Goal: Transaction & Acquisition: Purchase product/service

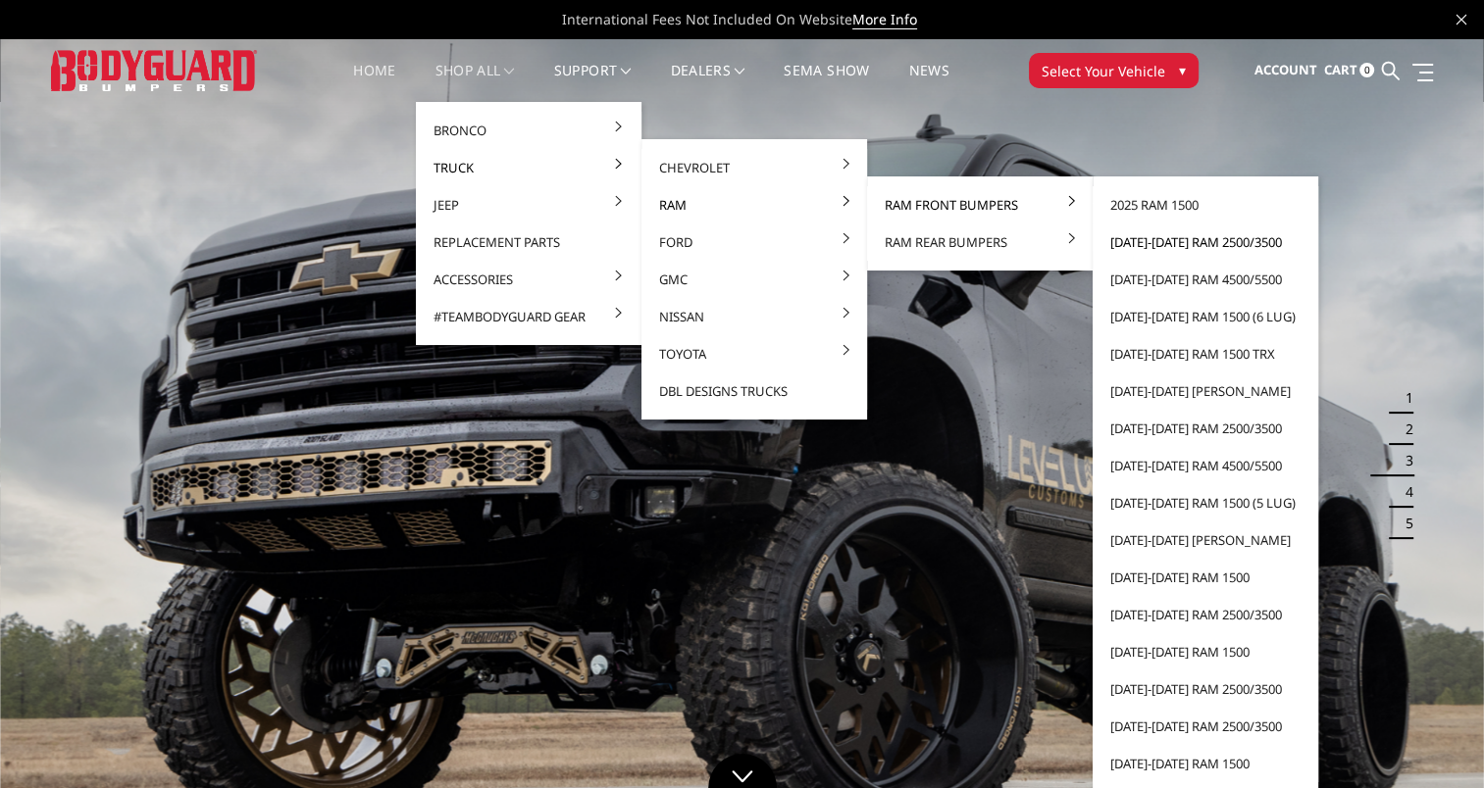
click at [1140, 246] on link "[DATE]-[DATE] Ram 2500/3500" at bounding box center [1205, 242] width 210 height 37
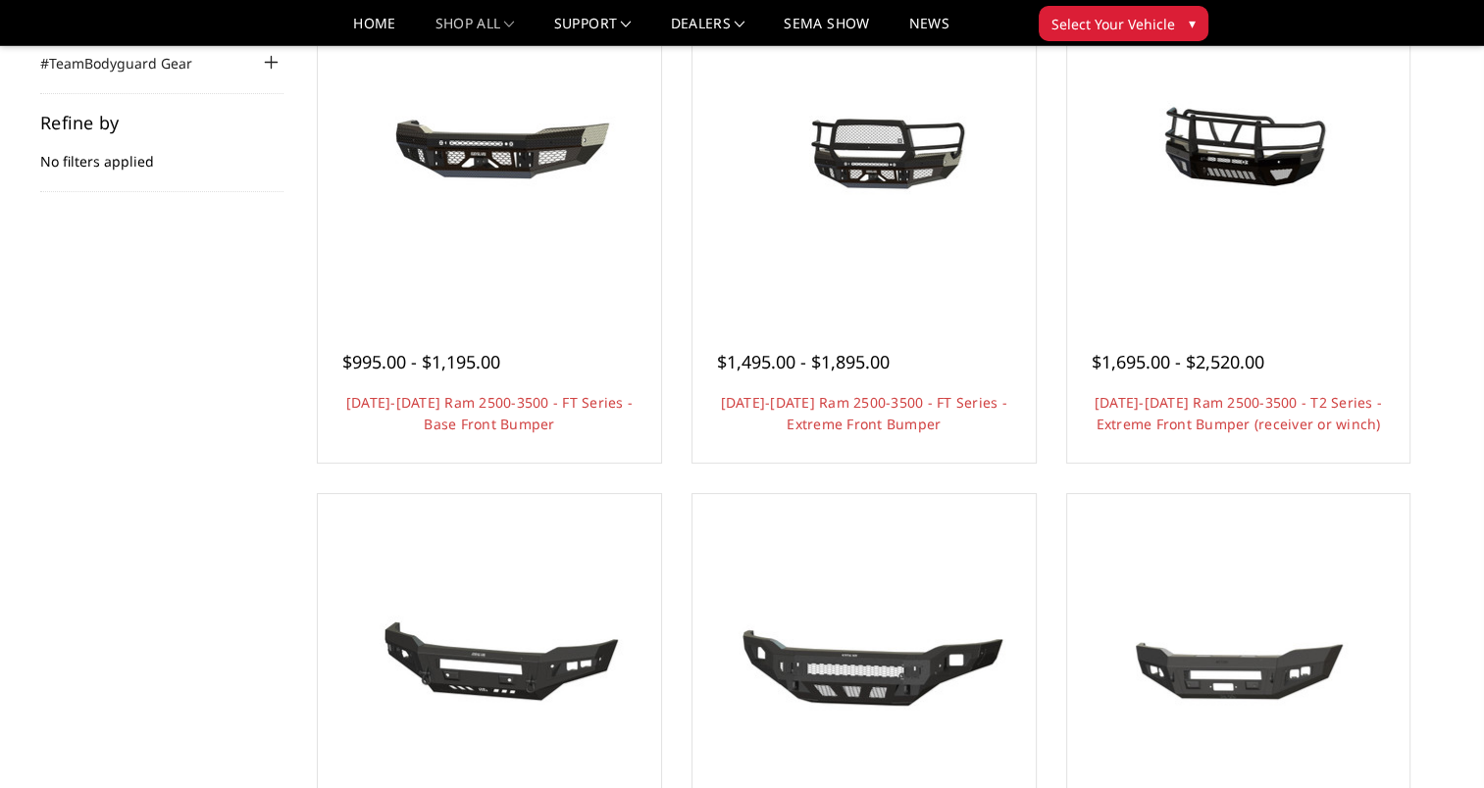
scroll to position [196, 0]
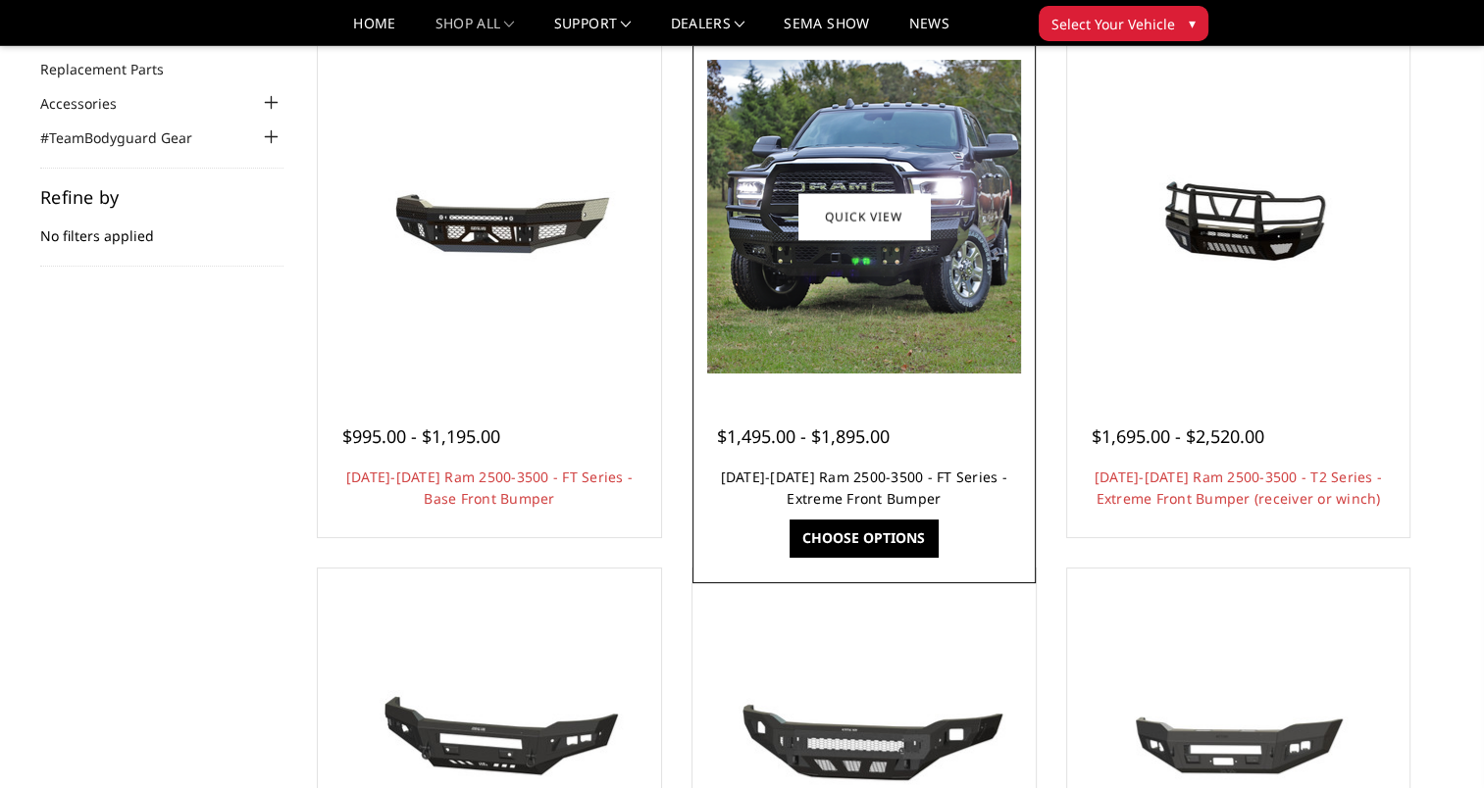
click at [774, 475] on link "[DATE]-[DATE] Ram 2500-3500 - FT Series - Extreme Front Bumper" at bounding box center [864, 488] width 286 height 40
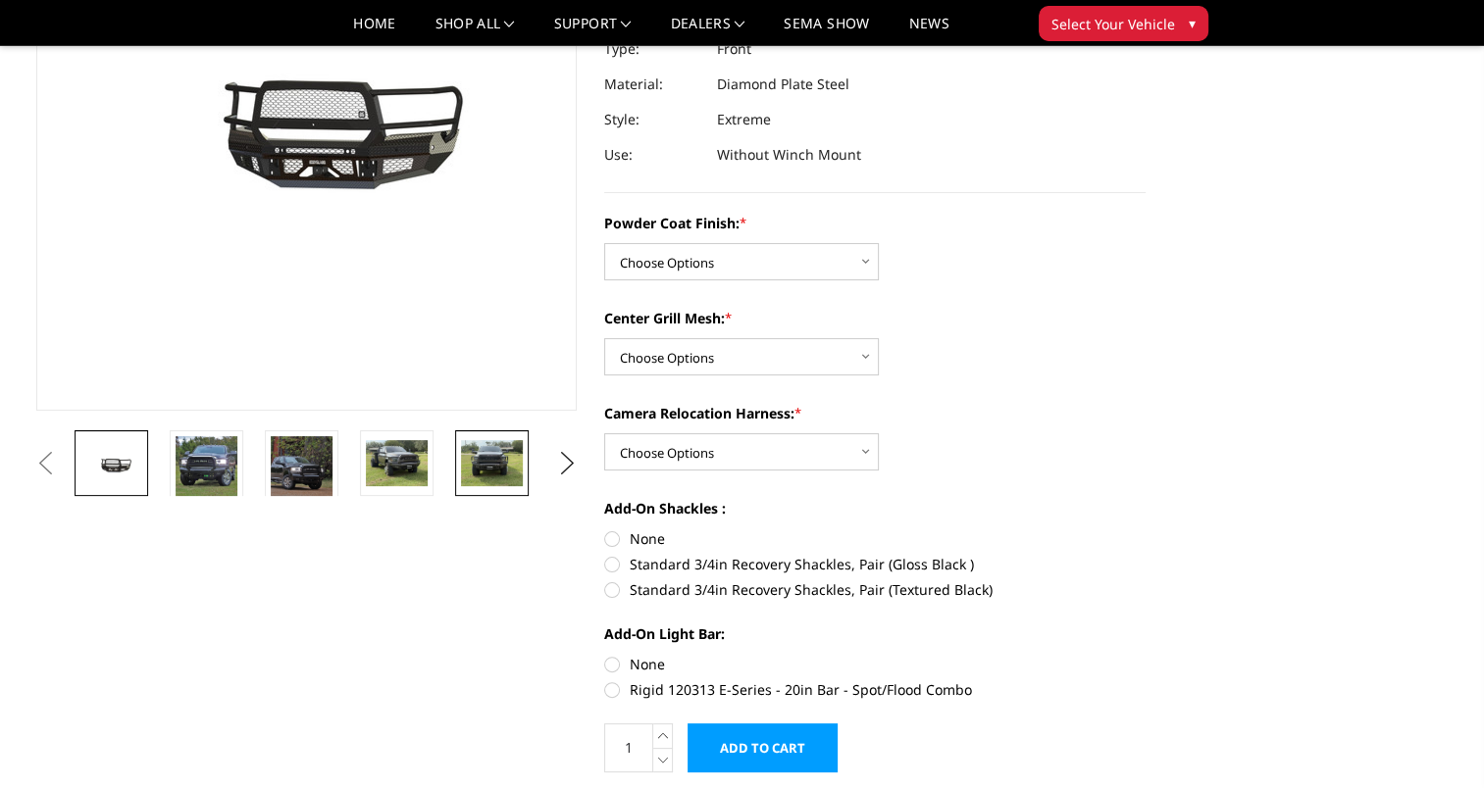
scroll to position [294, 0]
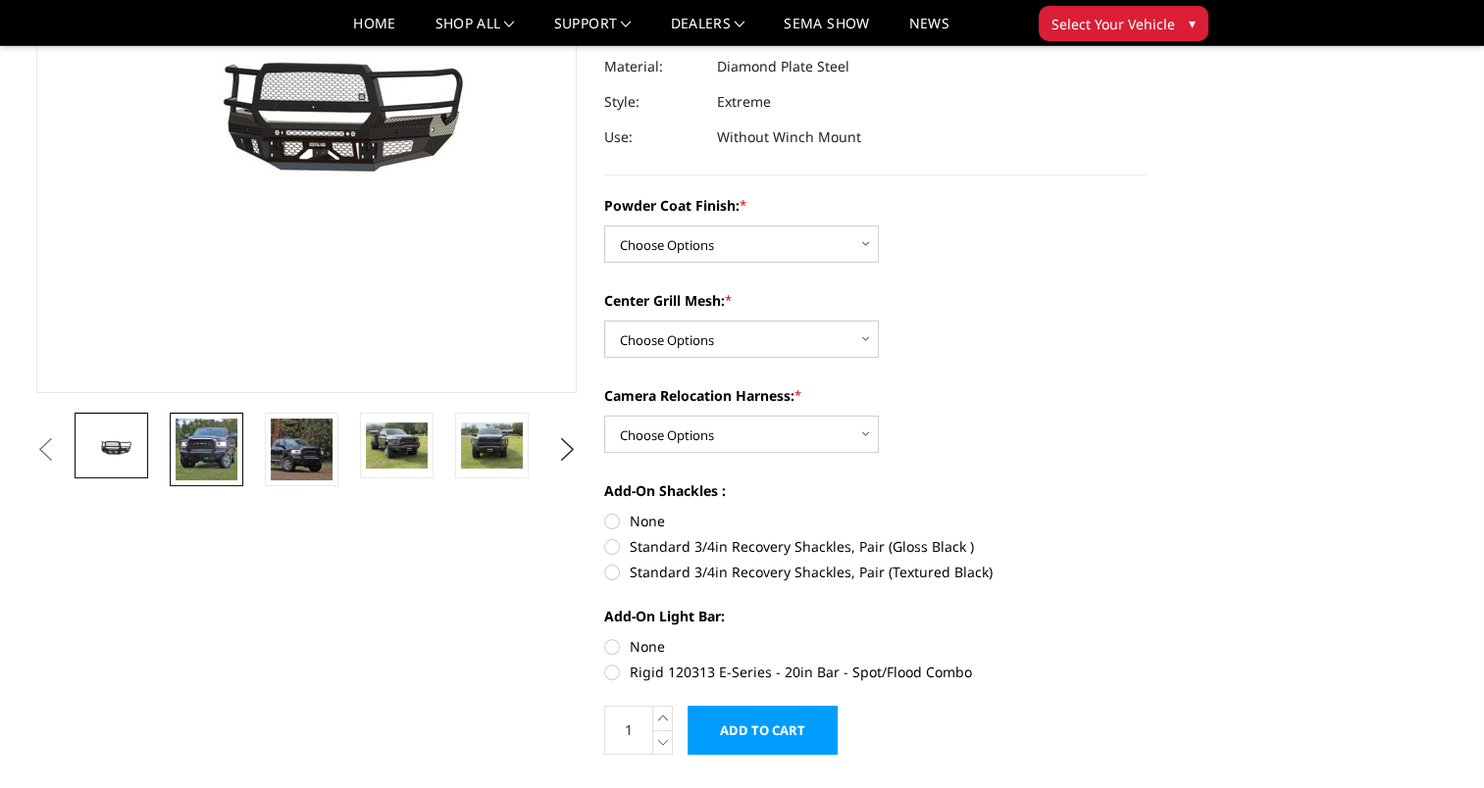
click at [223, 480] on img at bounding box center [207, 450] width 62 height 62
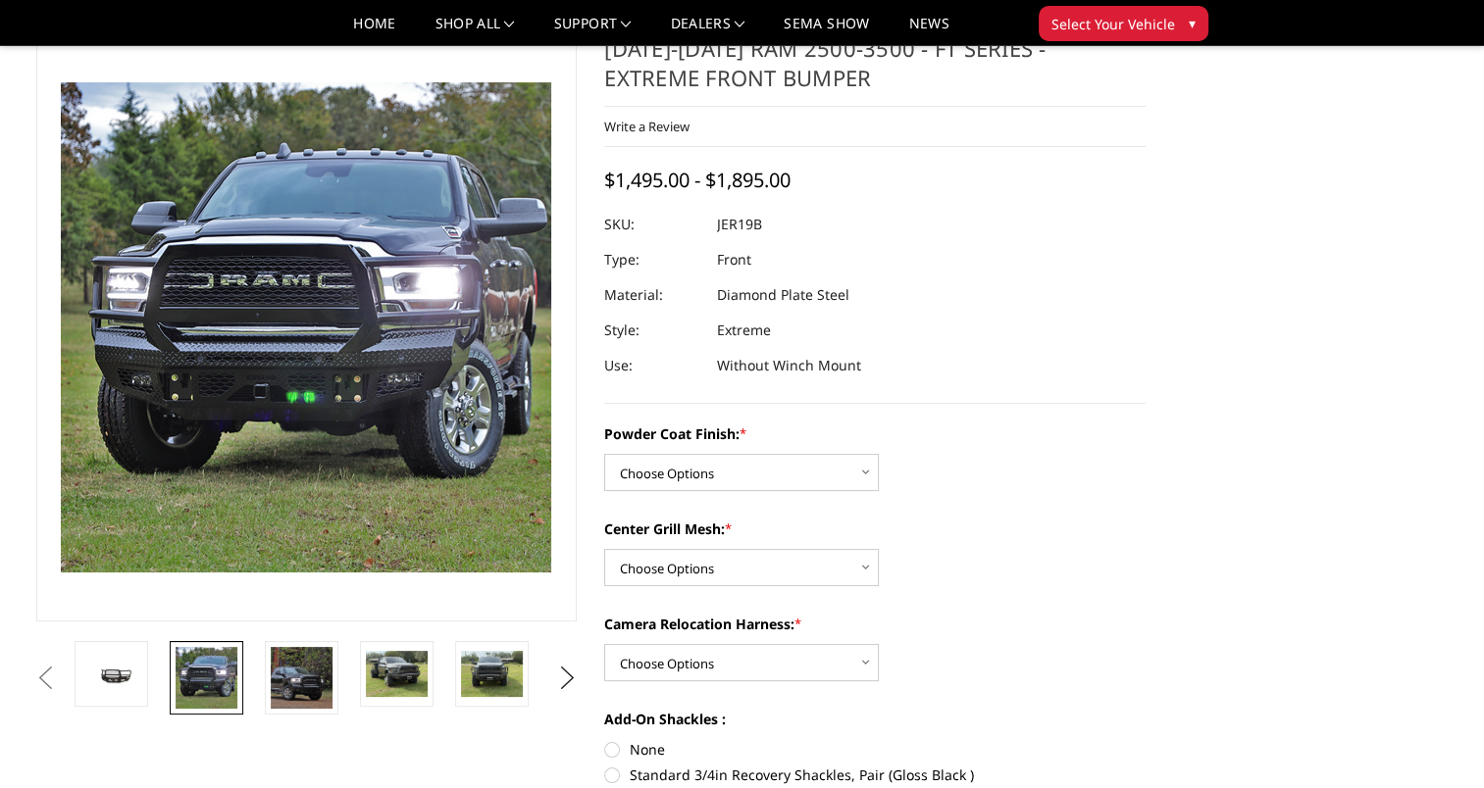
scroll to position [164, 0]
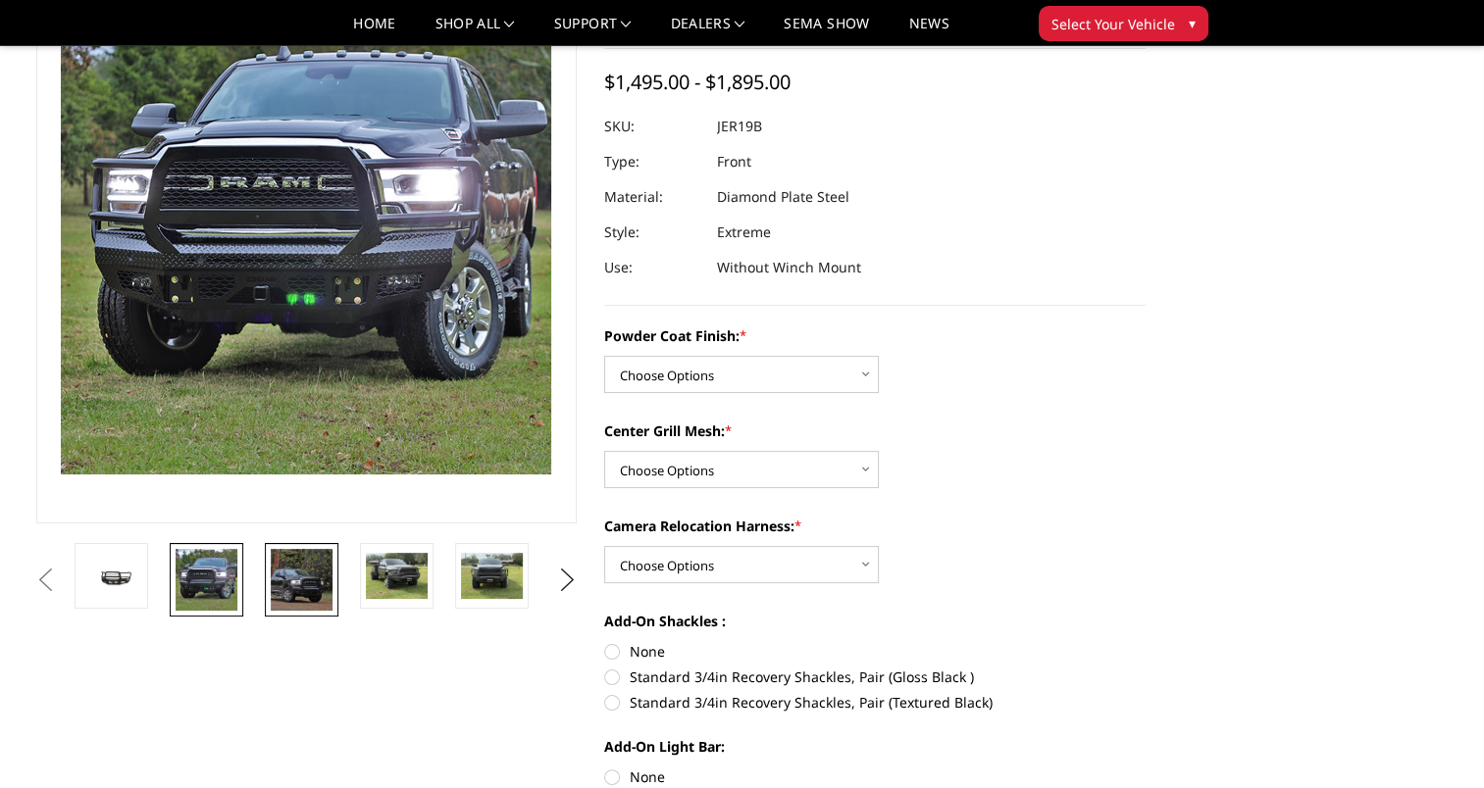
click at [307, 573] on img at bounding box center [302, 580] width 62 height 62
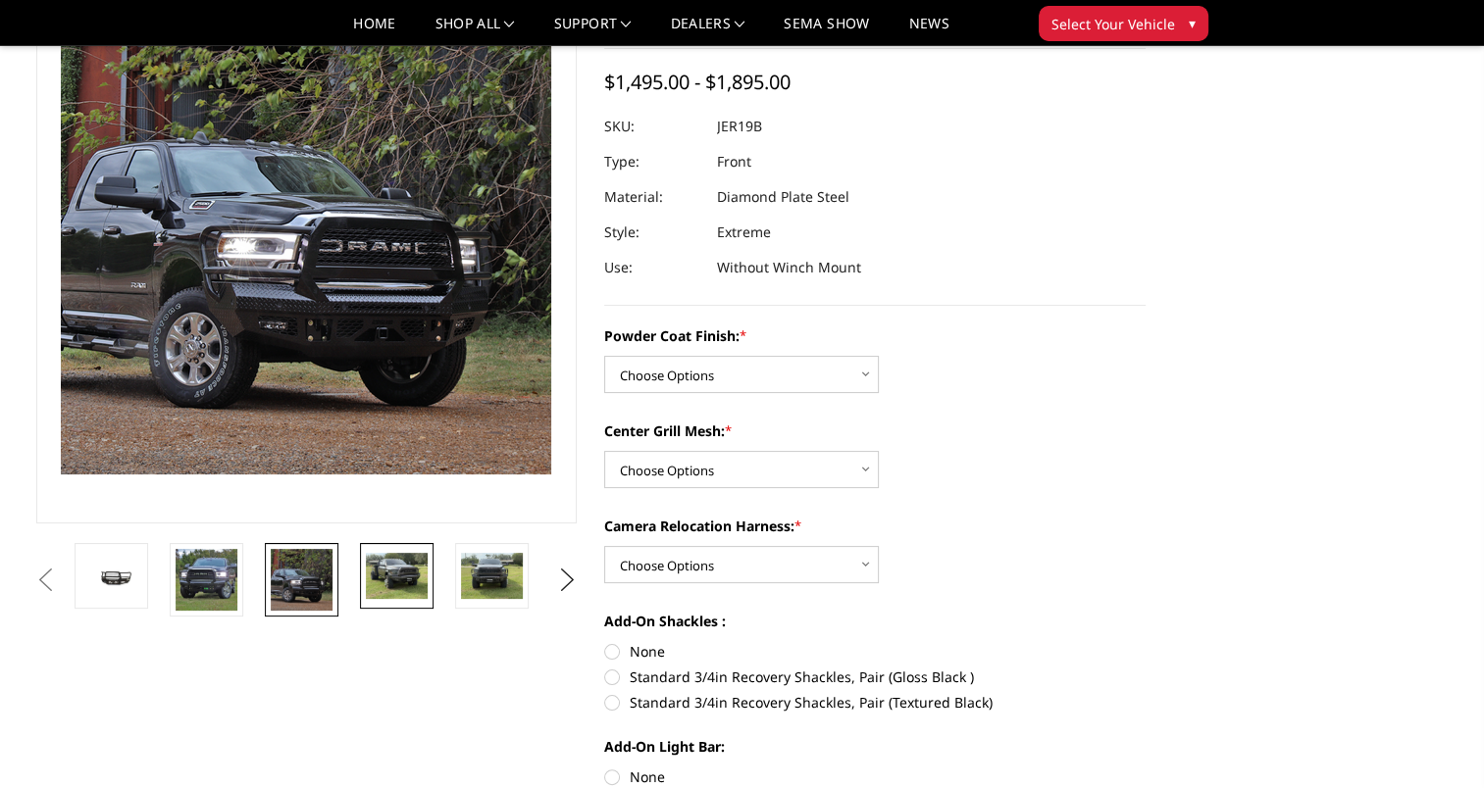
click at [406, 582] on img at bounding box center [397, 576] width 62 height 46
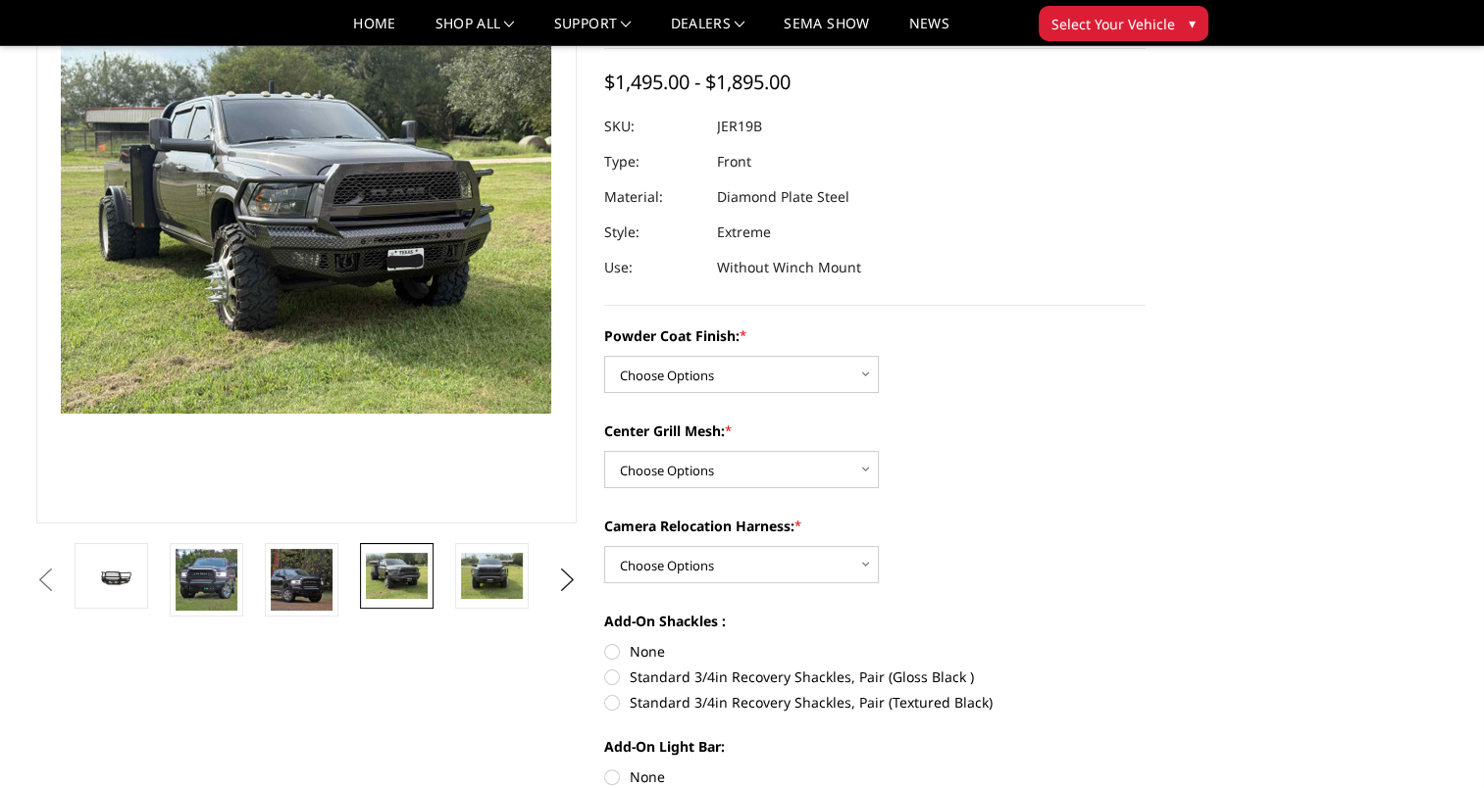
scroll to position [225, 0]
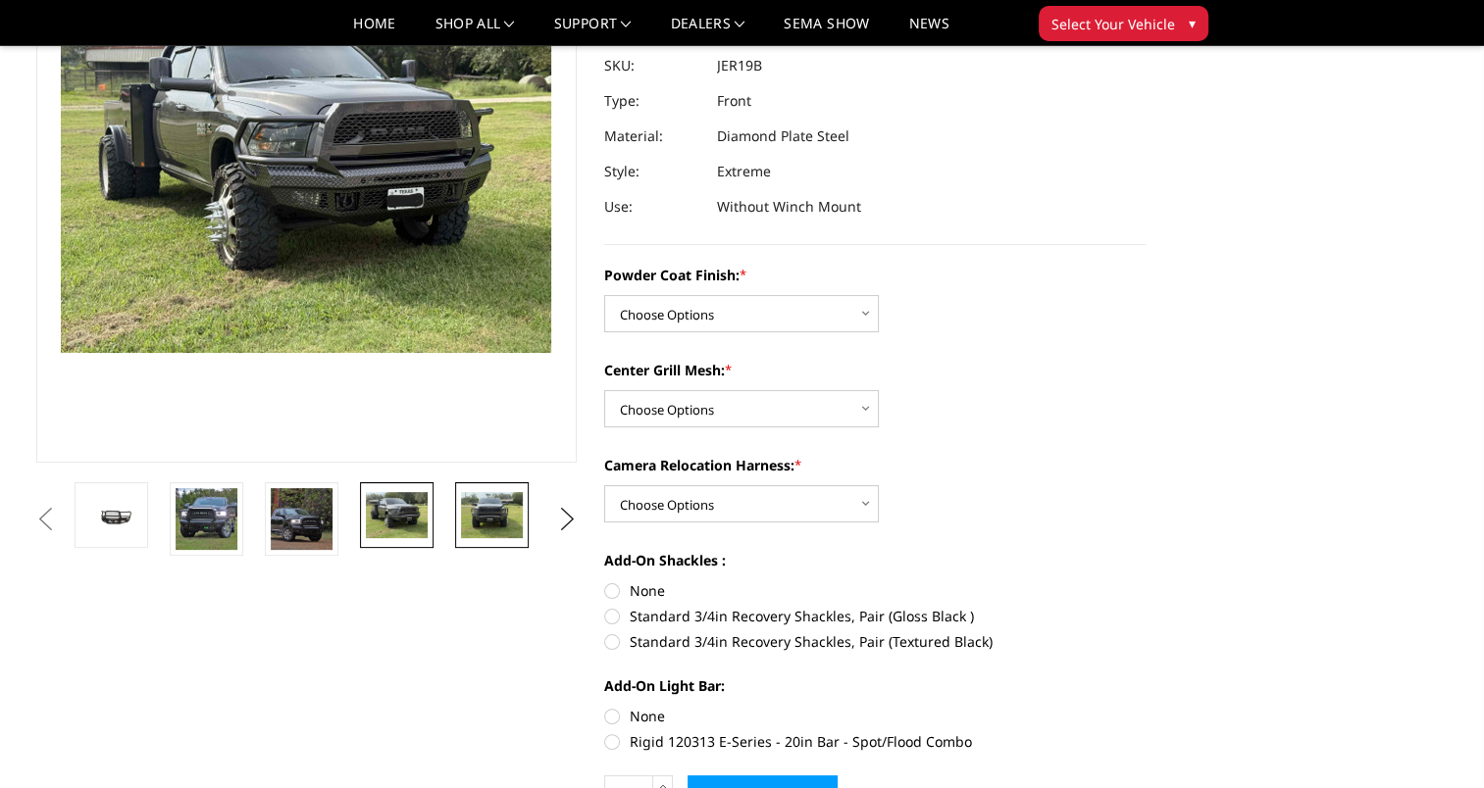
click at [480, 533] on img at bounding box center [492, 515] width 62 height 46
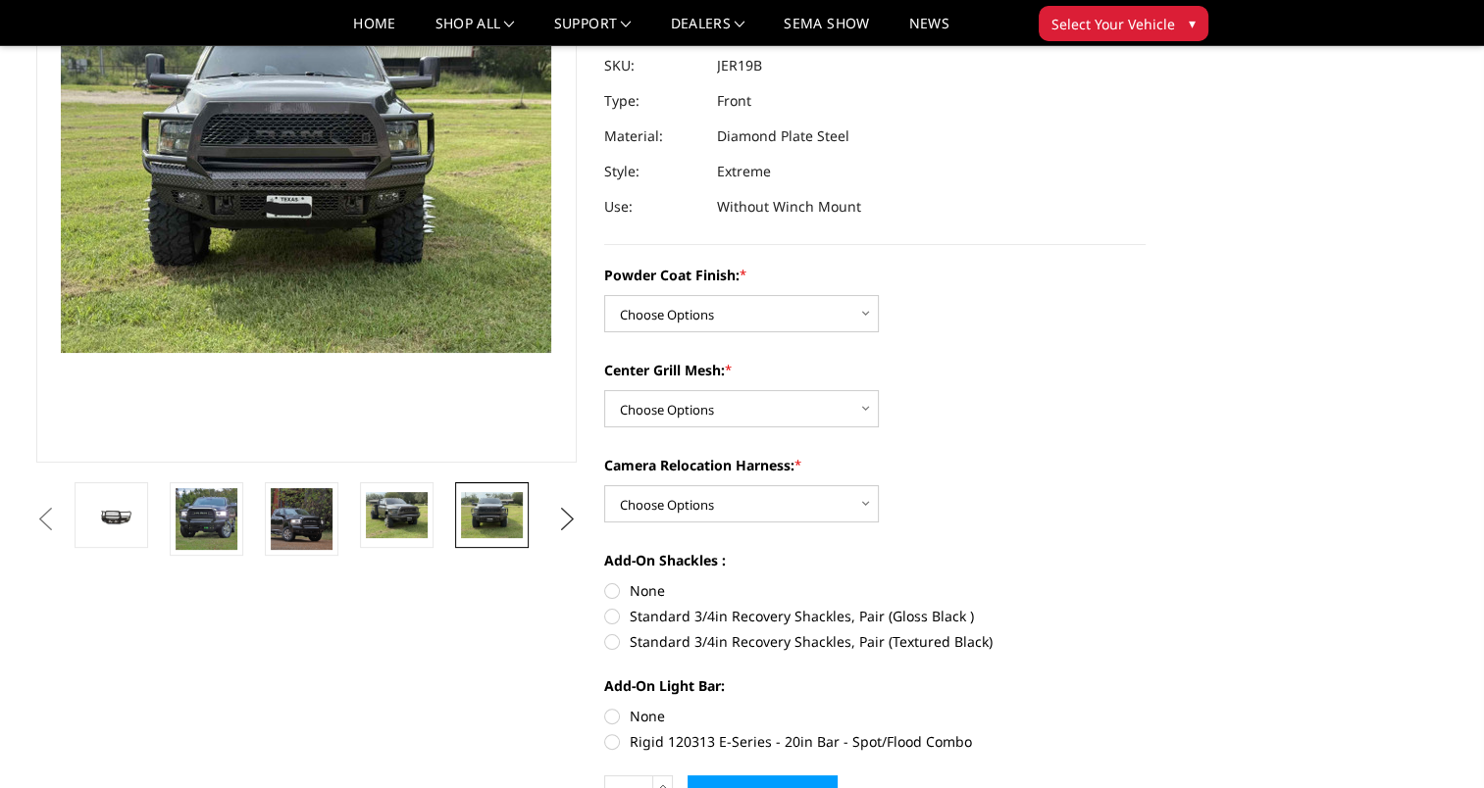
click at [568, 523] on button "Next" at bounding box center [566, 519] width 29 height 29
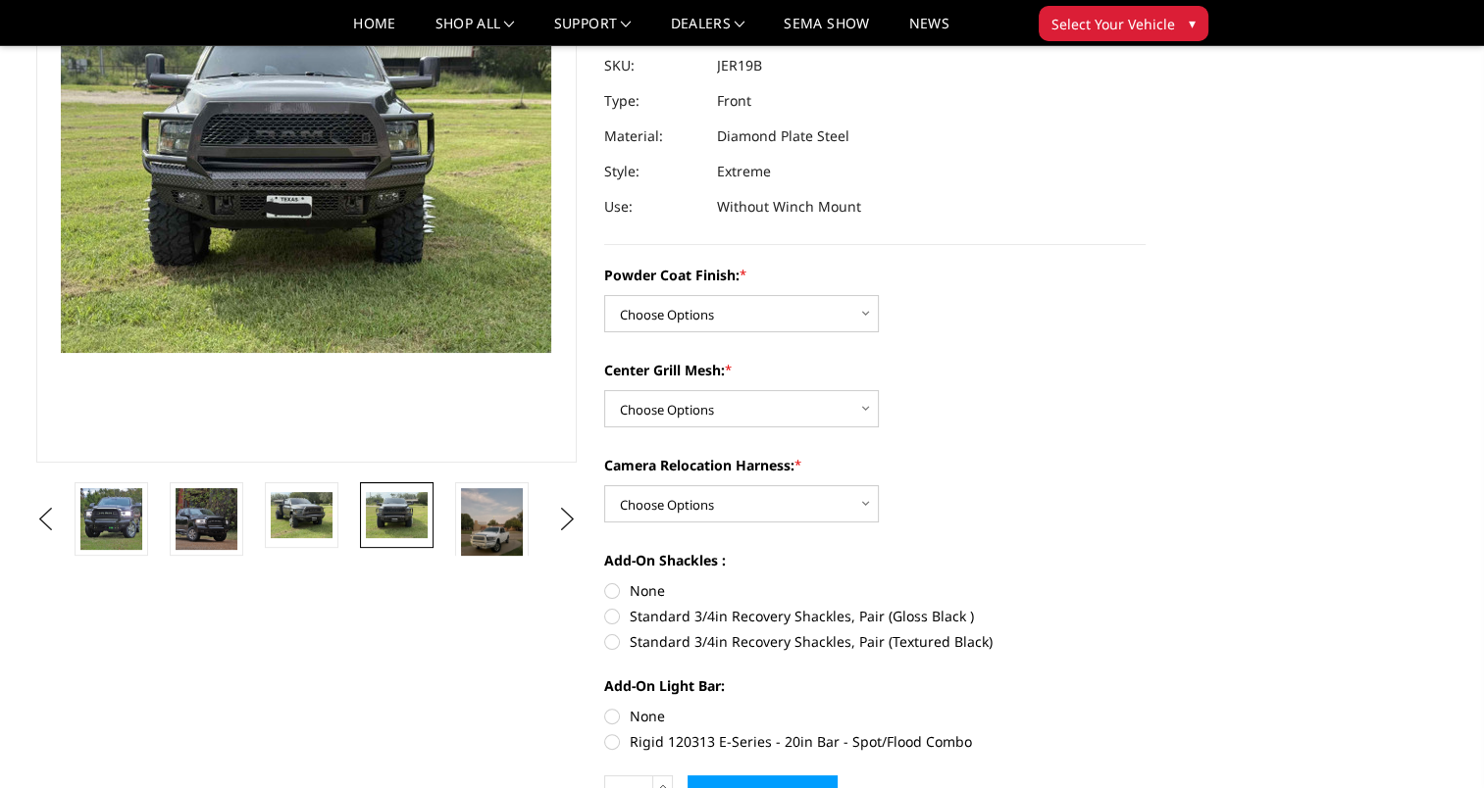
click at [533, 523] on li at bounding box center [498, 520] width 95 height 74
click at [514, 524] on img at bounding box center [492, 529] width 62 height 82
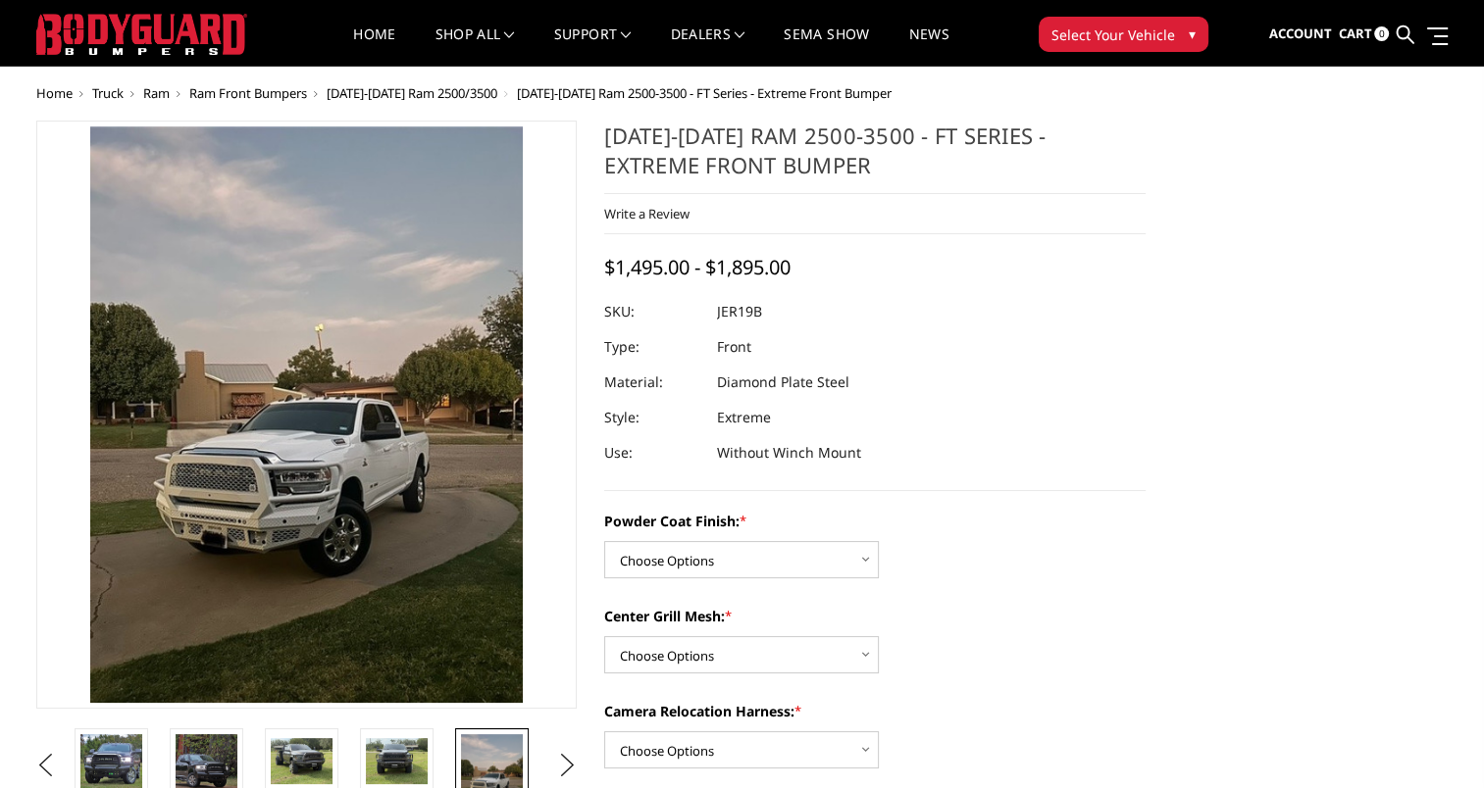
scroll to position [0, 0]
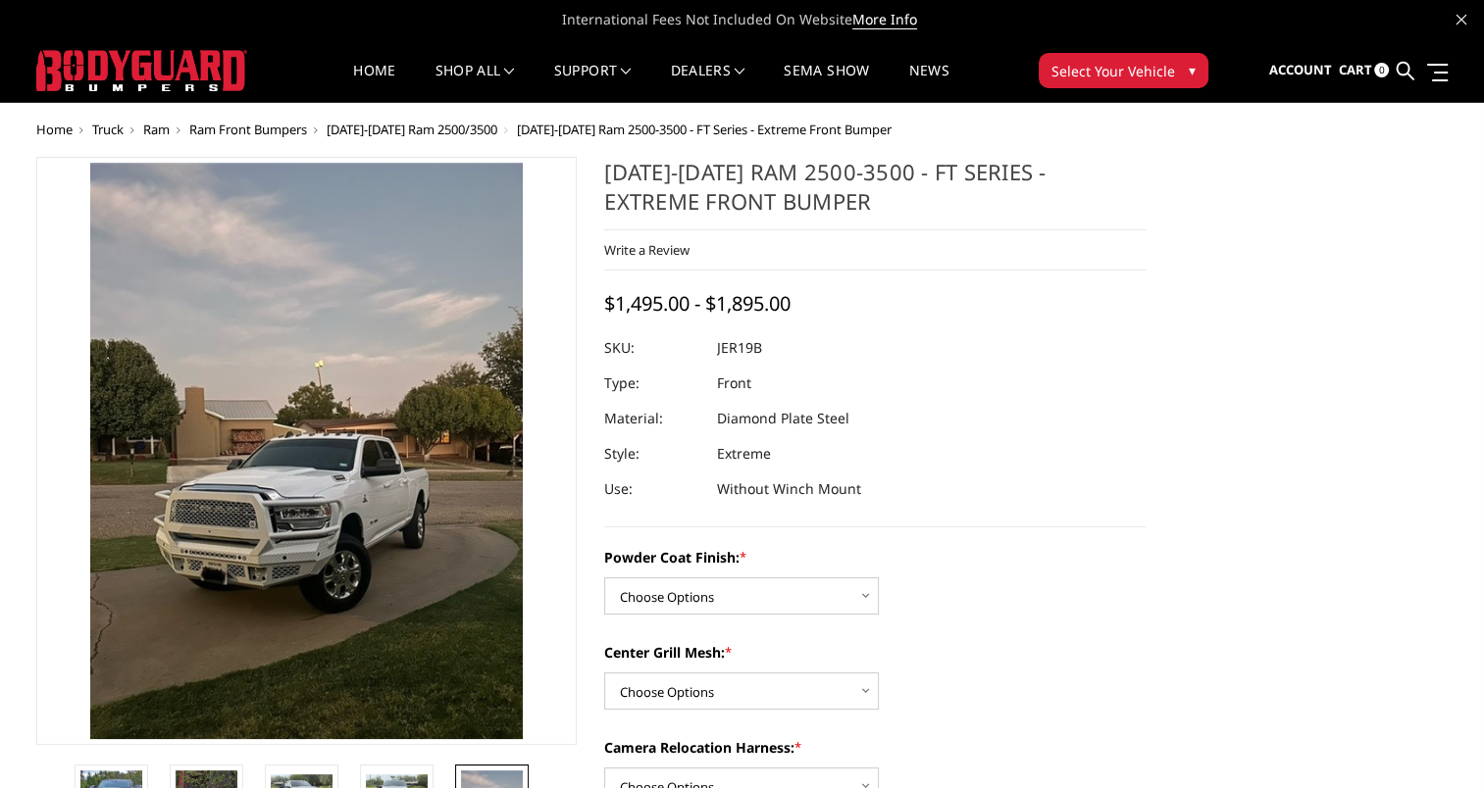
click at [855, 618] on div "Powder Coat Finish: * Choose Options Bare Metal Gloss Black Powder Coat Texture…" at bounding box center [874, 788] width 541 height 483
click at [857, 596] on select "Choose Options Bare Metal Gloss Black Powder Coat Textured Black Powder Coat" at bounding box center [741, 596] width 275 height 37
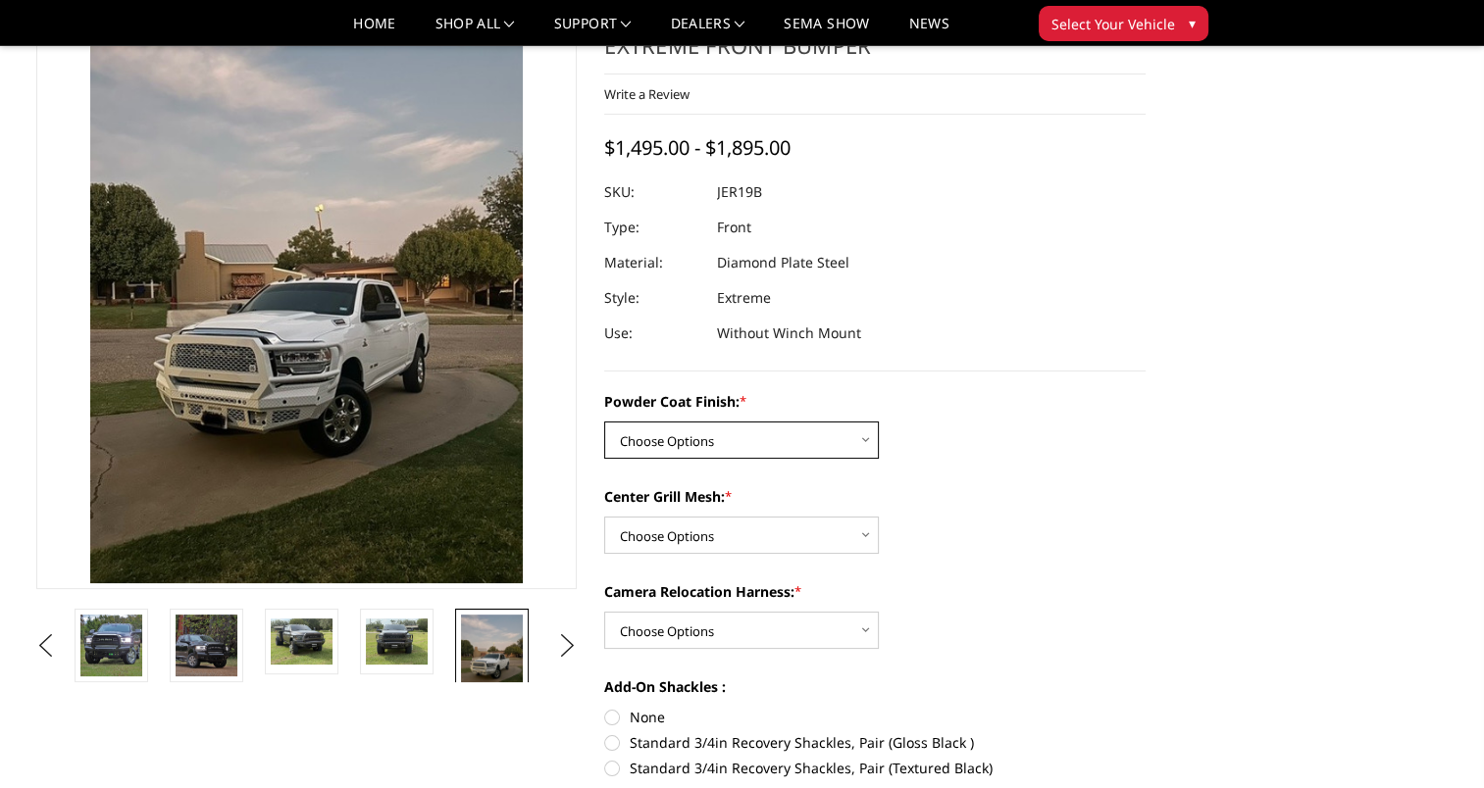
click at [856, 427] on select "Choose Options Bare Metal Gloss Black Powder Coat Textured Black Powder Coat" at bounding box center [741, 440] width 275 height 37
select select "3215"
click at [604, 422] on select "Choose Options Bare Metal Gloss Black Powder Coat Textured Black Powder Coat" at bounding box center [741, 440] width 275 height 37
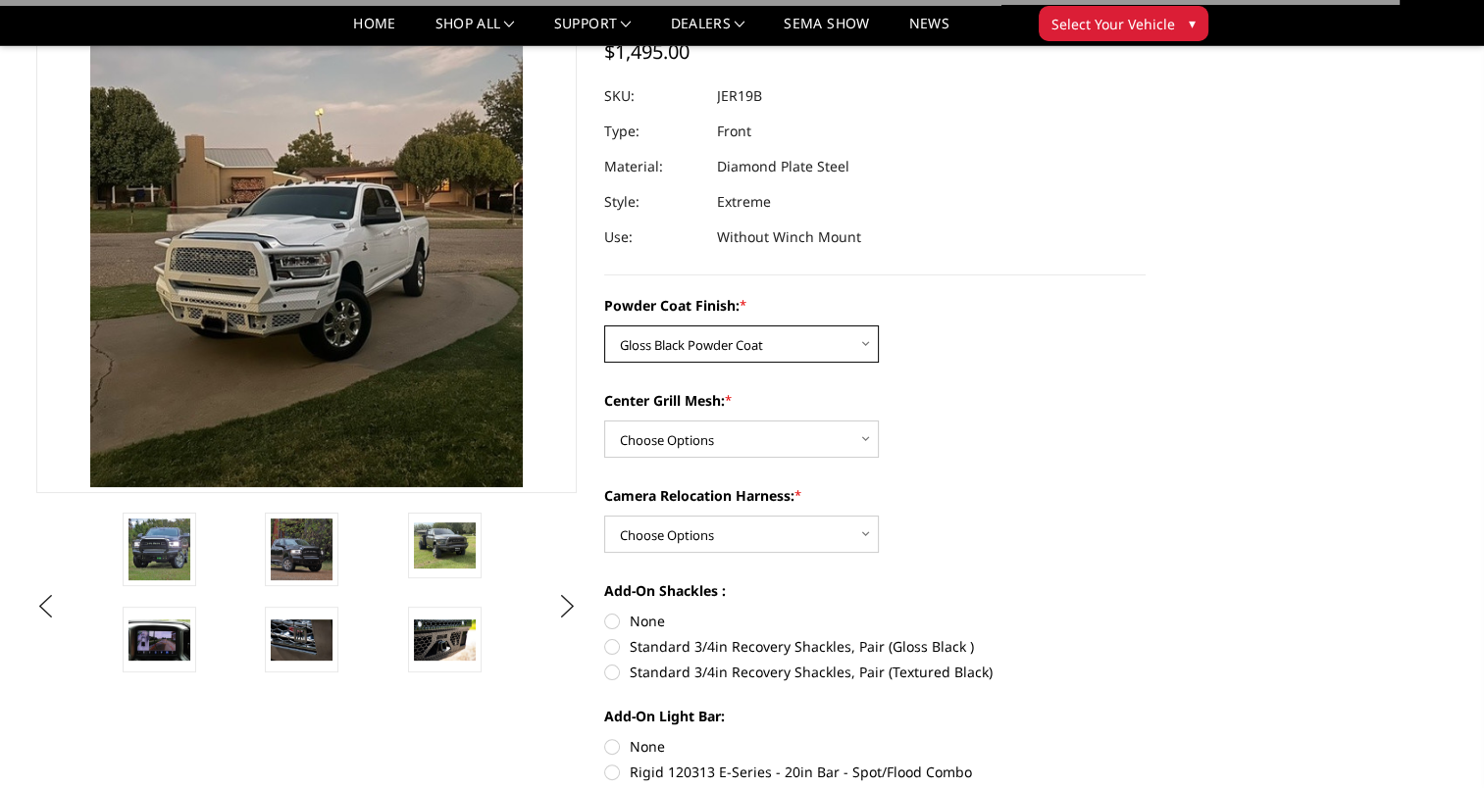
scroll to position [294, 0]
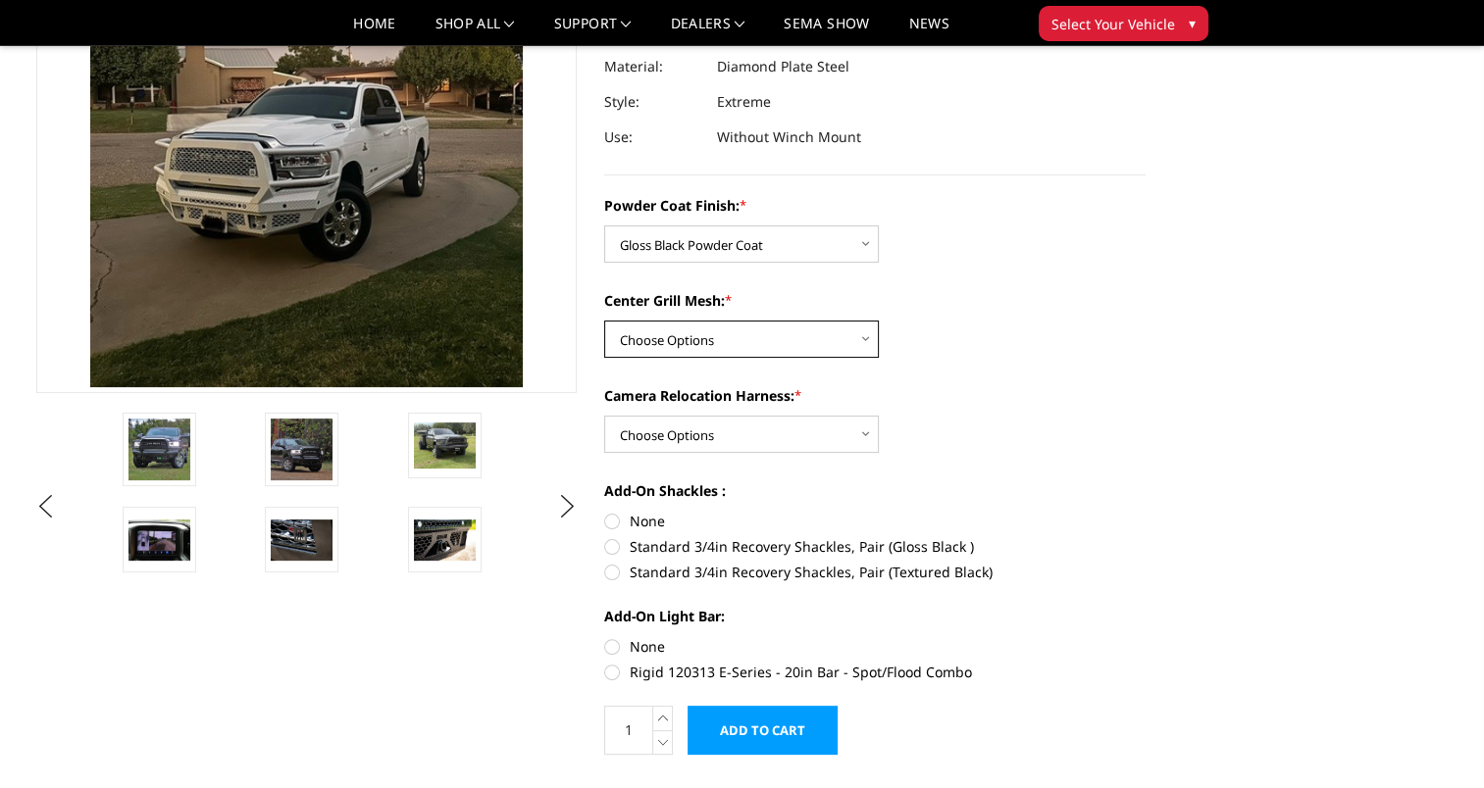
click at [853, 342] on select "Choose Options WITH Expanded Metal in Center Grill WITHOUT Expanded Metal in Ce…" at bounding box center [741, 339] width 275 height 37
select select "3217"
click at [604, 321] on select "Choose Options WITH Expanded Metal in Center Grill WITHOUT Expanded Metal in Ce…" at bounding box center [741, 339] width 275 height 37
click at [799, 442] on select "Choose Options WITH Camera Relocation Harness WITHOUT Camera Relocation Harness" at bounding box center [741, 434] width 275 height 37
click at [843, 432] on select "Choose Options WITH Camera Relocation Harness WITHOUT Camera Relocation Harness" at bounding box center [741, 434] width 275 height 37
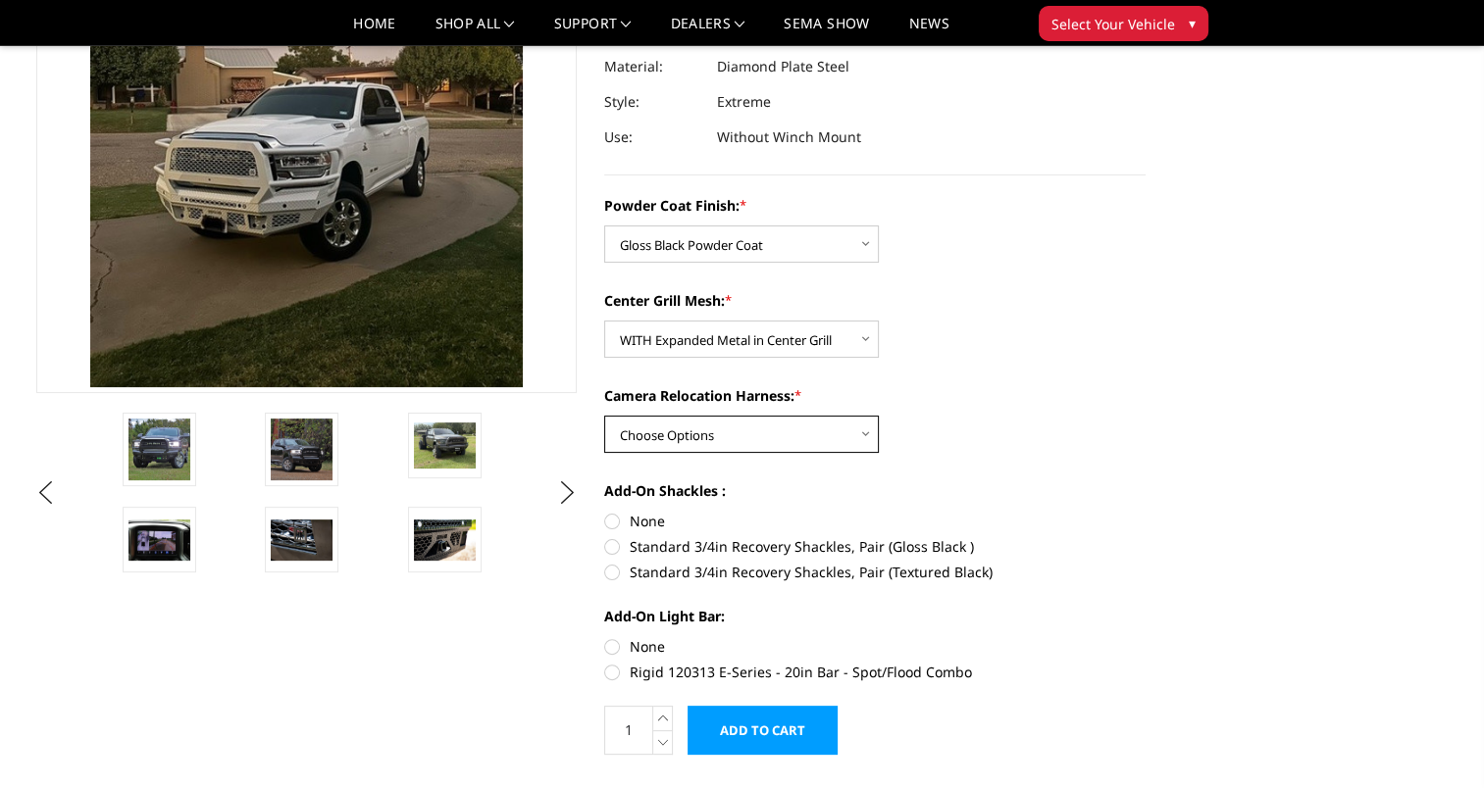
select select "3220"
click at [604, 416] on select "Choose Options WITH Camera Relocation Harness WITHOUT Camera Relocation Harness" at bounding box center [741, 434] width 275 height 37
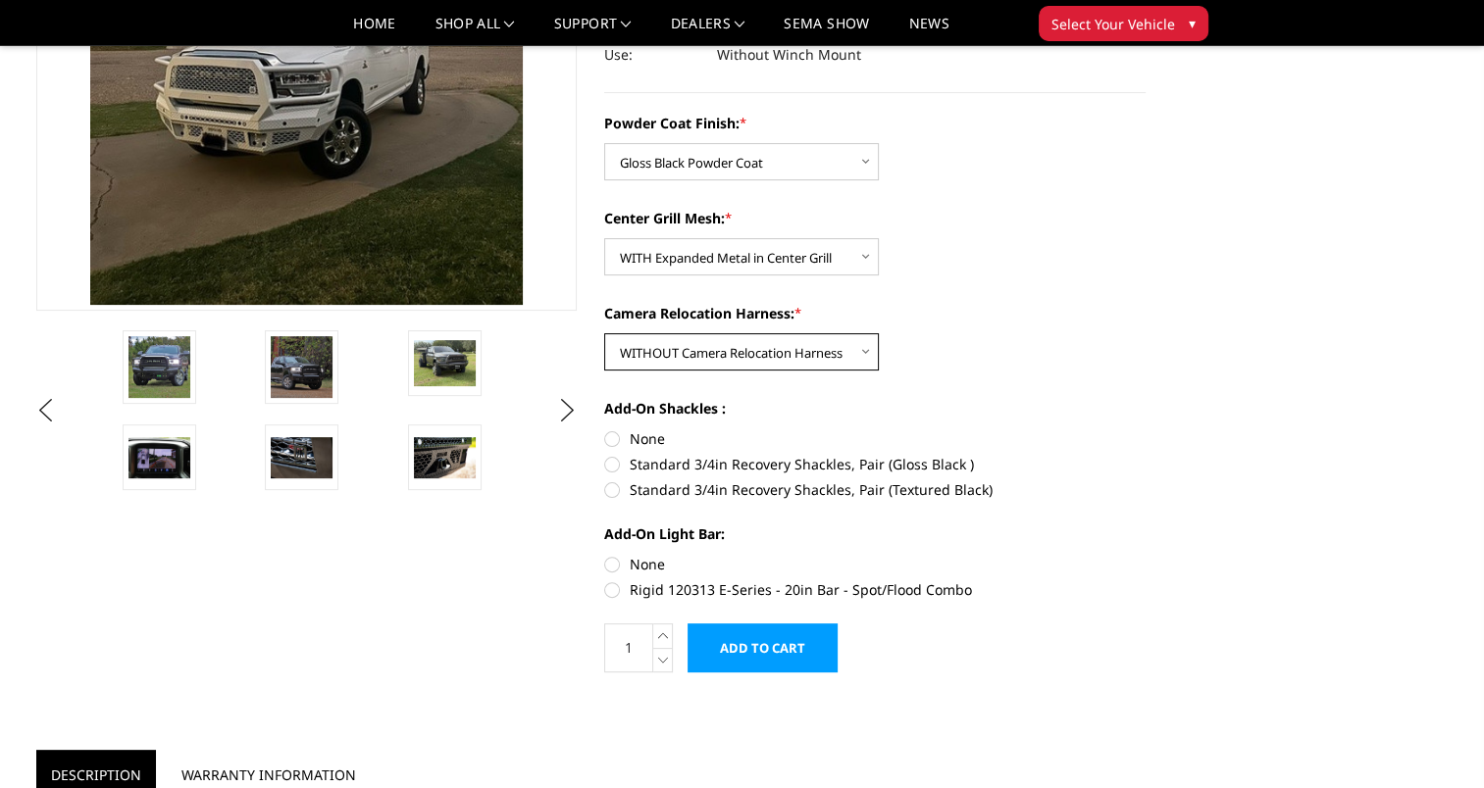
scroll to position [392, 0]
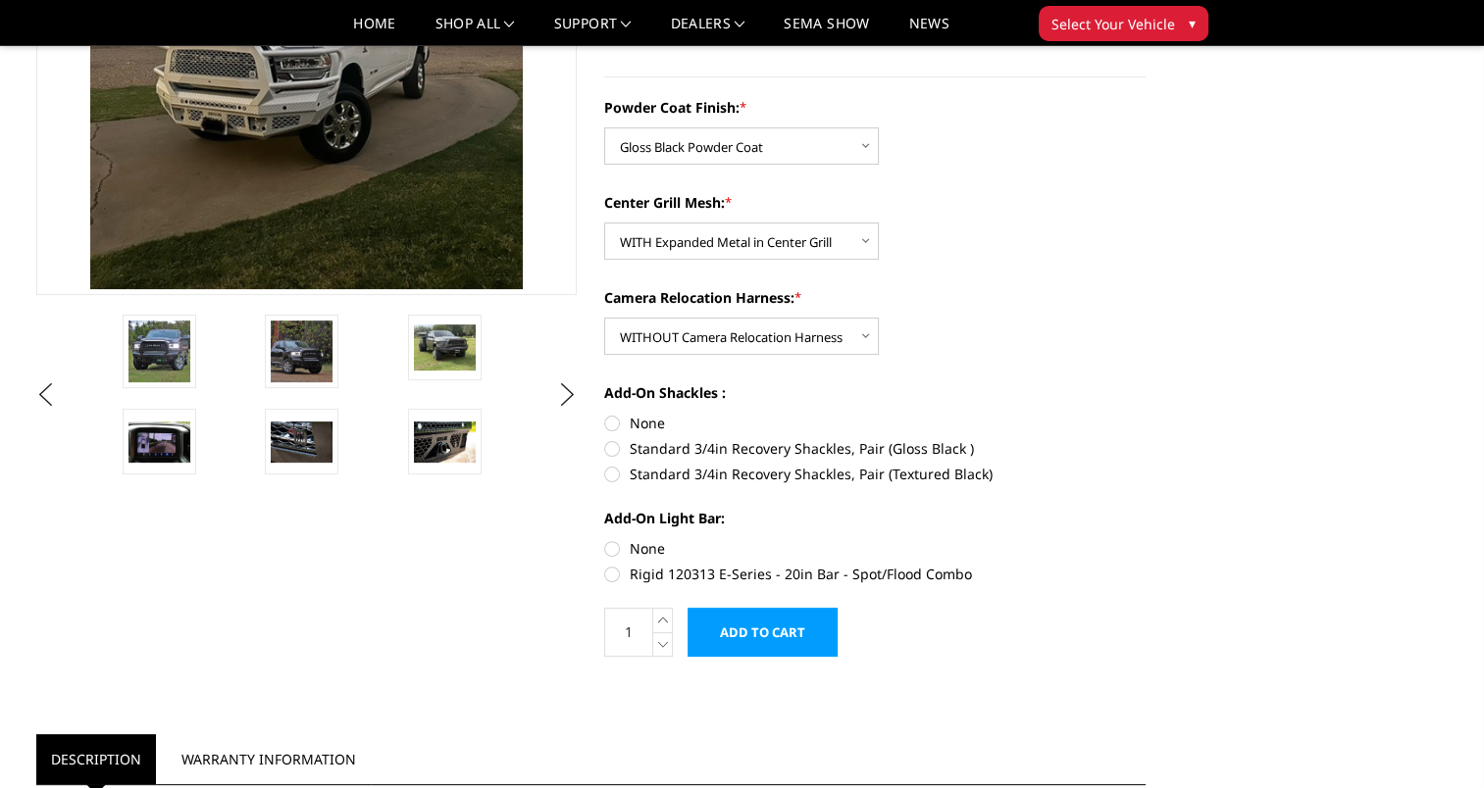
click at [616, 447] on label "Standard 3/4in Recovery Shackles, Pair (Gloss Black )" at bounding box center [874, 448] width 541 height 21
click at [1145, 414] on input "Standard 3/4in Recovery Shackles, Pair (Gloss Black )" at bounding box center [1145, 413] width 1 height 1
radio input "true"
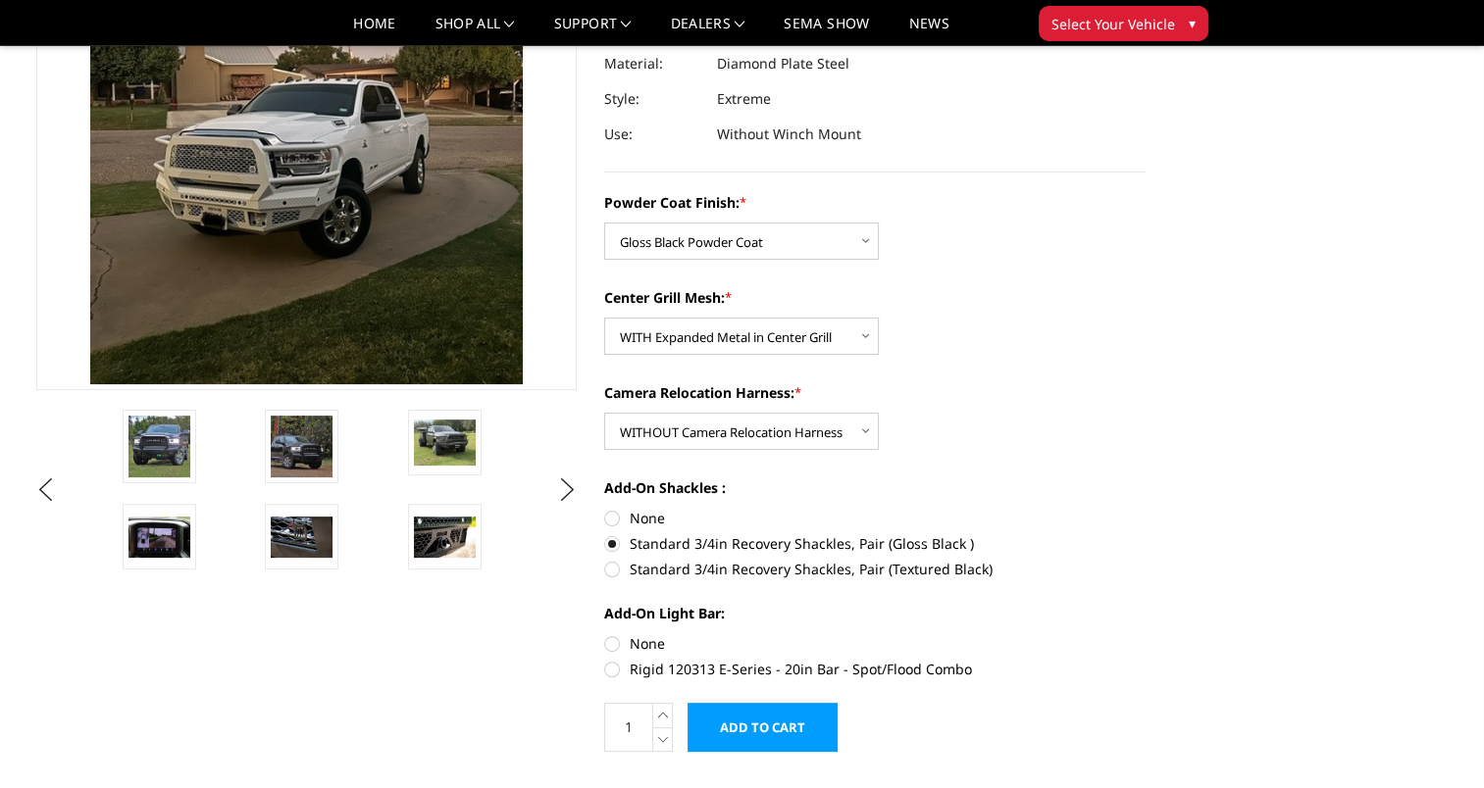
scroll to position [490, 0]
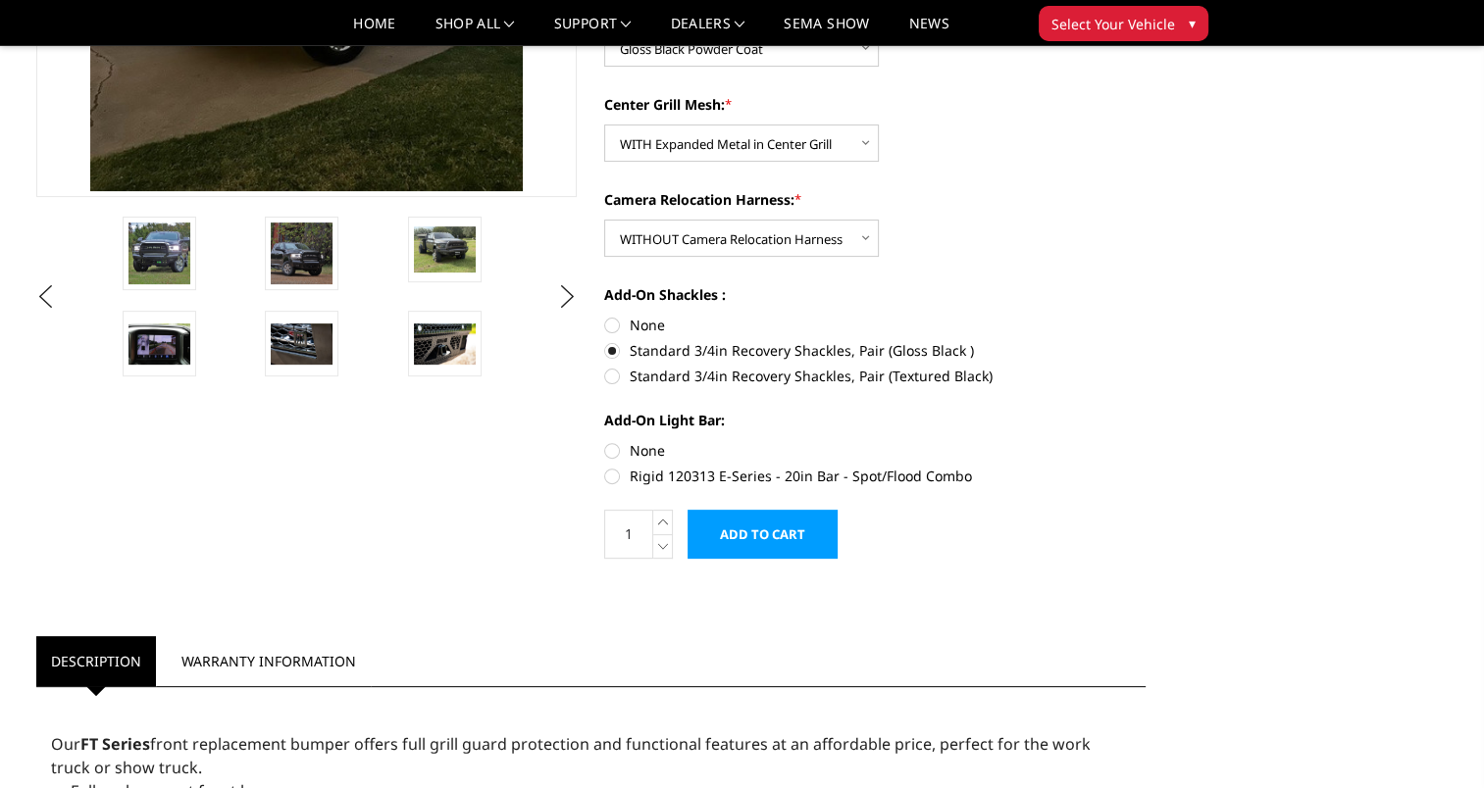
click at [618, 446] on label "None" at bounding box center [874, 450] width 541 height 21
click at [605, 441] on input "None" at bounding box center [604, 440] width 1 height 1
radio input "true"
click at [802, 536] on input "Add to Cart" at bounding box center [762, 534] width 150 height 49
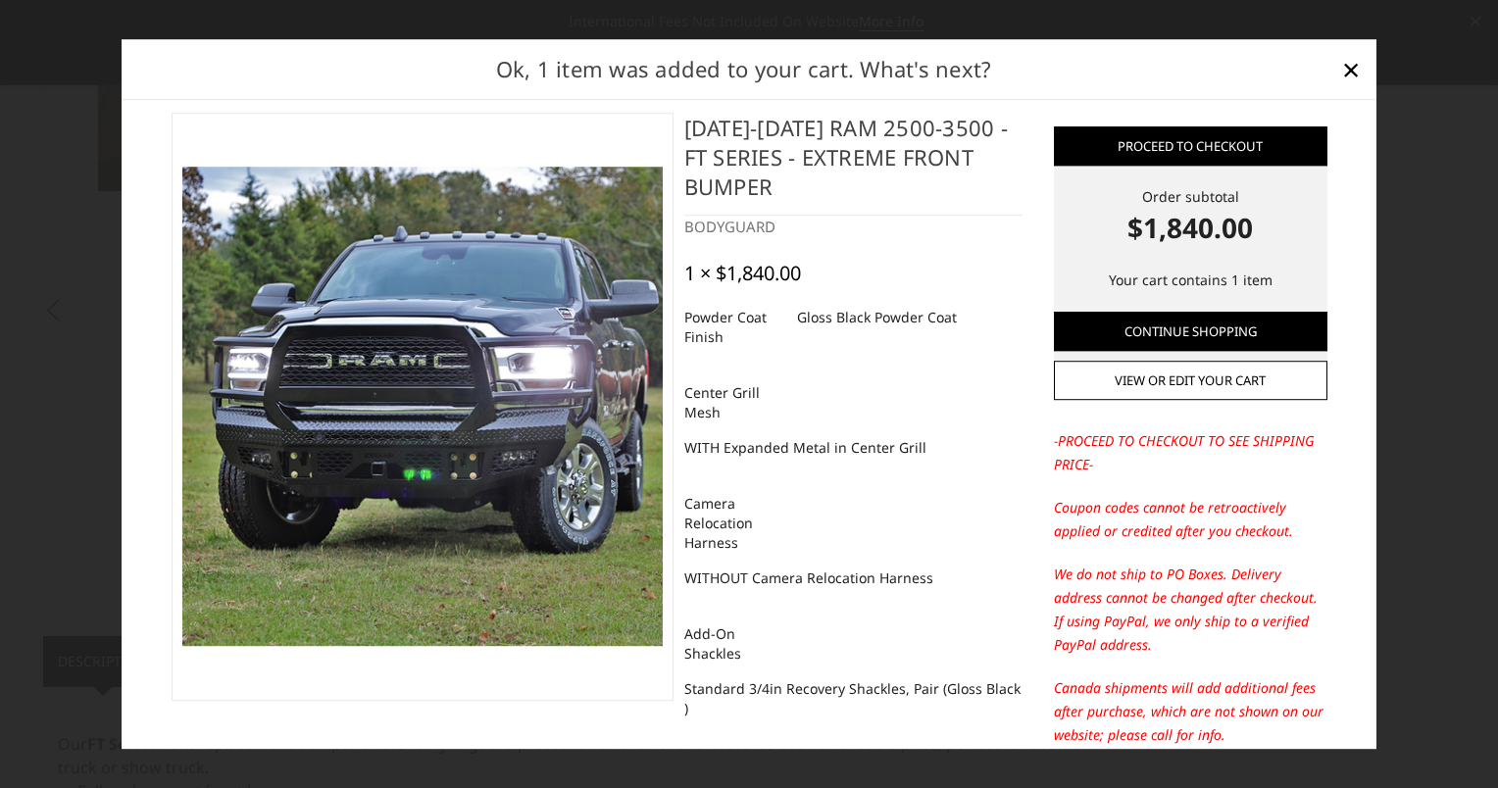
scroll to position [0, 0]
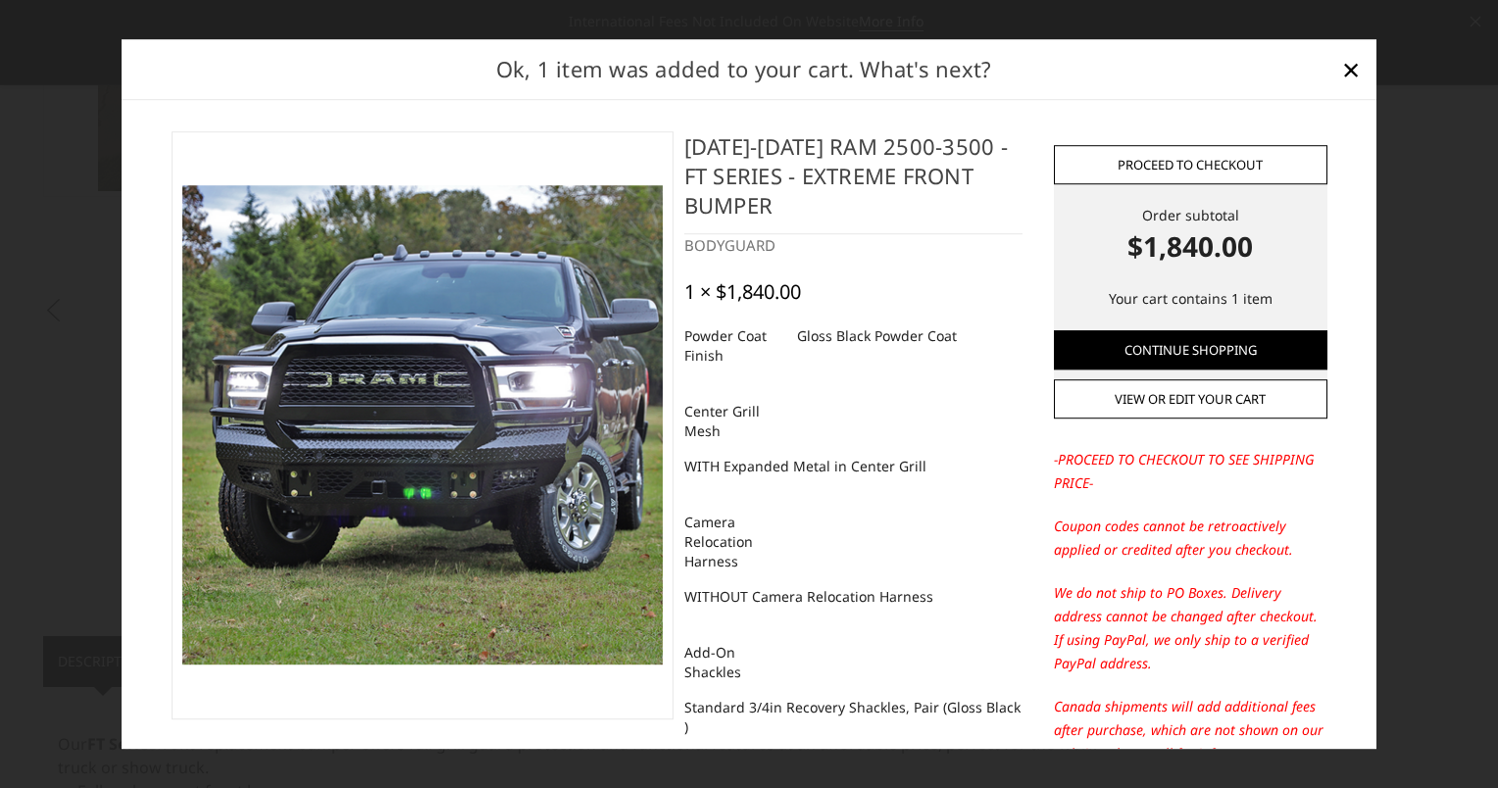
click at [1133, 175] on link "Proceed to checkout" at bounding box center [1191, 164] width 274 height 39
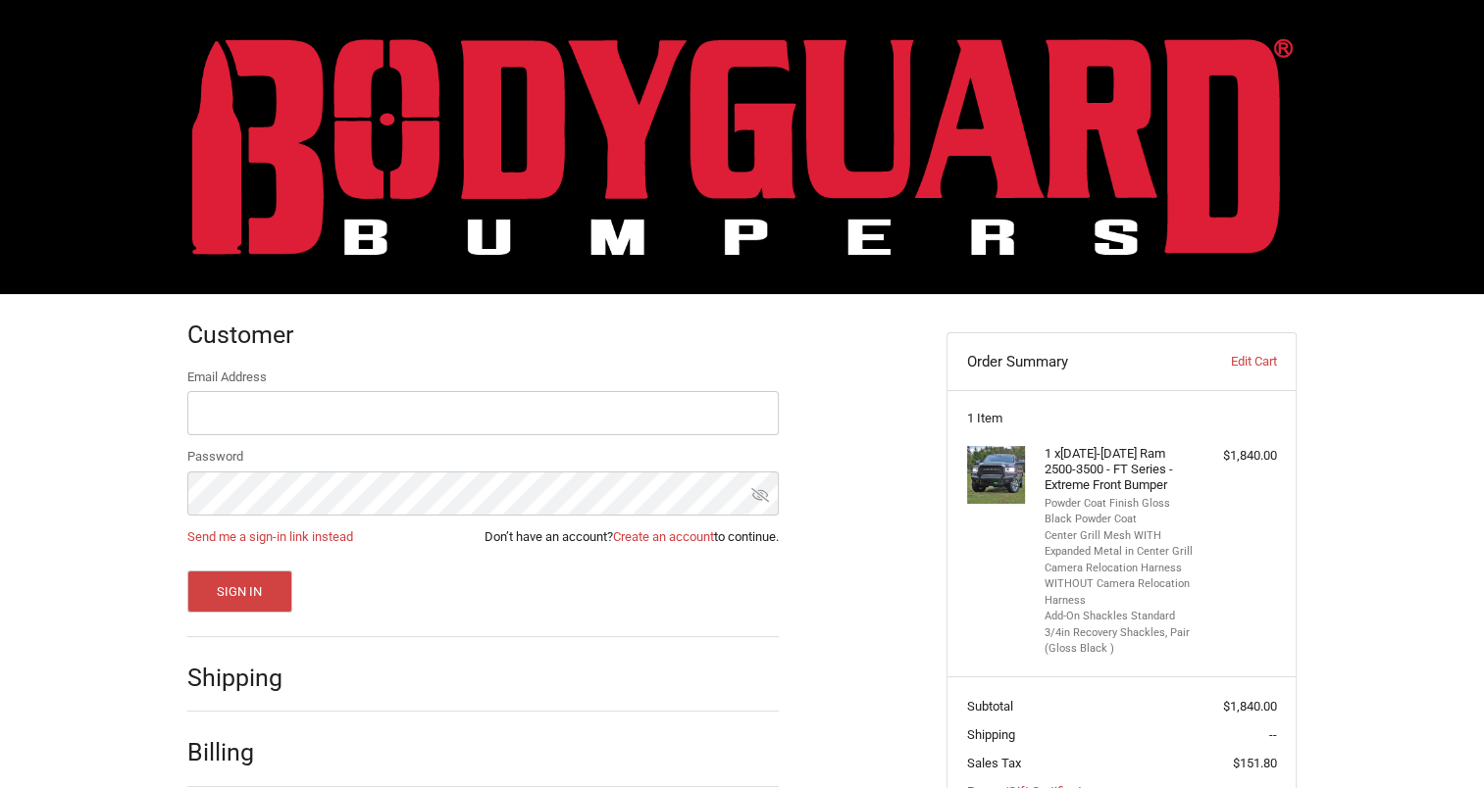
scroll to position [145, 0]
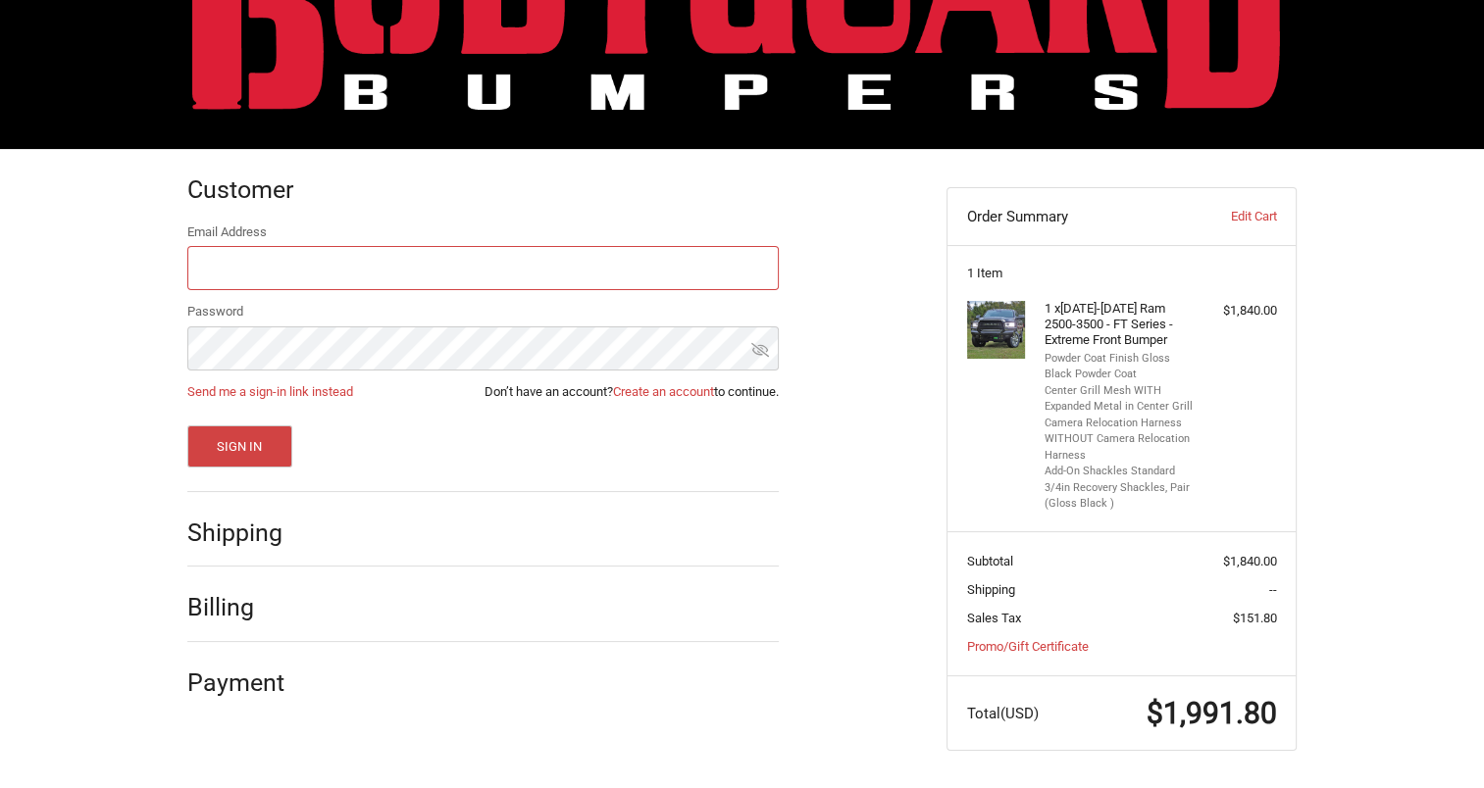
click at [334, 271] on input "Email Address" at bounding box center [482, 268] width 591 height 44
type input "[EMAIL_ADDRESS][DOMAIN_NAME]"
click at [680, 386] on link "Create an account" at bounding box center [663, 391] width 101 height 15
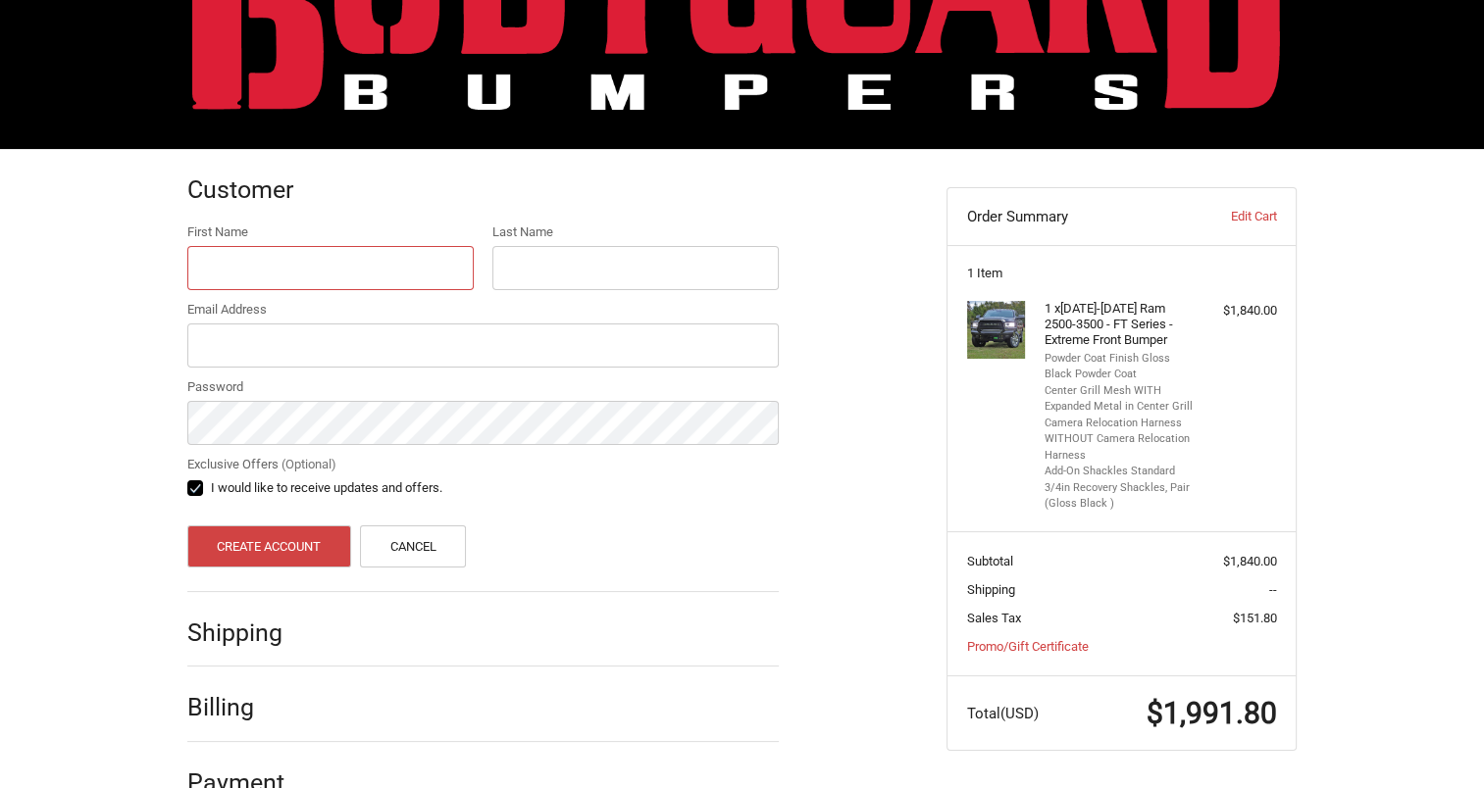
click at [267, 247] on input "First Name" at bounding box center [330, 268] width 286 height 44
click at [266, 259] on input "First Name" at bounding box center [330, 268] width 286 height 44
type input "daniel"
type input "stephens"
click at [257, 331] on input "Email Address" at bounding box center [482, 346] width 591 height 44
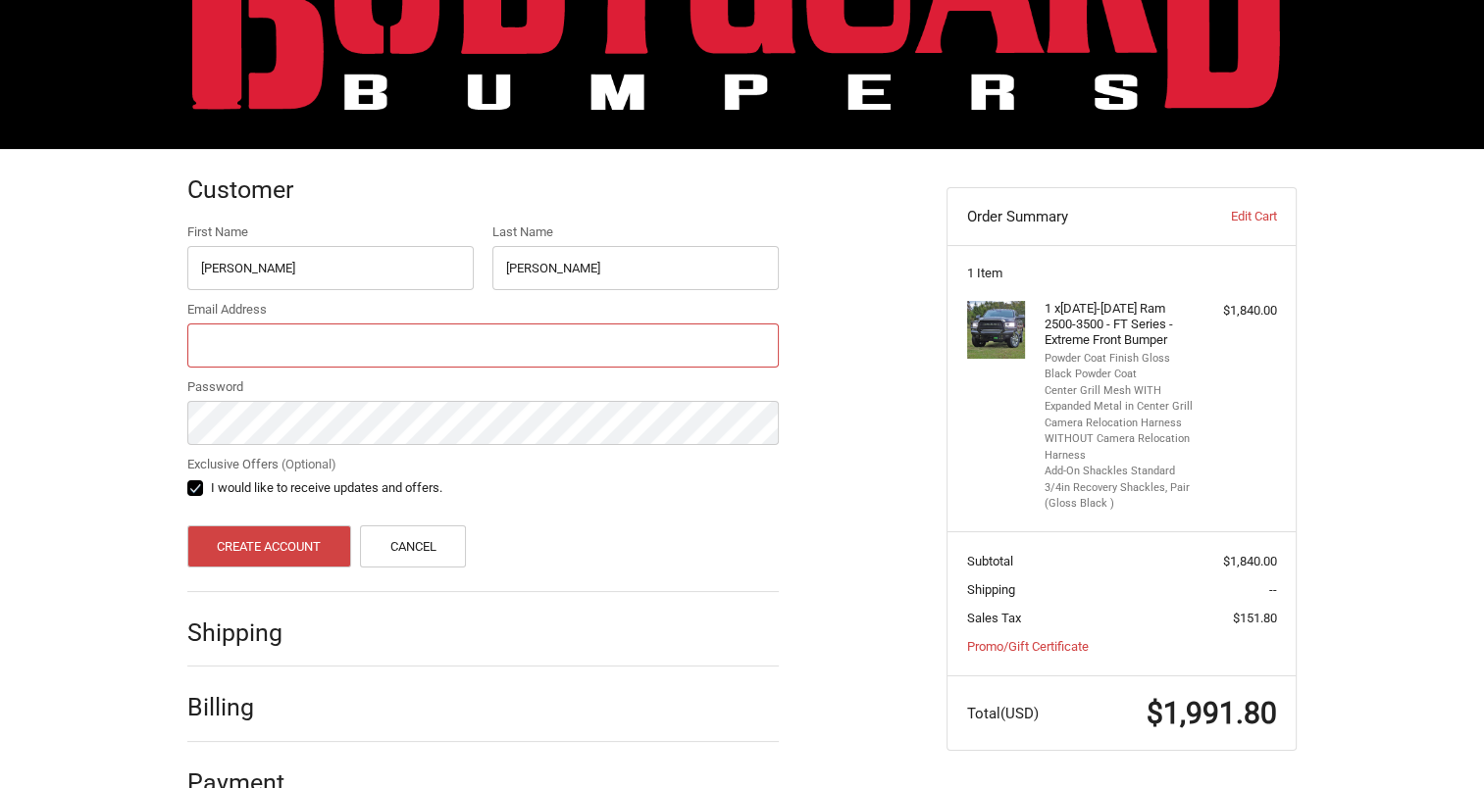
type input "[EMAIL_ADDRESS][DOMAIN_NAME]"
click at [220, 544] on button "Create Account" at bounding box center [269, 547] width 164 height 42
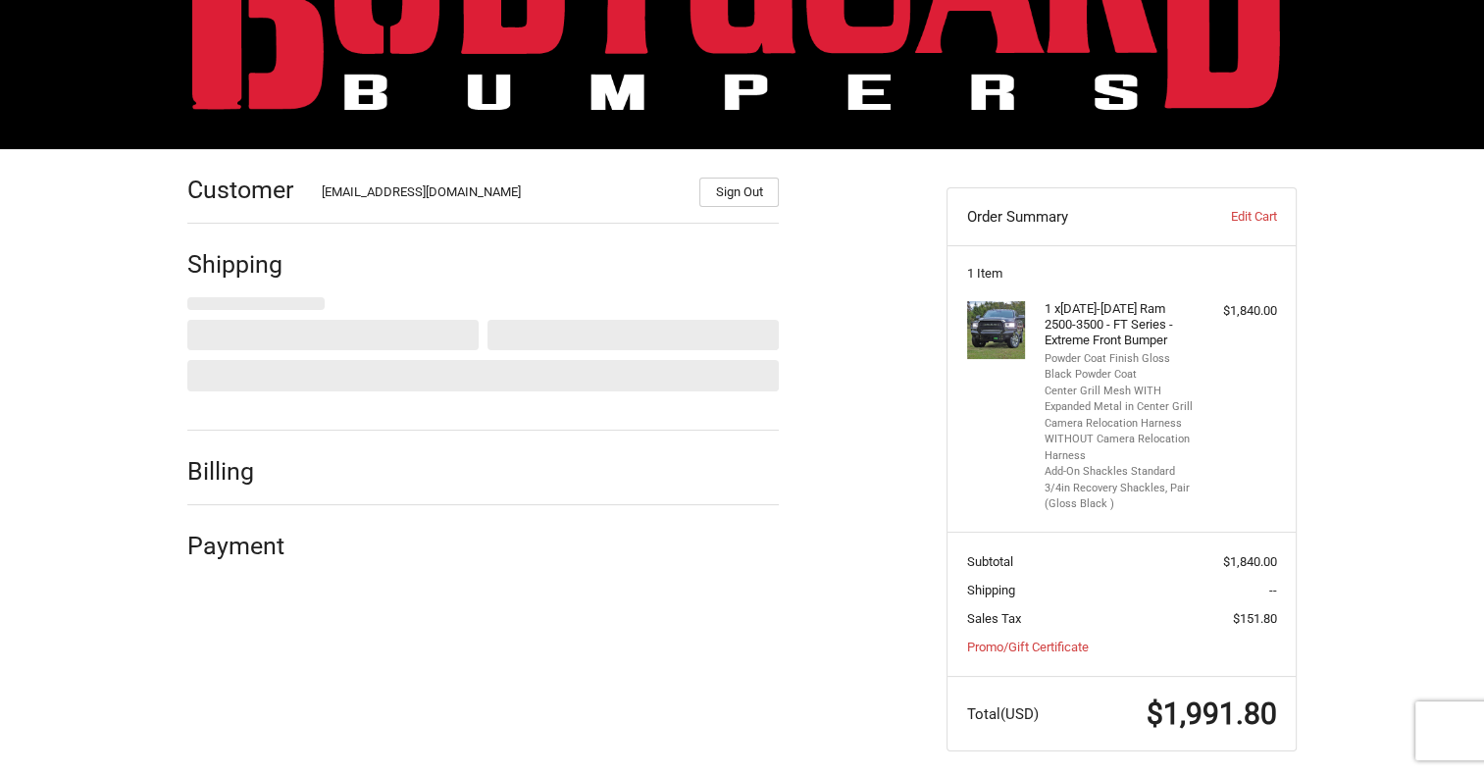
select select "US"
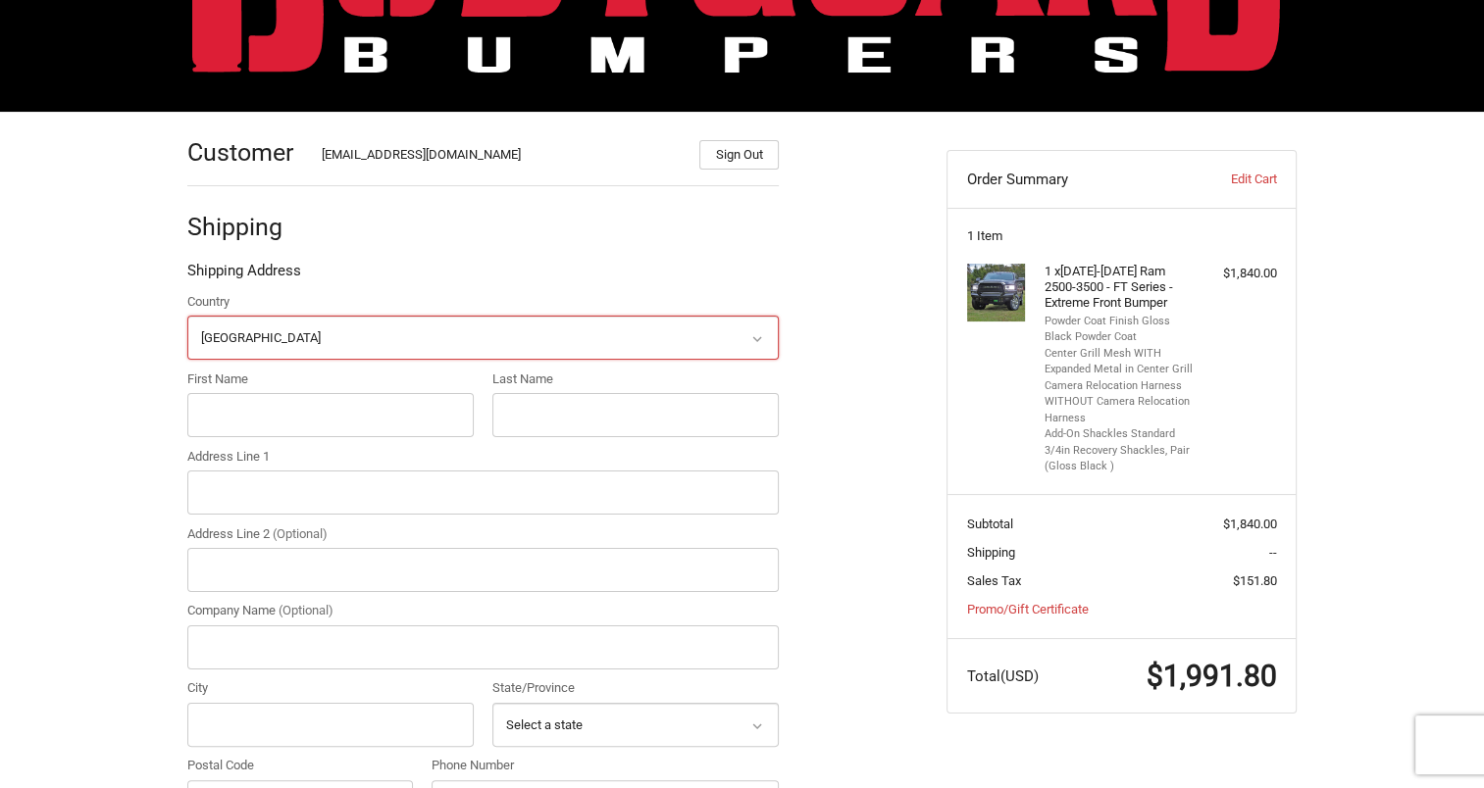
scroll to position [211, 0]
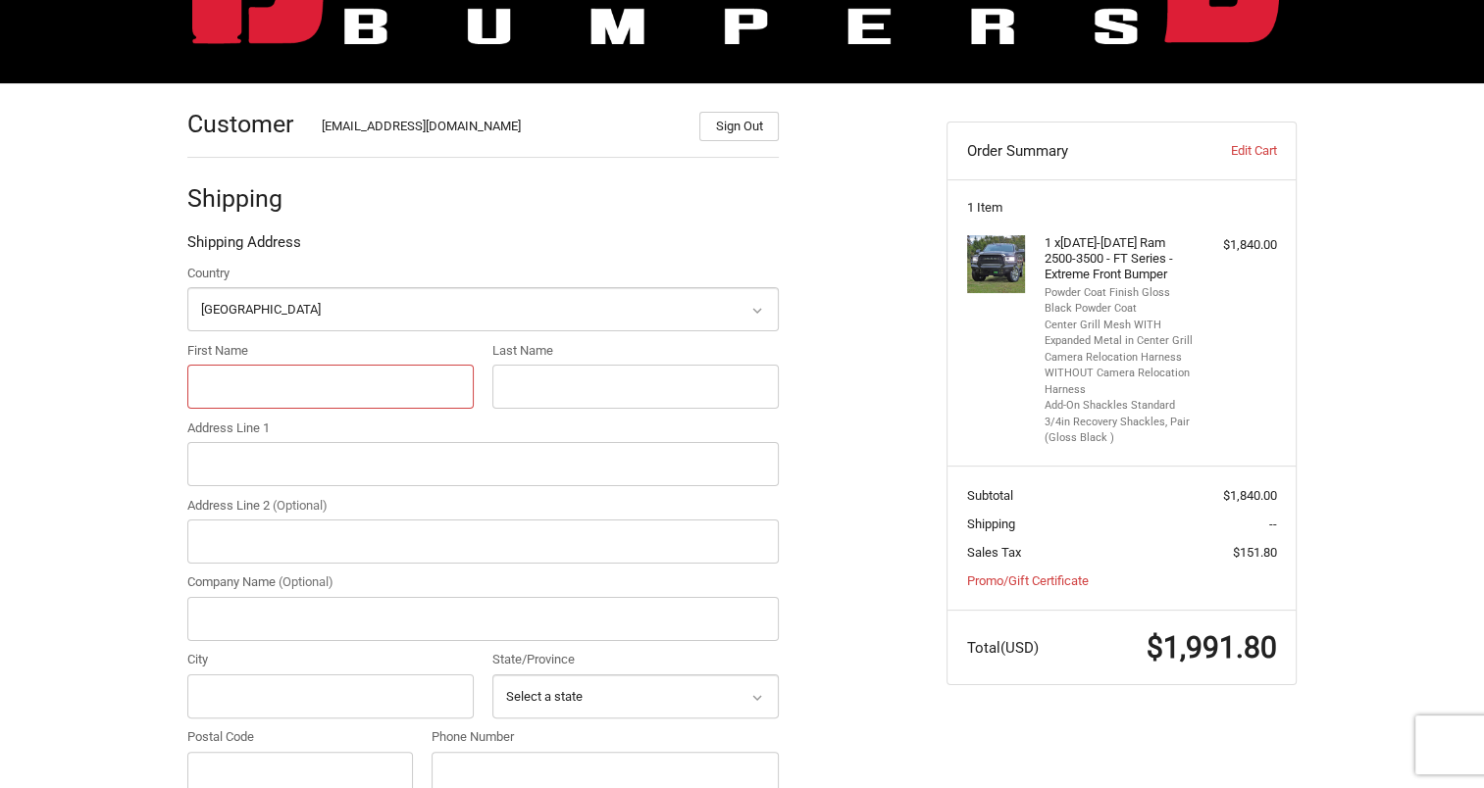
click at [310, 374] on input "First Name" at bounding box center [330, 387] width 286 height 44
type input "daniel"
type input "stephens"
type input "88130"
type input "15756079826"
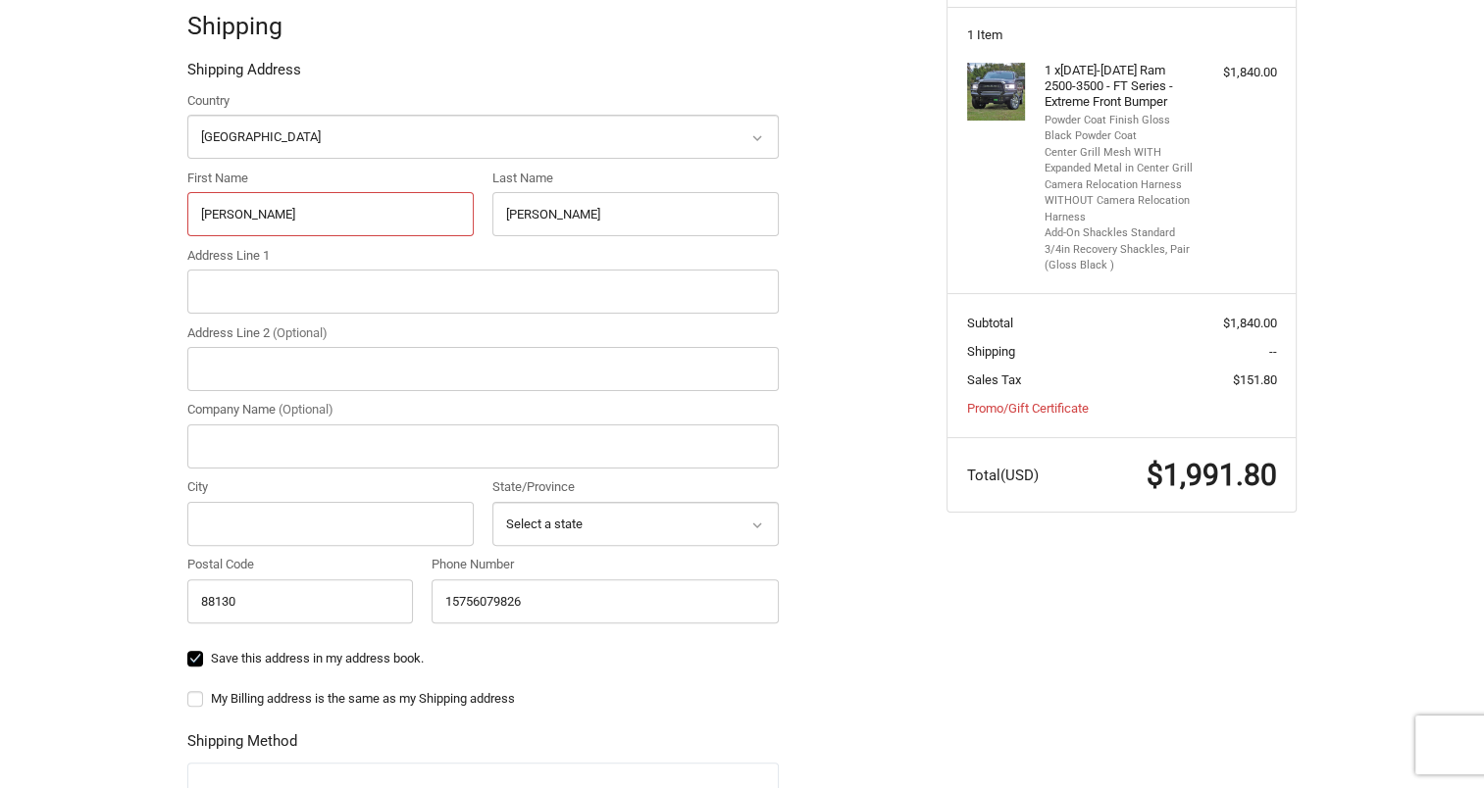
scroll to position [407, 0]
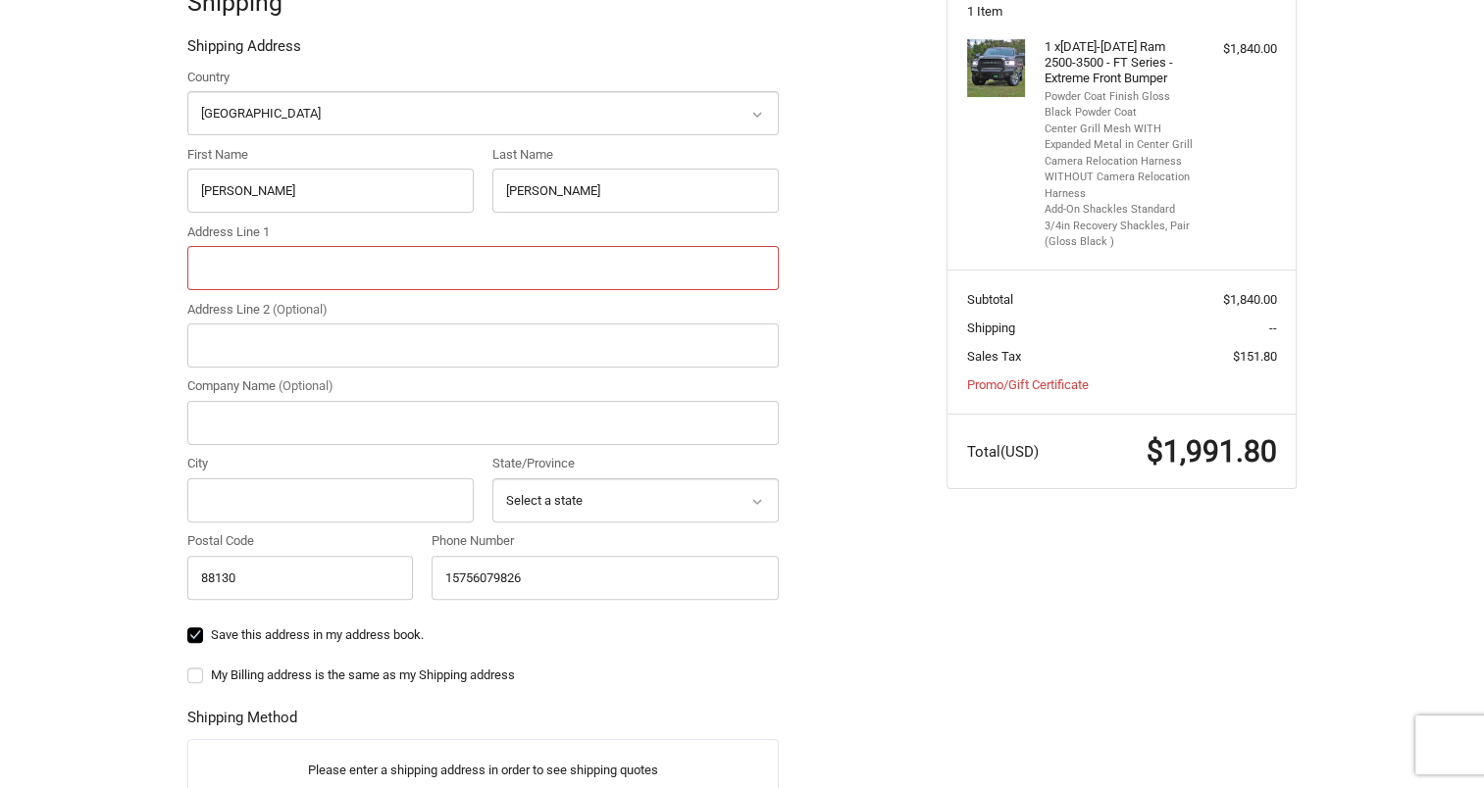
click at [317, 268] on input "Address Line 1" at bounding box center [482, 268] width 591 height 44
type input "500 New Mexico 88"
type input "PORTALES"
select select "NM"
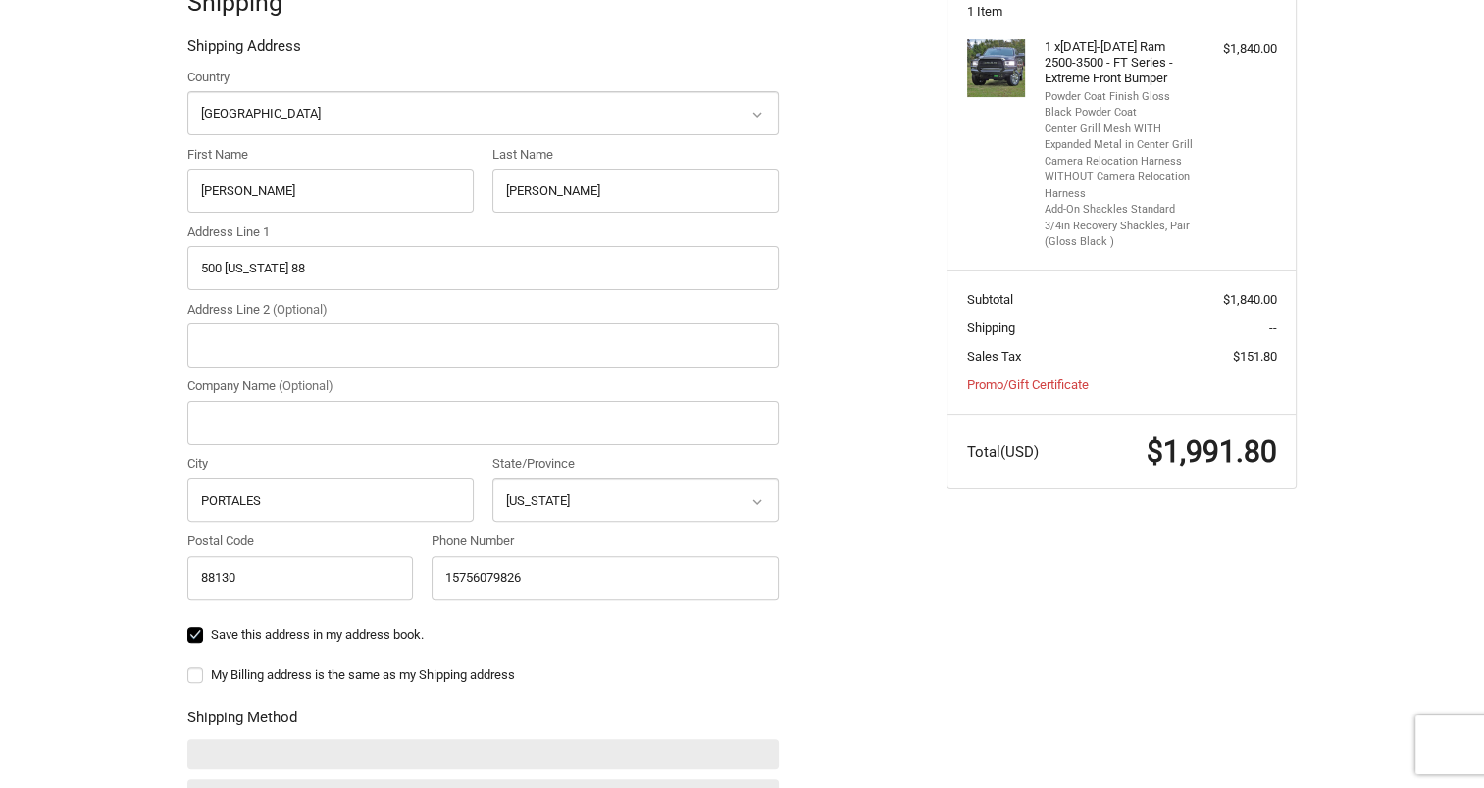
click at [137, 352] on div "Customer danielstephens496@gmail.com Sign Out Shipping Shipping Address Country…" at bounding box center [742, 530] width 1484 height 1286
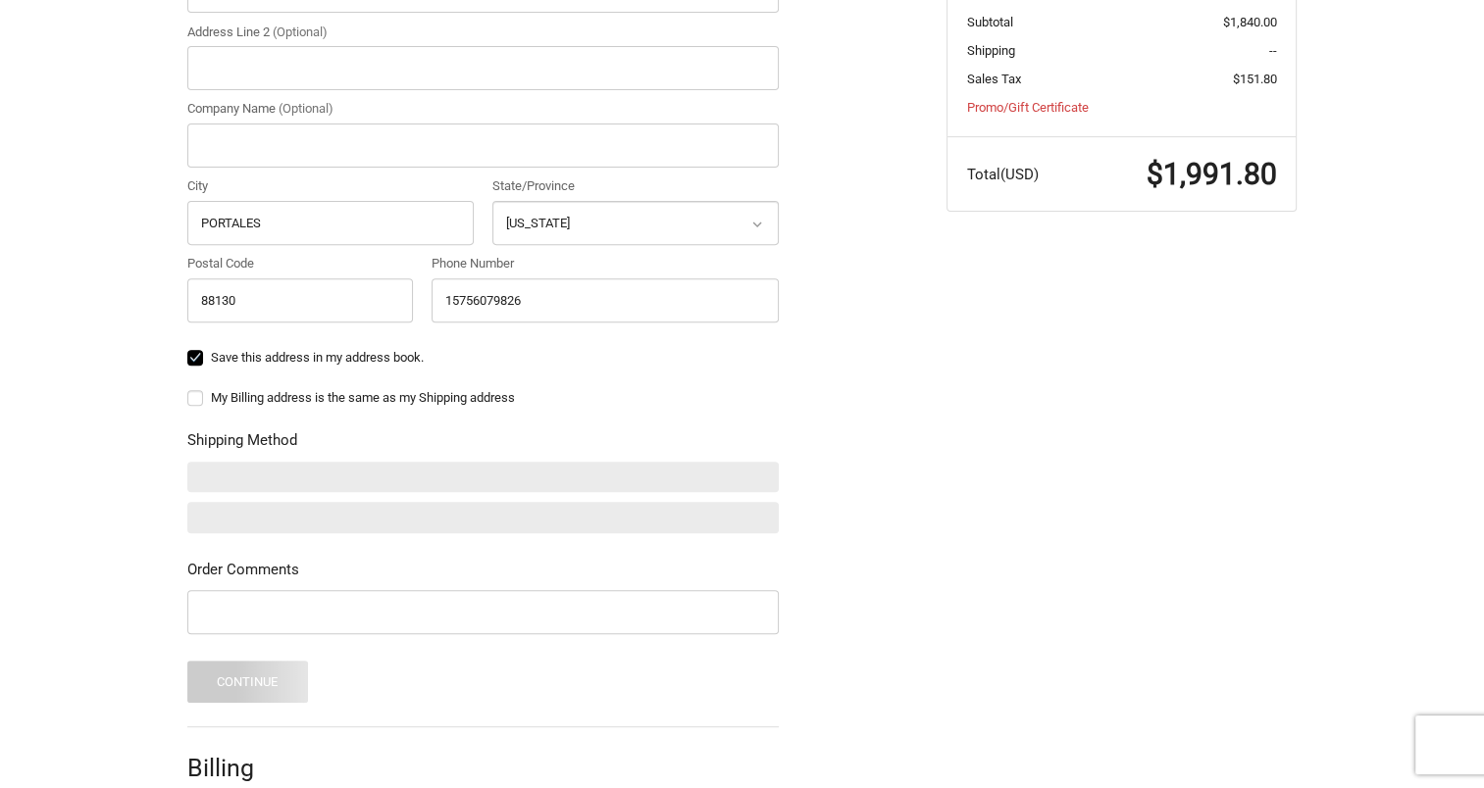
scroll to position [701, 0]
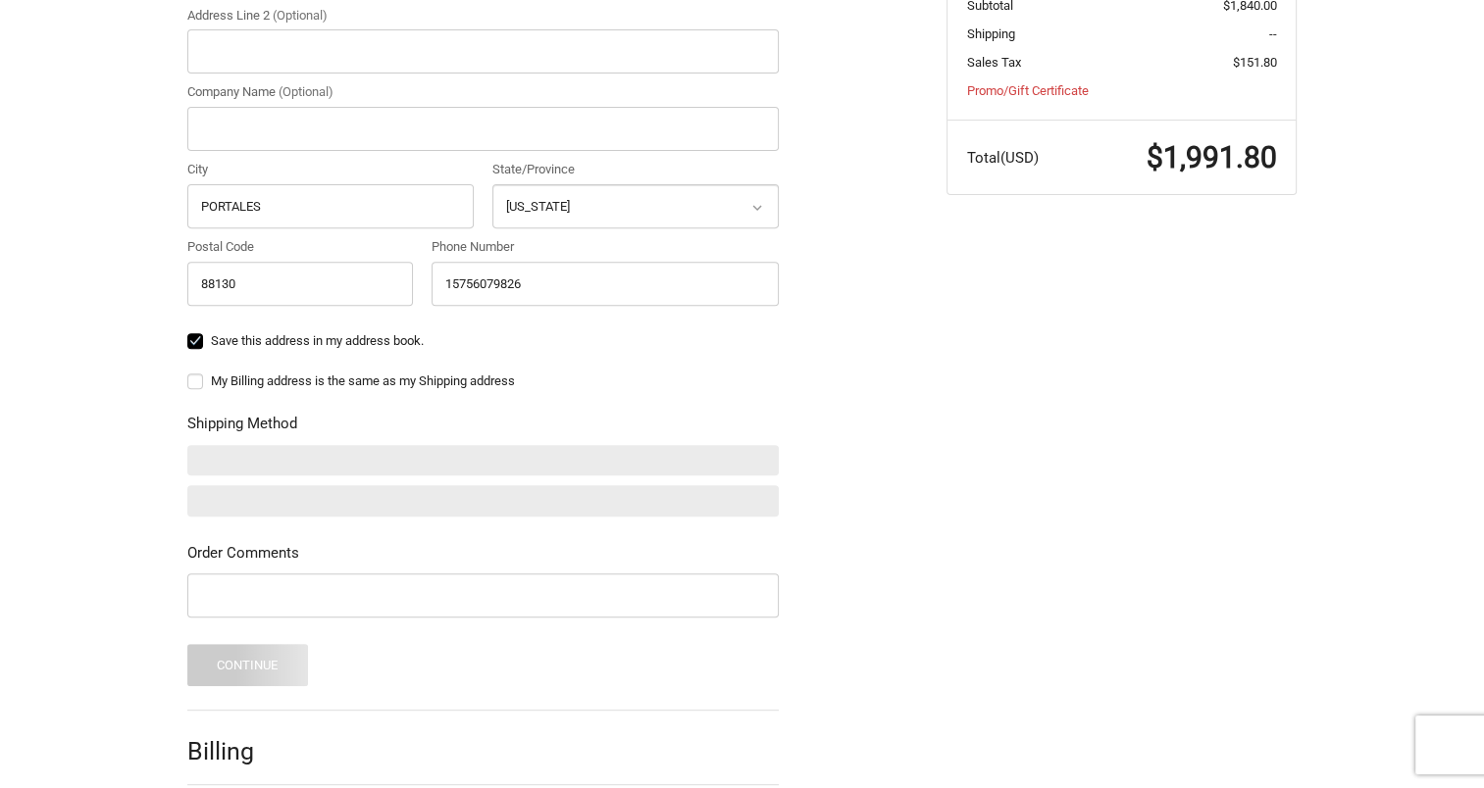
click at [199, 380] on label "My Billing address is the same as my Shipping address" at bounding box center [482, 382] width 591 height 16
click at [188, 373] on input "My Billing address is the same as my Shipping address" at bounding box center [187, 372] width 1 height 1
checkbox input "true"
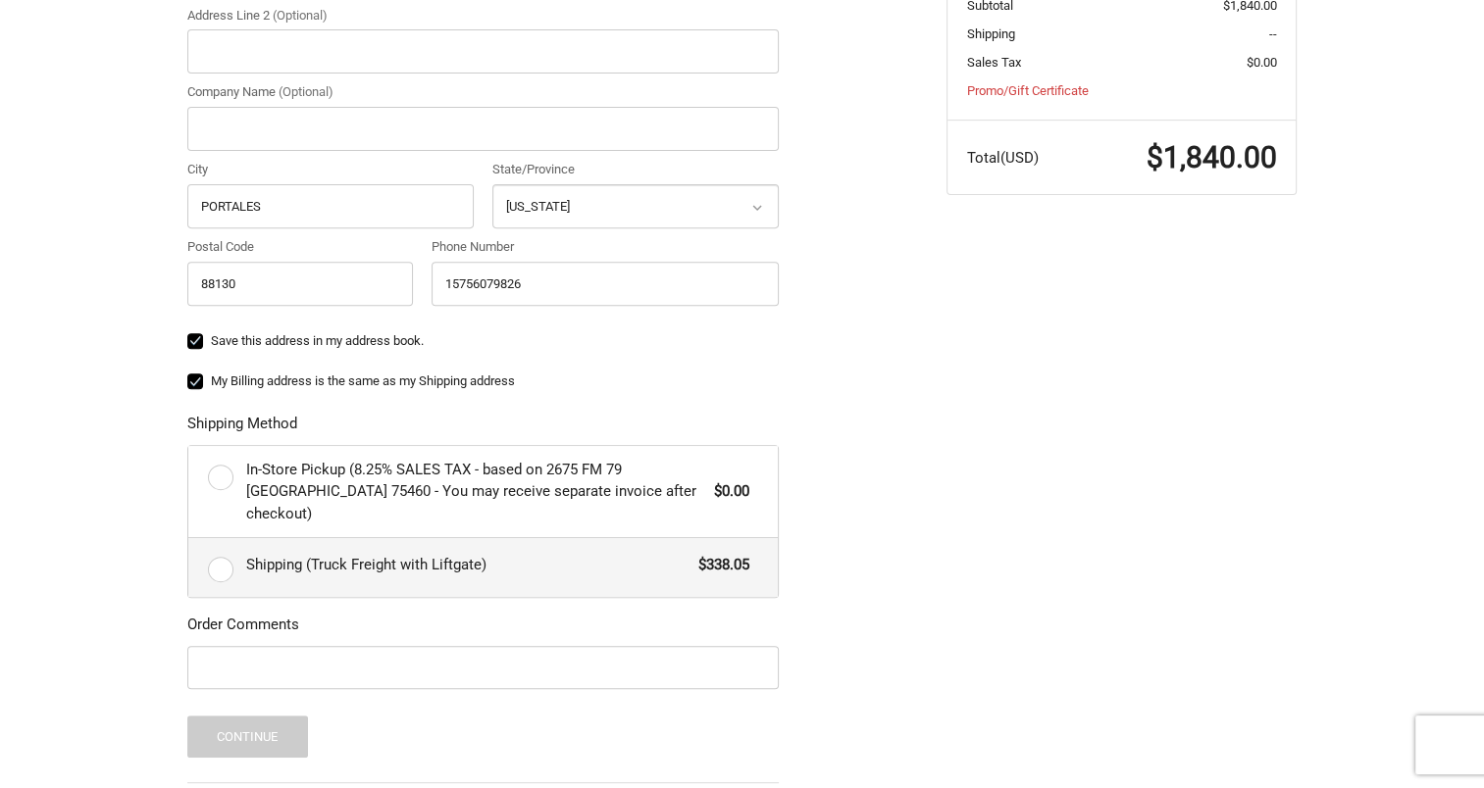
click at [219, 557] on label "Shipping (Truck Freight with Liftgate) $338.05" at bounding box center [482, 567] width 589 height 59
click at [189, 539] on input "Shipping (Truck Freight with Liftgate) $338.05" at bounding box center [188, 538] width 1 height 1
radio input "true"
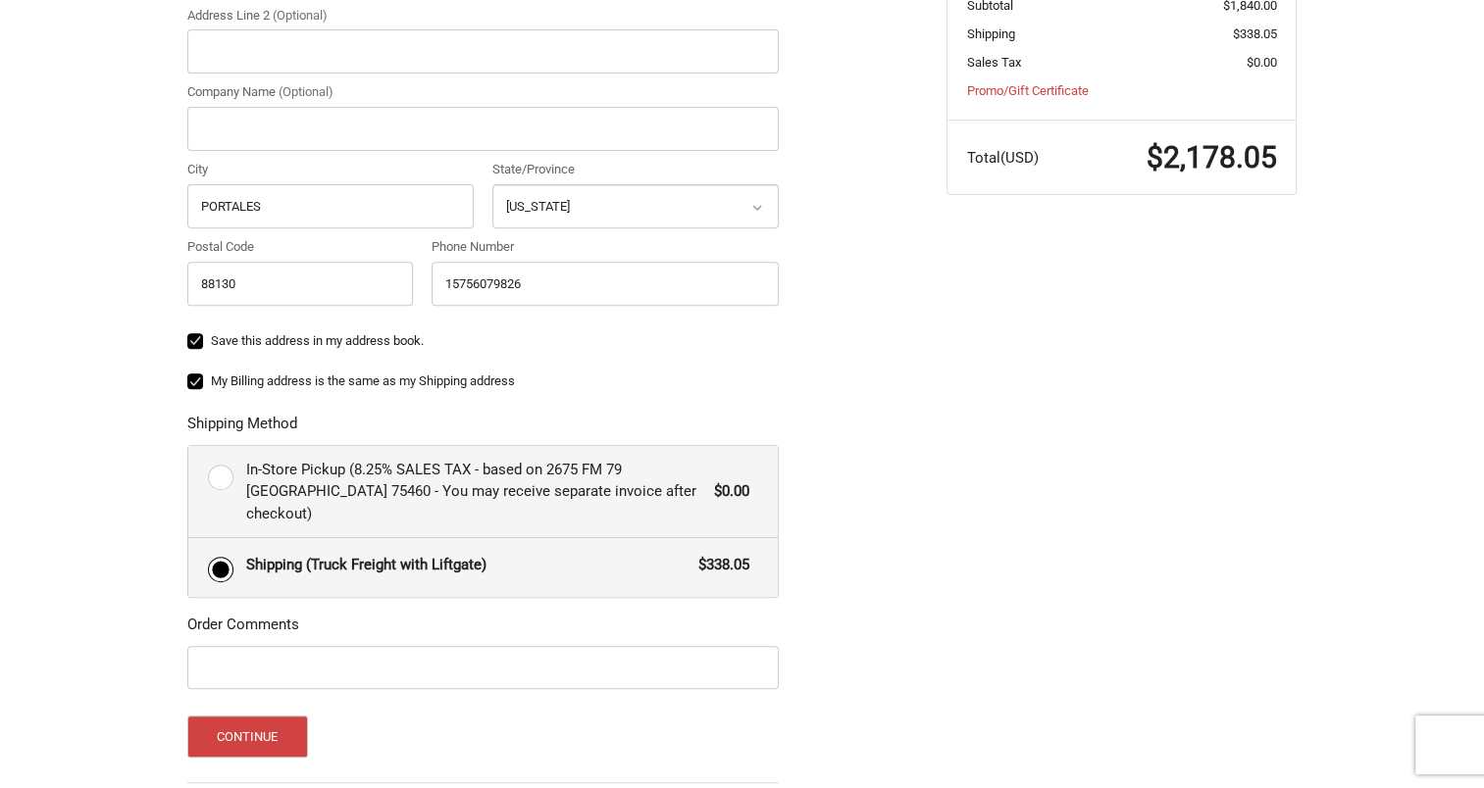
click at [220, 471] on label "In-Store Pickup (8.25% SALES TAX - based on 2675 FM 79 Paris TX 75460 - You may…" at bounding box center [482, 492] width 589 height 92
click at [189, 447] on input "In-Store Pickup (8.25% SALES TAX - based on 2675 FM 79 Paris TX 75460 - You may…" at bounding box center [188, 446] width 1 height 1
radio input "true"
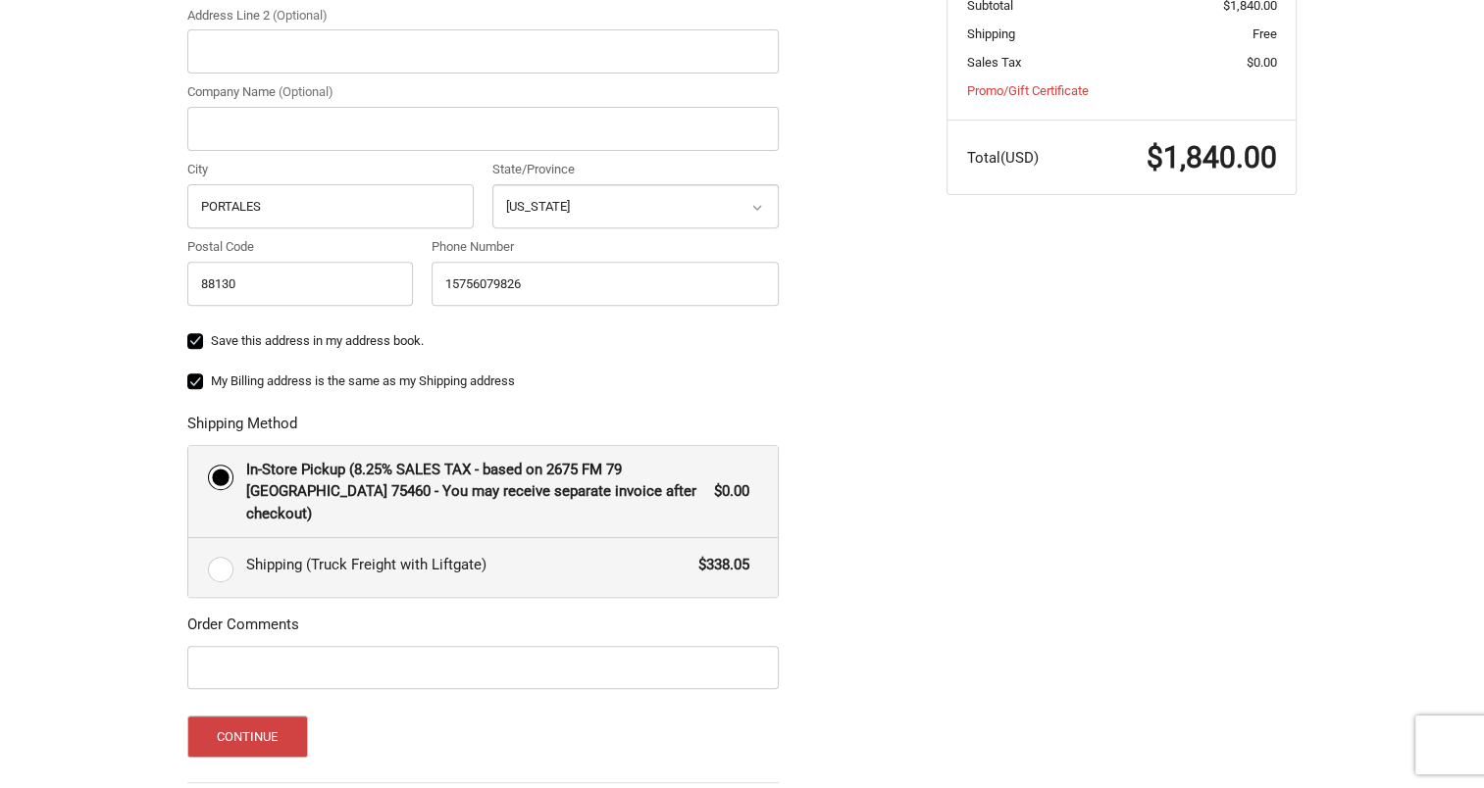
click at [229, 550] on label "Shipping (Truck Freight with Liftgate) $338.05" at bounding box center [482, 567] width 589 height 59
click at [189, 539] on input "Shipping (Truck Freight with Liftgate) $338.05" at bounding box center [188, 538] width 1 height 1
radio input "true"
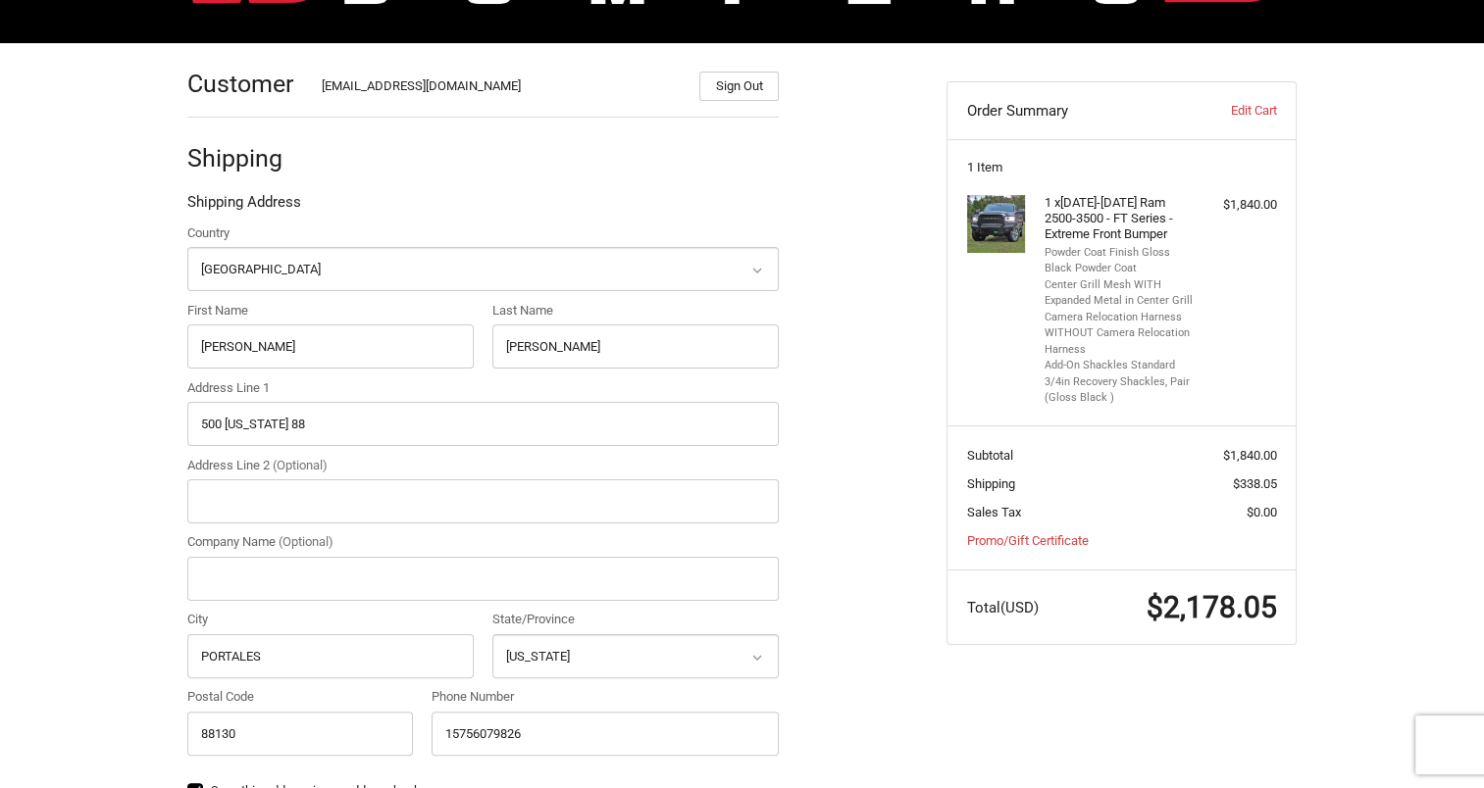
scroll to position [0, 0]
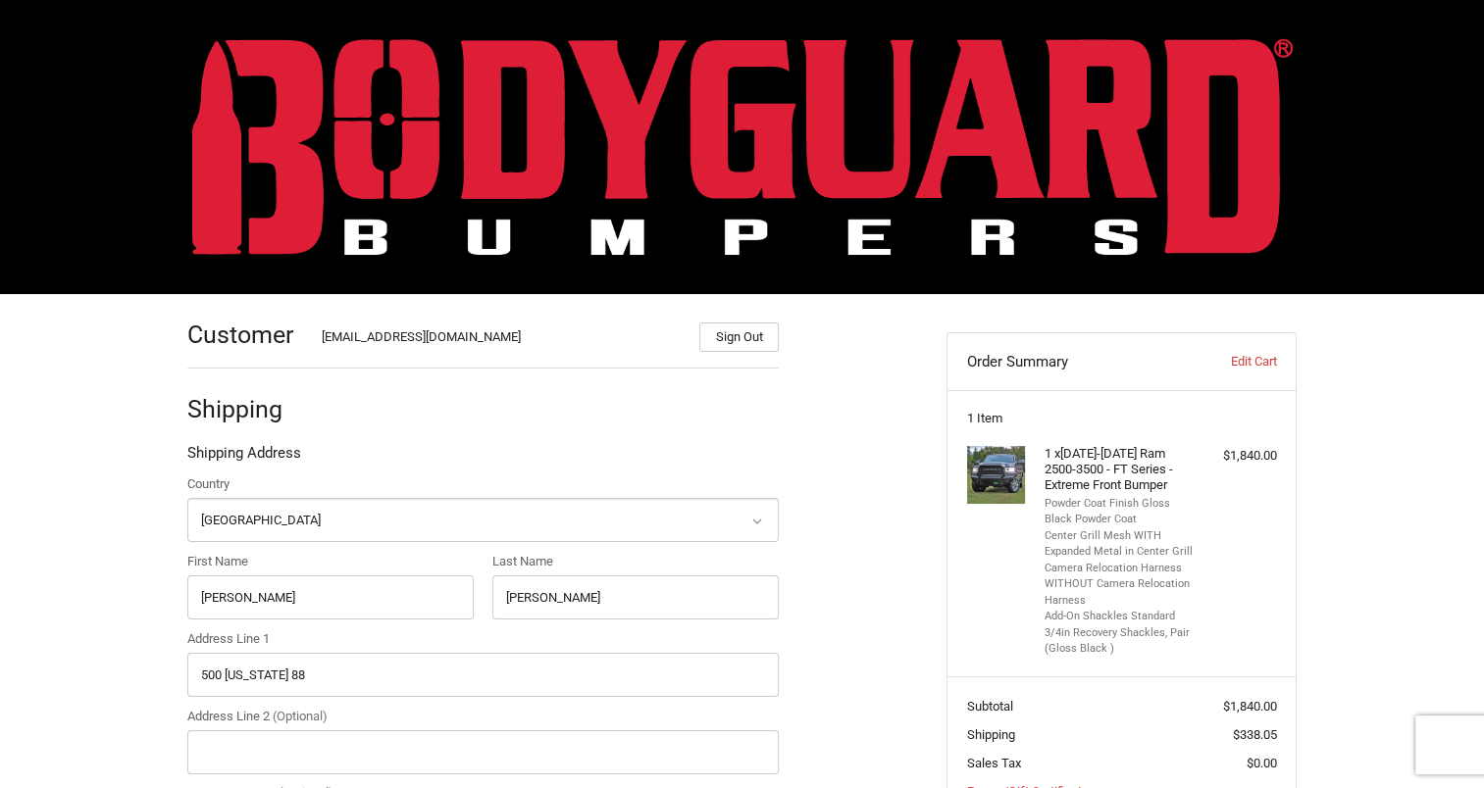
click at [690, 171] on img at bounding box center [742, 146] width 1100 height 217
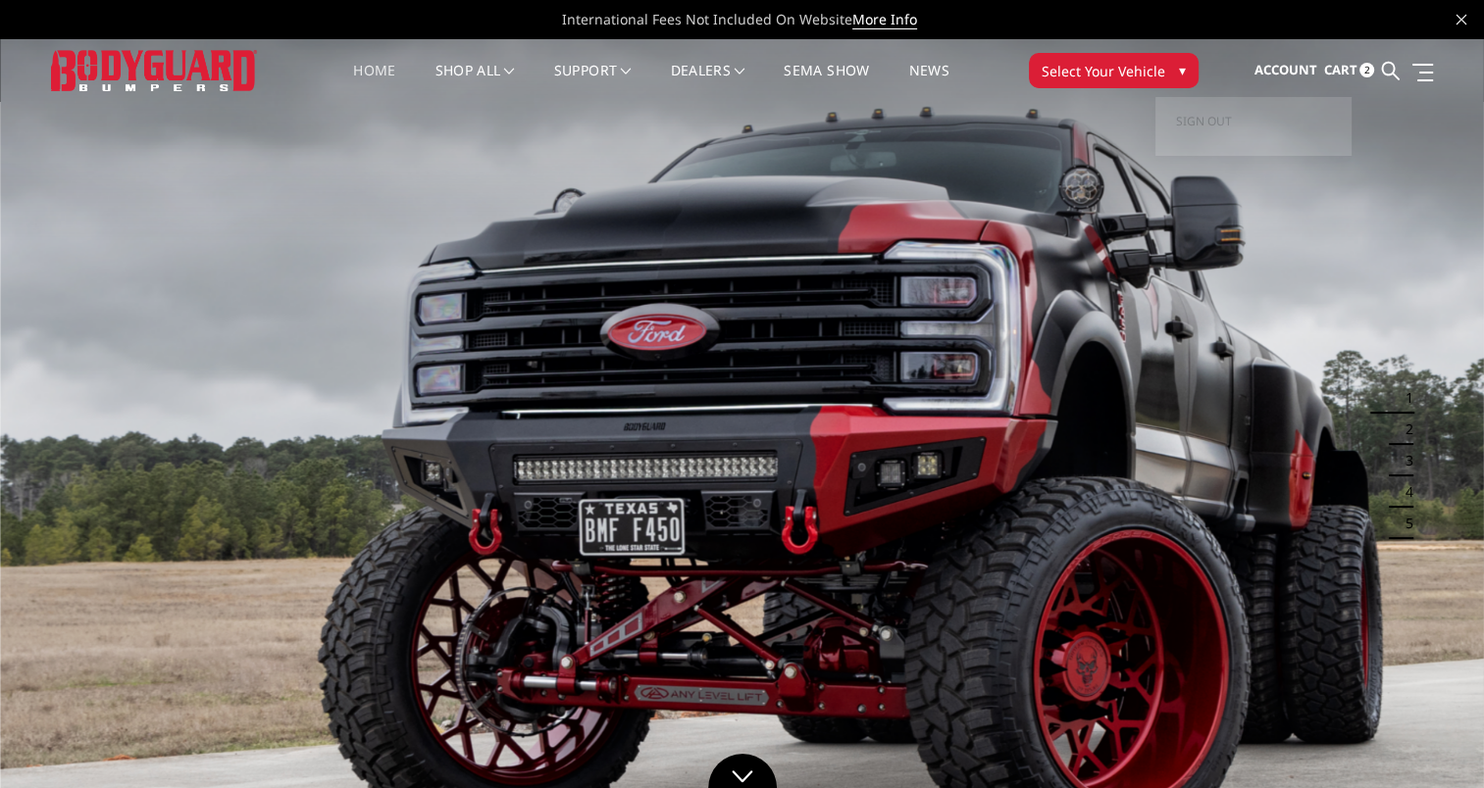
click at [1316, 75] on span "Account" at bounding box center [1284, 70] width 63 height 18
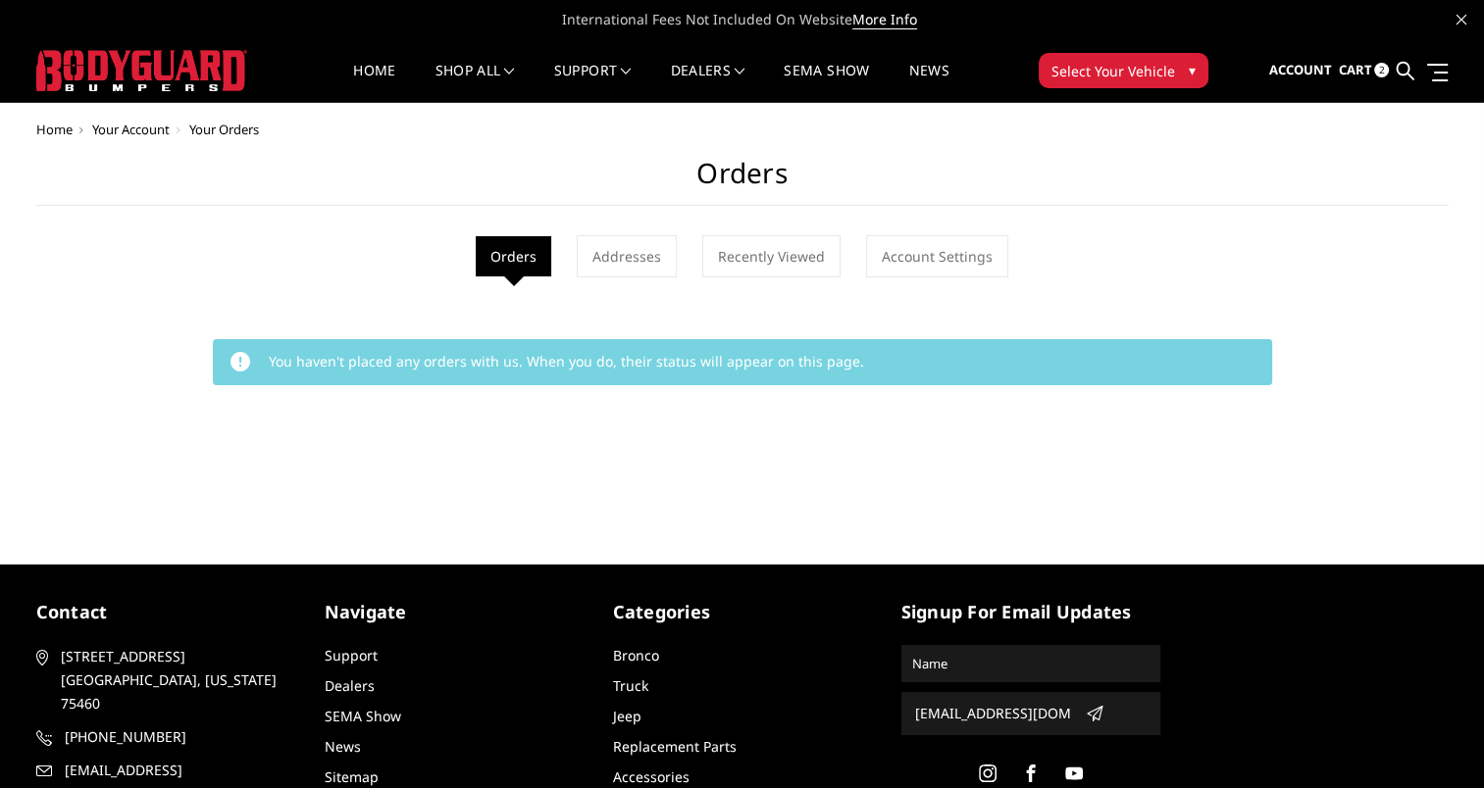
click at [1369, 73] on span "Cart" at bounding box center [1354, 70] width 33 height 18
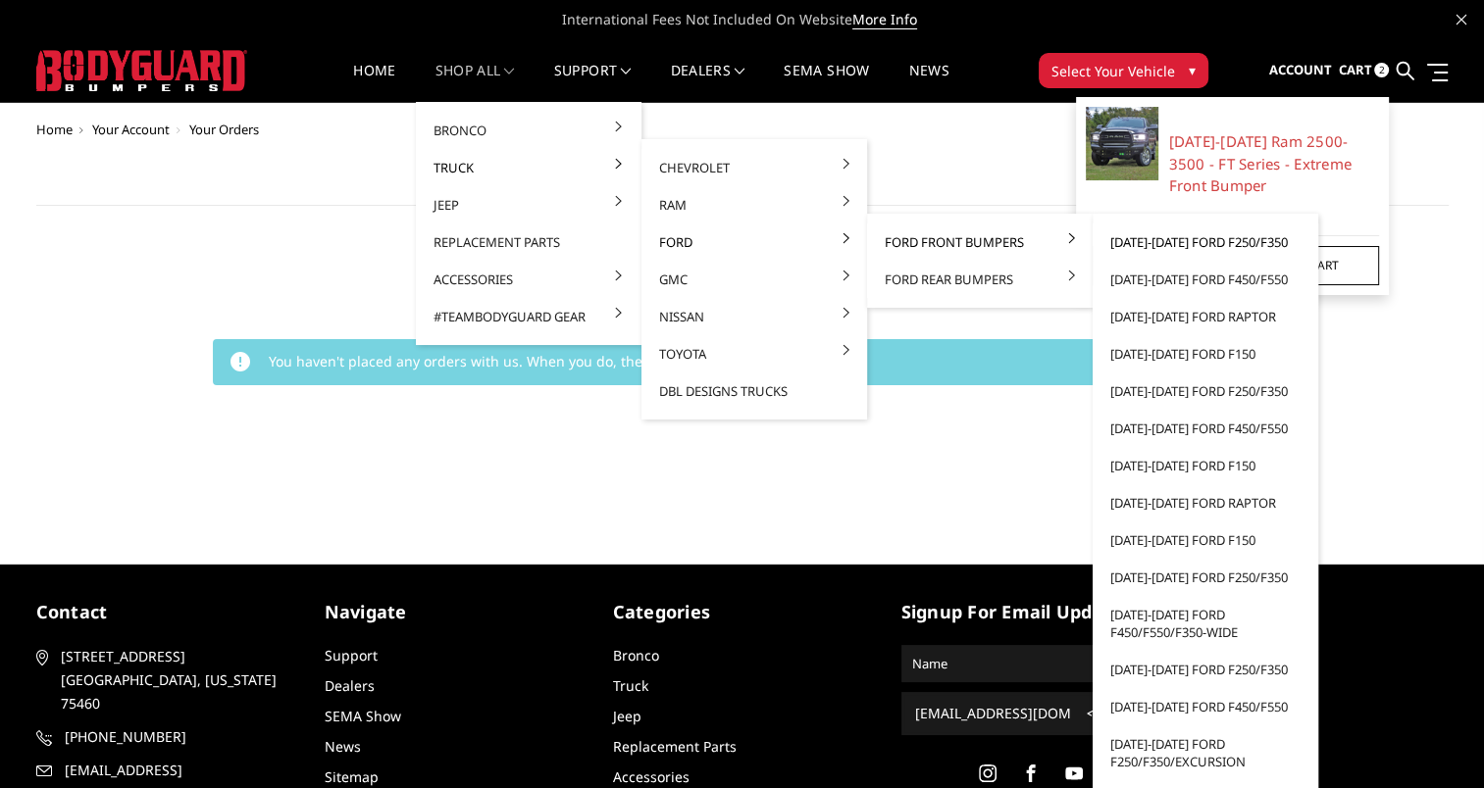
click at [1151, 245] on link "[DATE]-[DATE] Ford F250/F350" at bounding box center [1205, 242] width 210 height 37
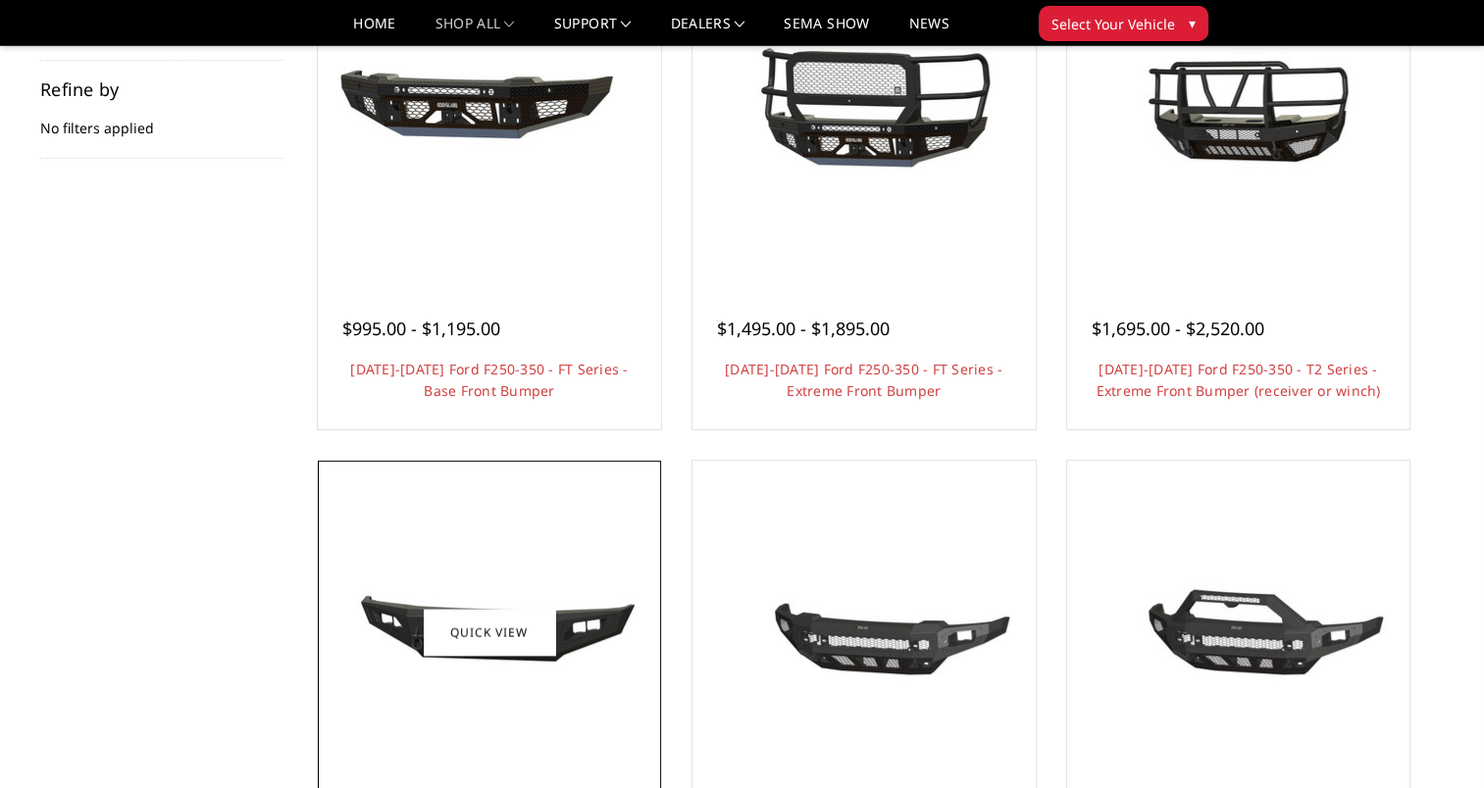
scroll to position [294, 0]
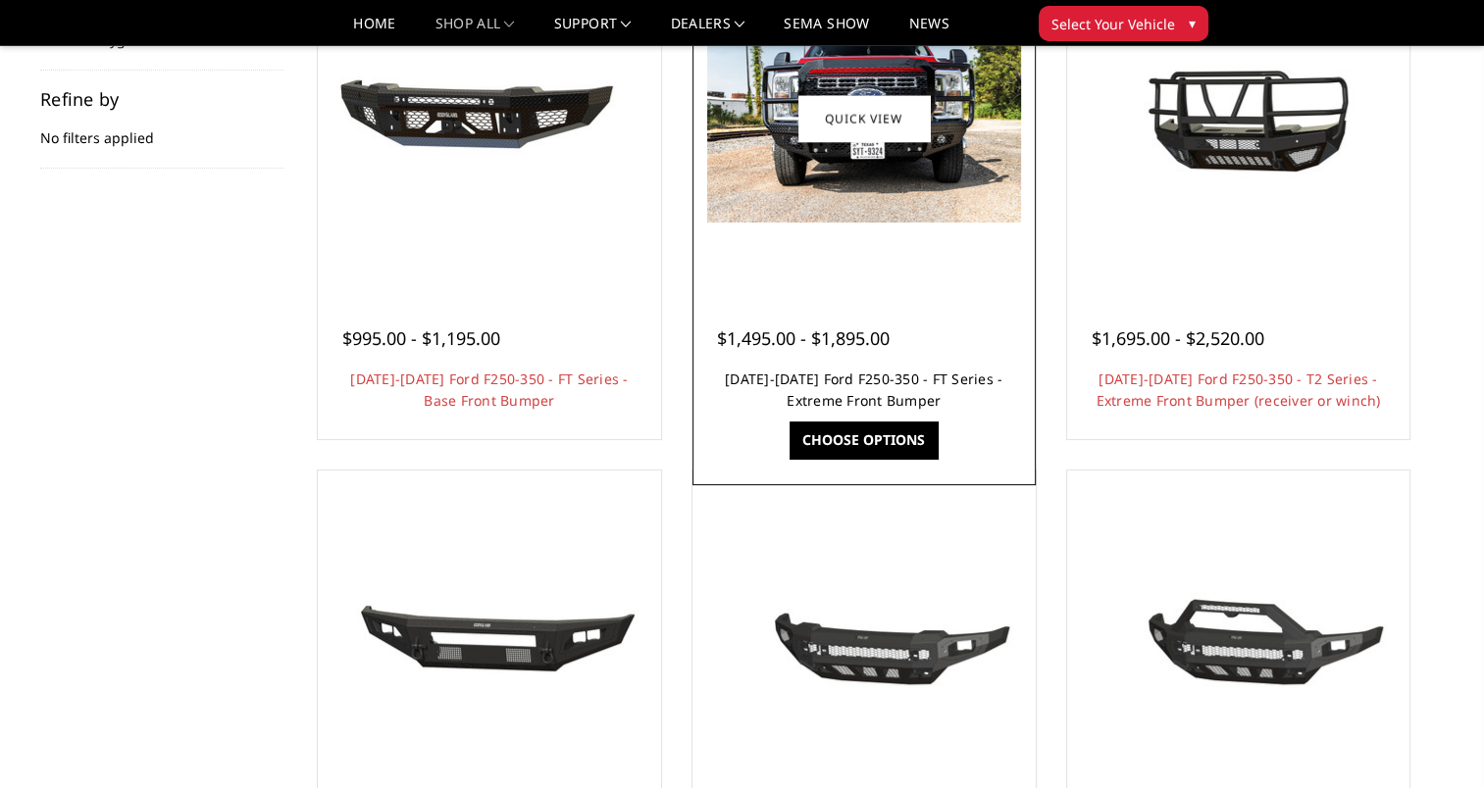
click at [853, 383] on link "[DATE]-[DATE] Ford F250-350 - FT Series - Extreme Front Bumper" at bounding box center [864, 390] width 278 height 40
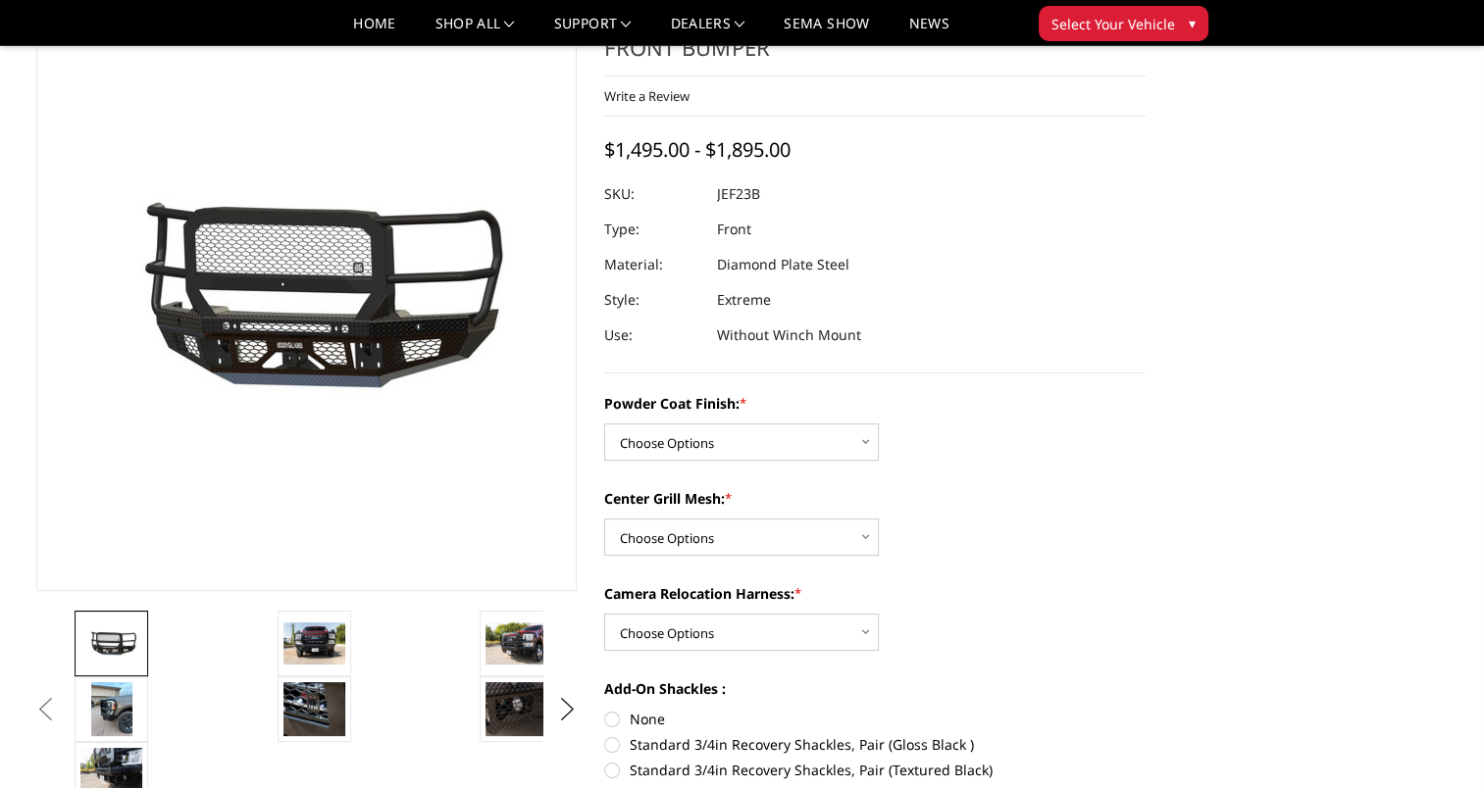
scroll to position [196, 0]
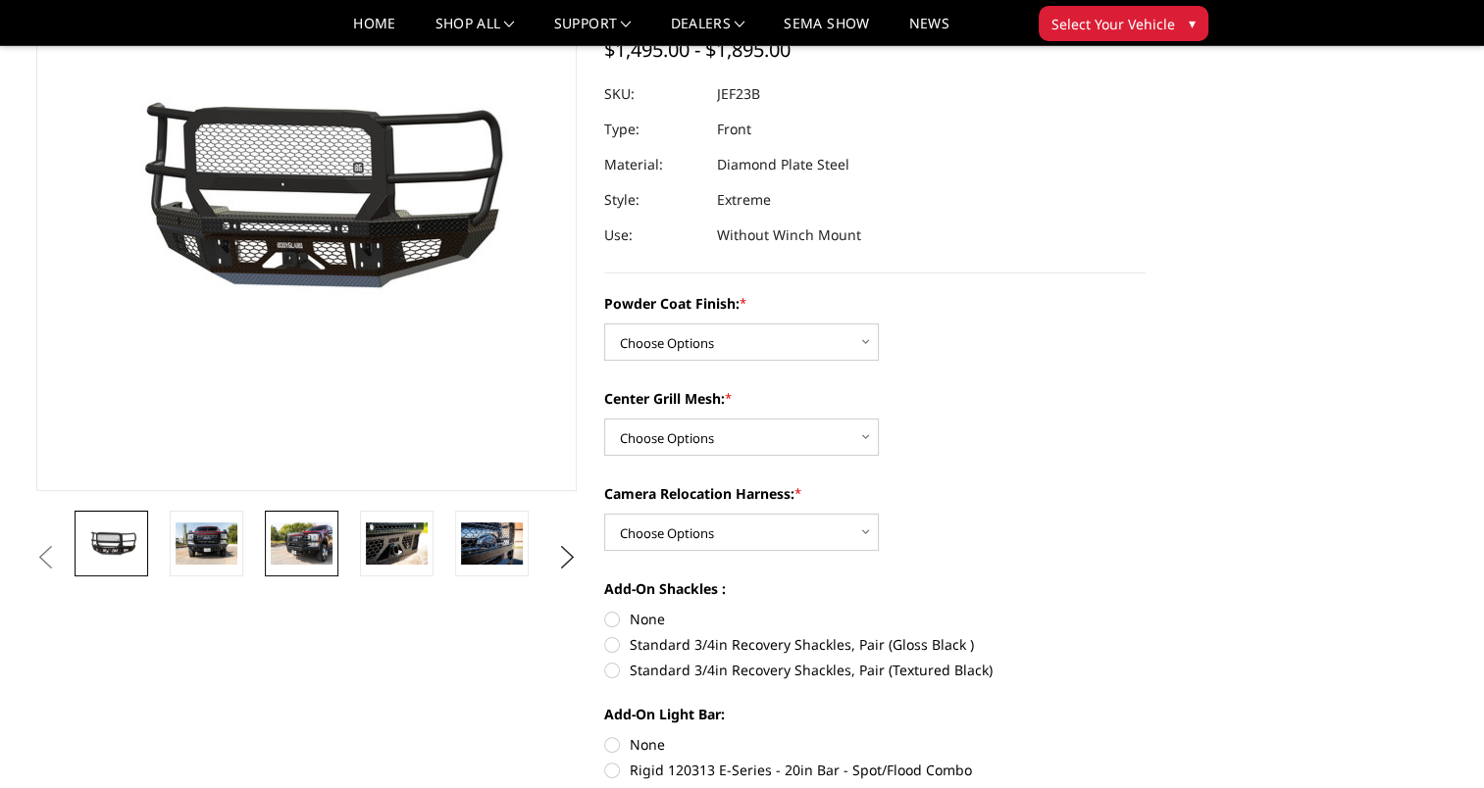
click at [292, 542] on img at bounding box center [302, 543] width 62 height 41
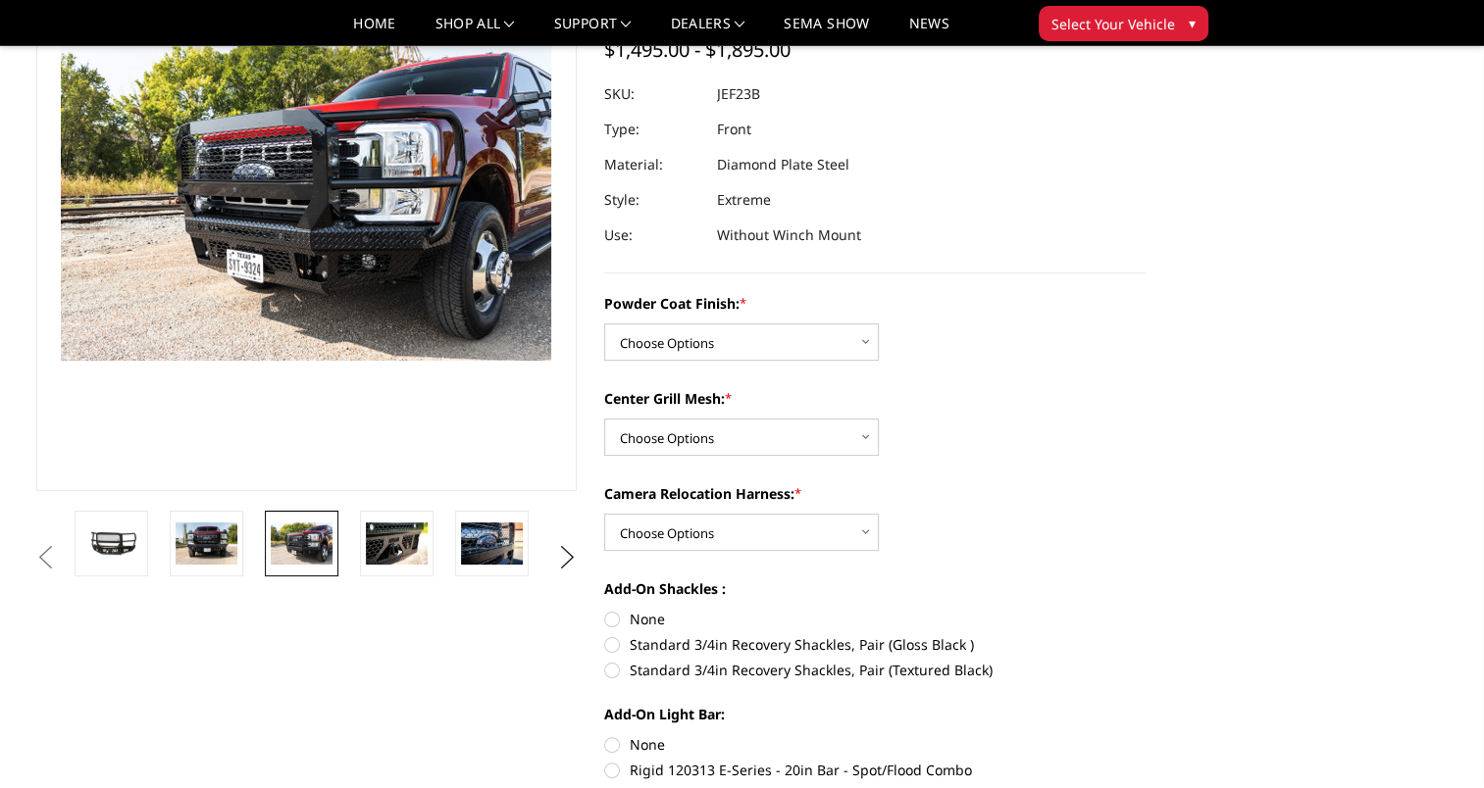
scroll to position [147, 0]
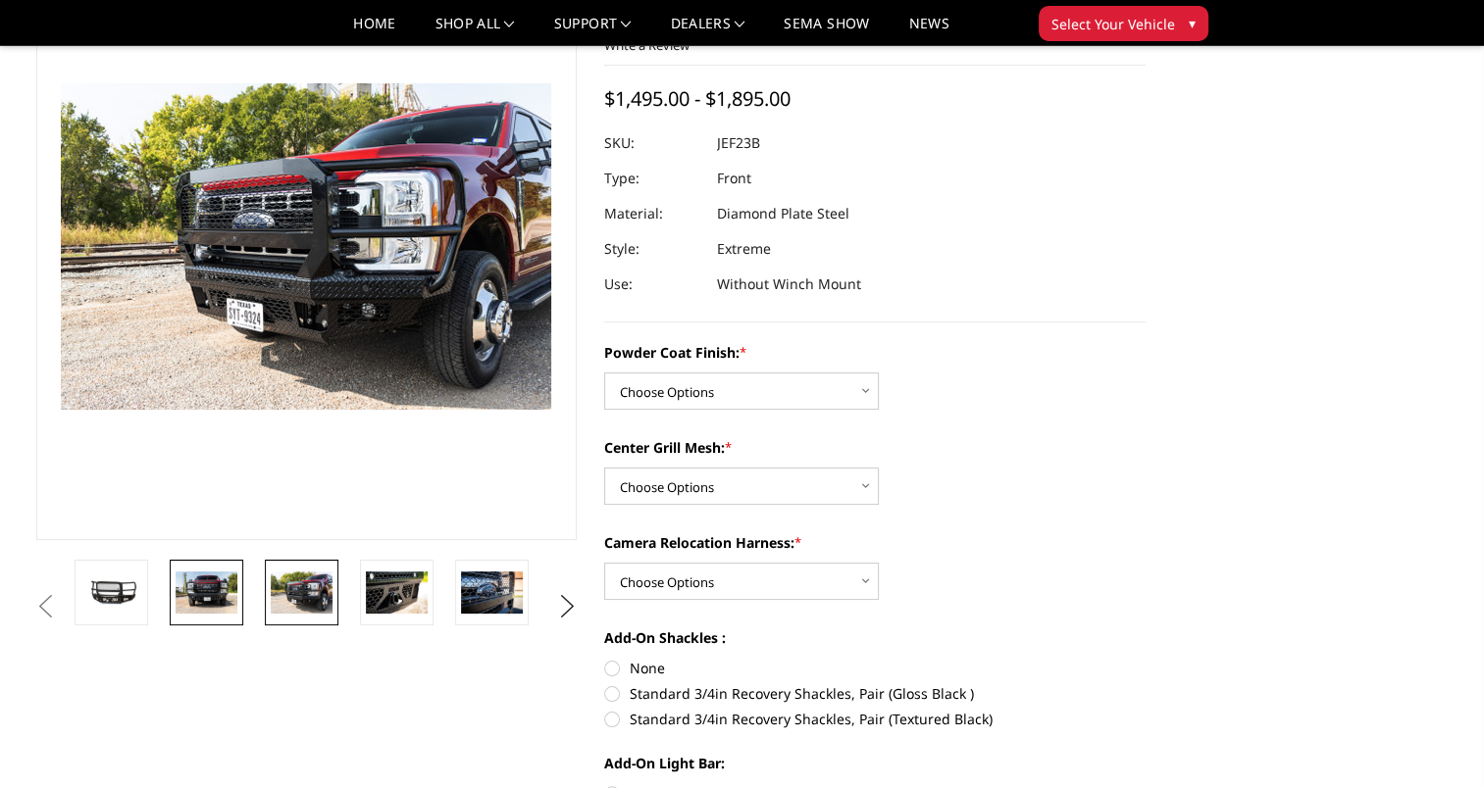
click at [205, 579] on img at bounding box center [207, 592] width 62 height 41
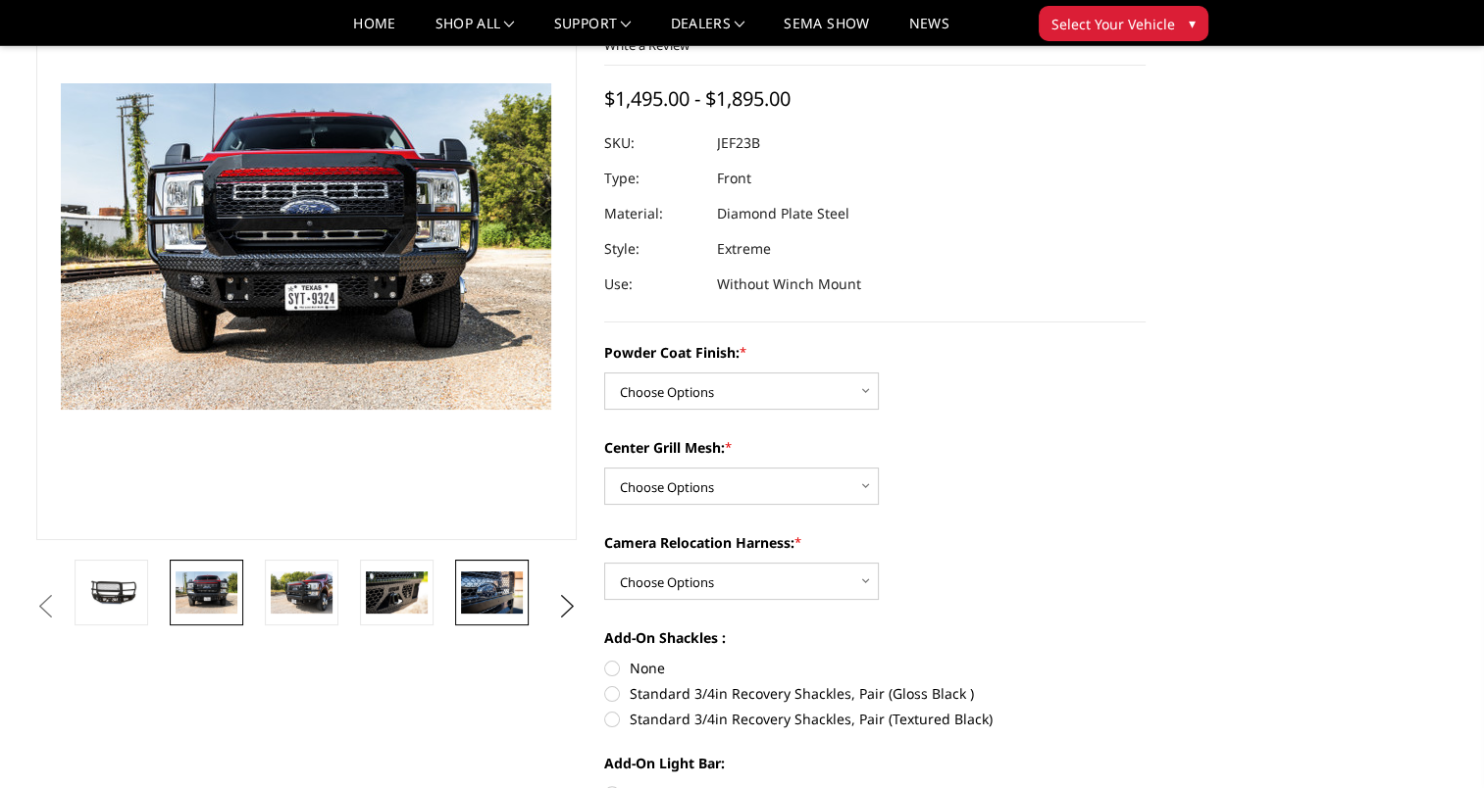
click at [483, 586] on img at bounding box center [492, 592] width 62 height 41
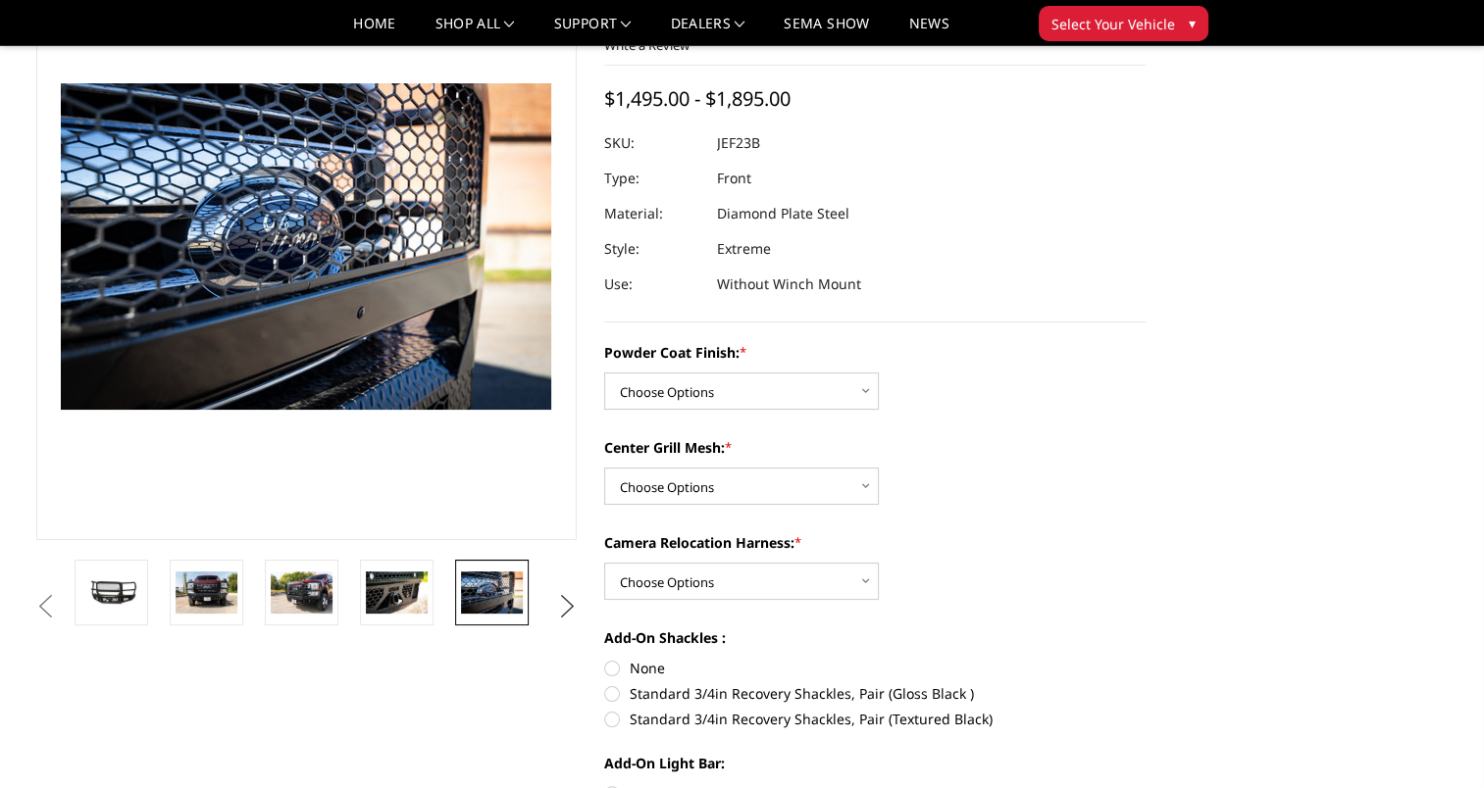
click at [572, 602] on button "Next" at bounding box center [566, 606] width 29 height 29
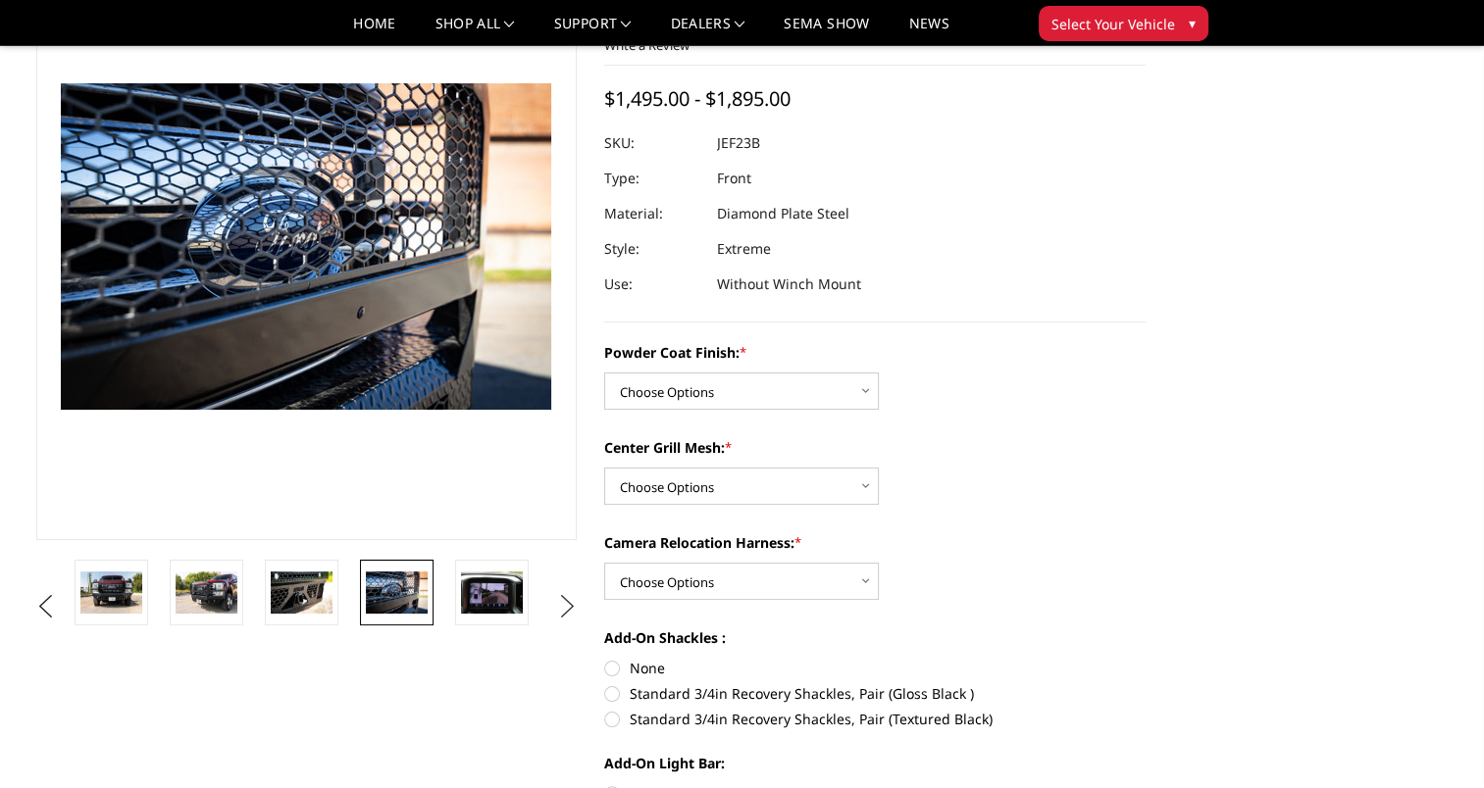
click at [572, 602] on button "Next" at bounding box center [566, 606] width 29 height 29
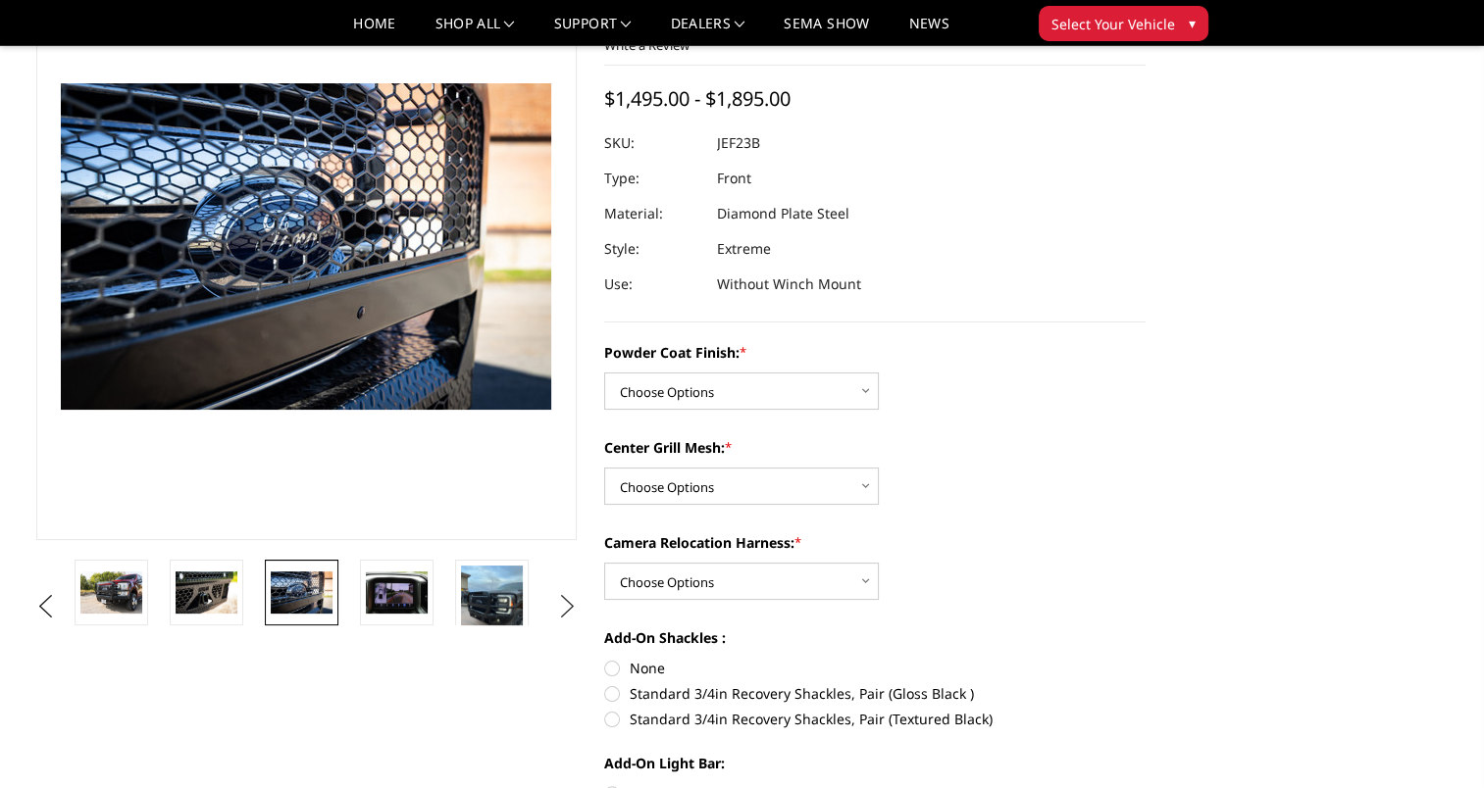
click at [572, 602] on button "Next" at bounding box center [566, 606] width 29 height 29
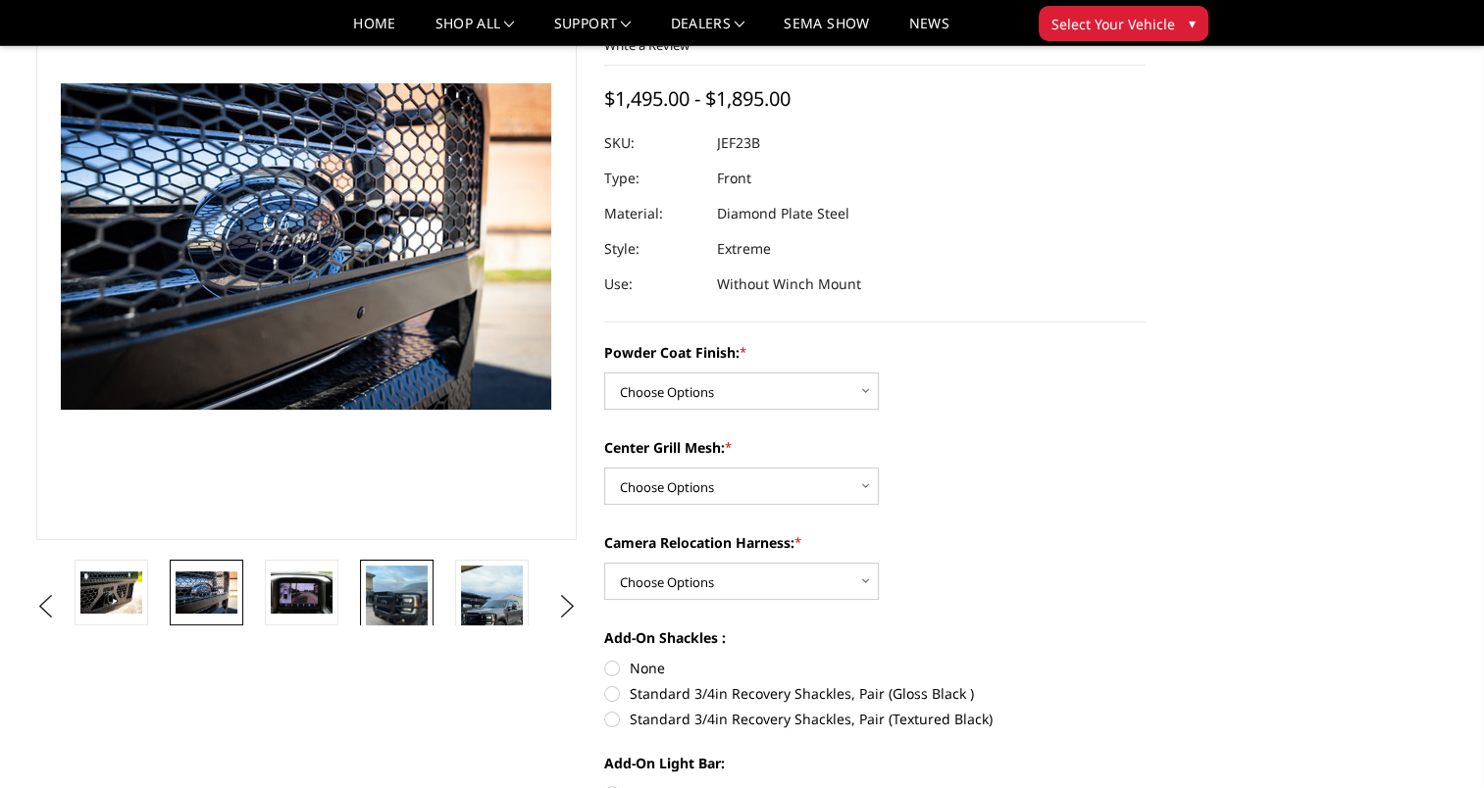
click at [401, 584] on img at bounding box center [397, 607] width 62 height 82
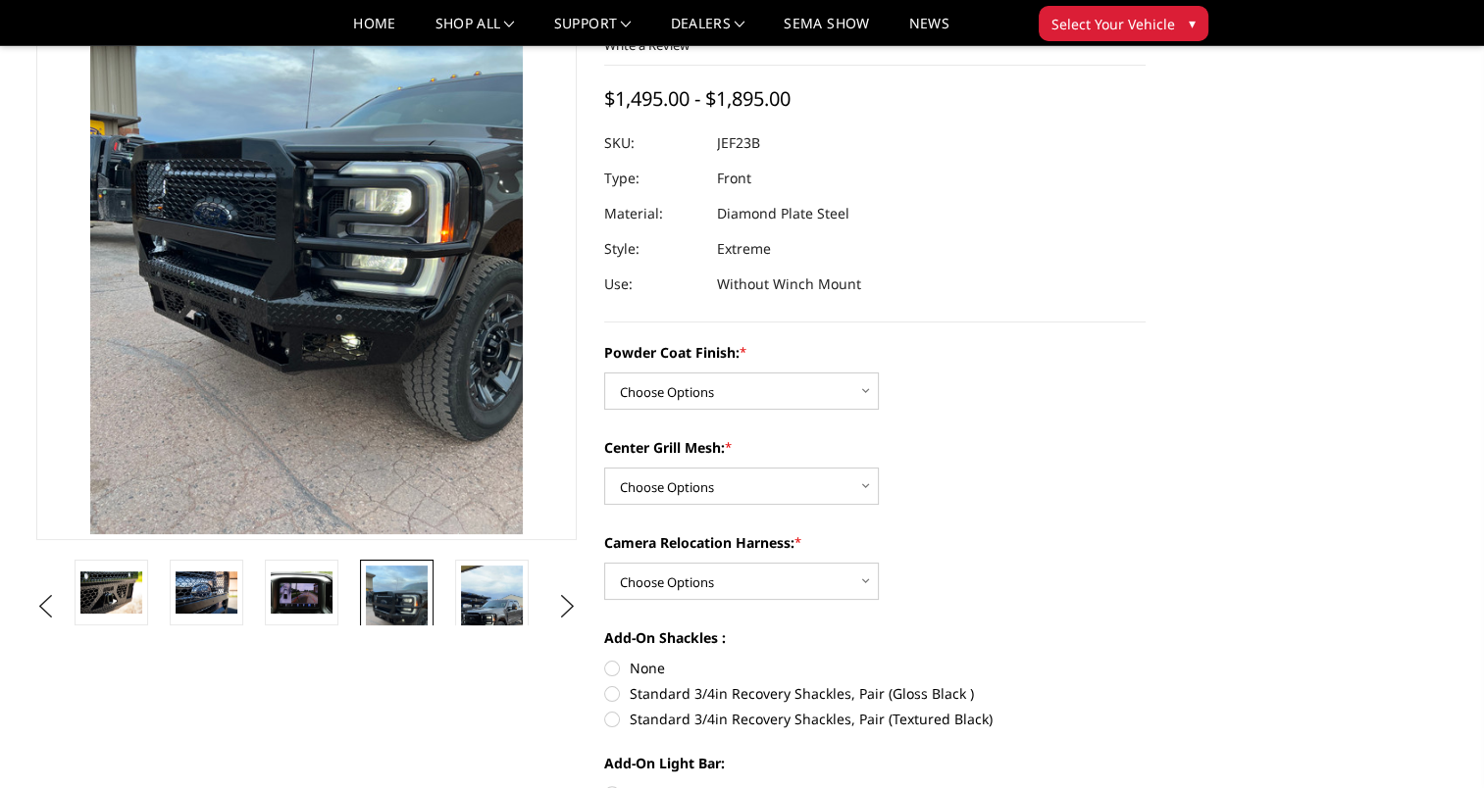
scroll to position [22, 0]
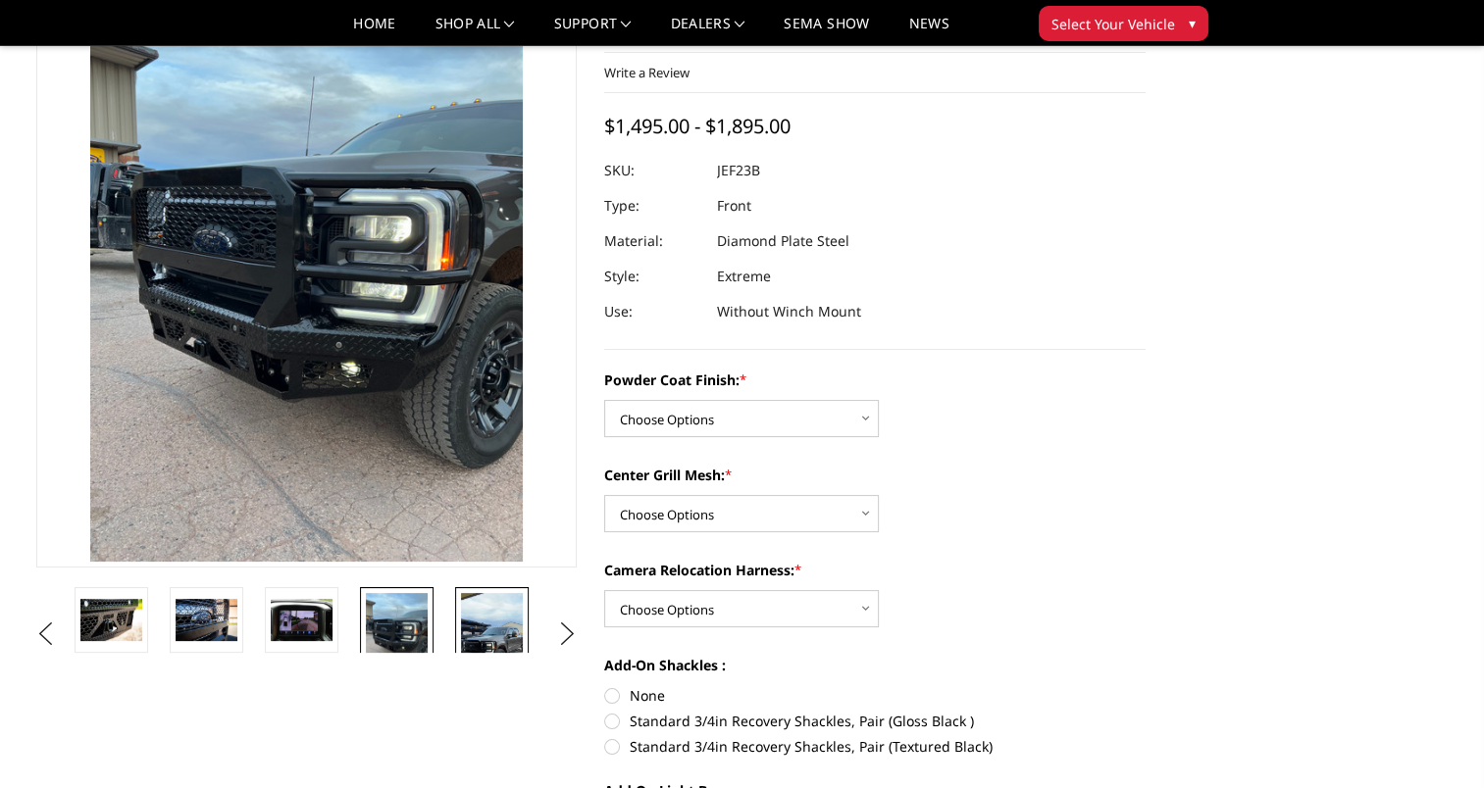
click at [481, 614] on img at bounding box center [492, 648] width 62 height 110
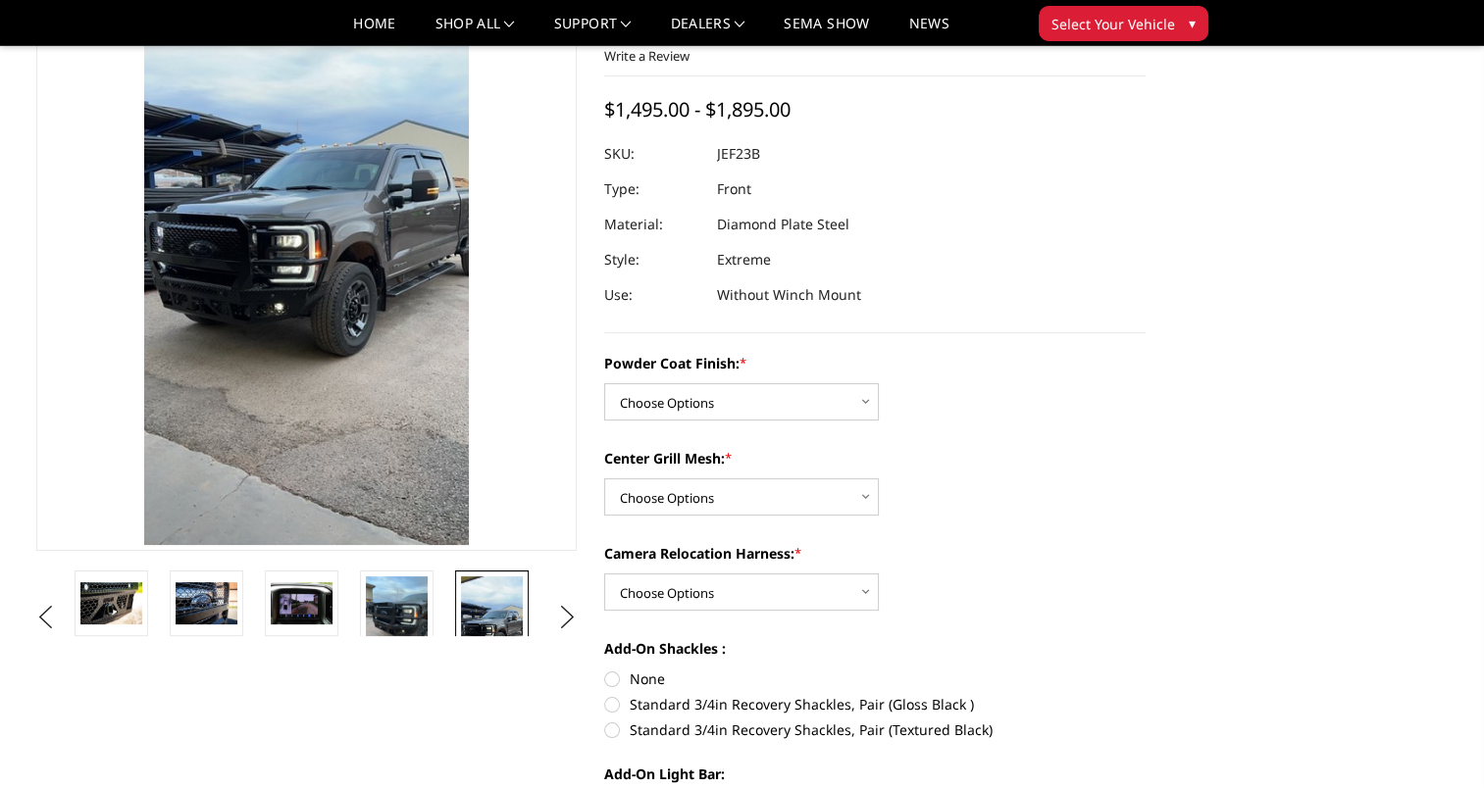
scroll to position [120, 0]
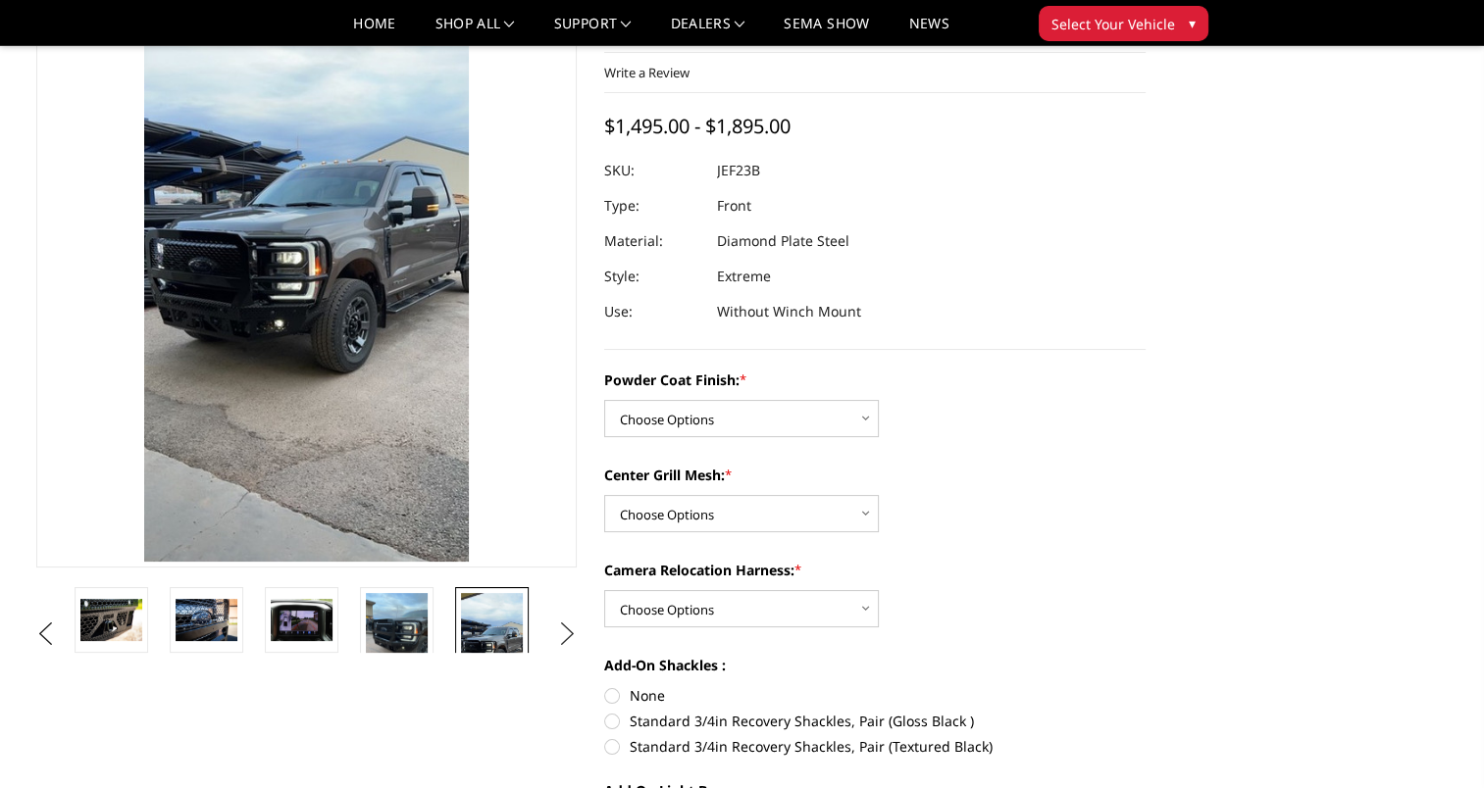
click at [569, 631] on button "Next" at bounding box center [566, 634] width 29 height 29
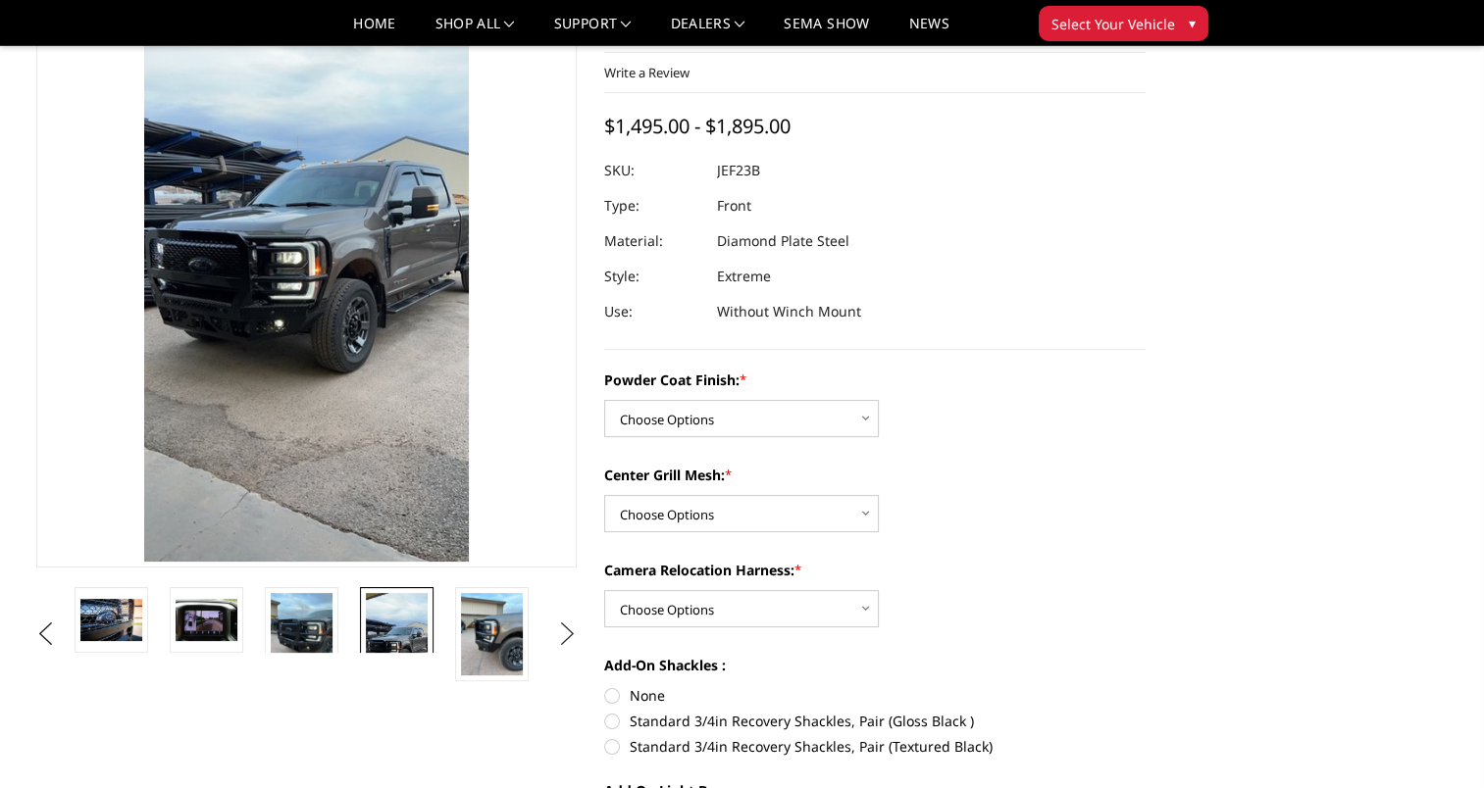
click at [569, 631] on button "Next" at bounding box center [566, 634] width 29 height 29
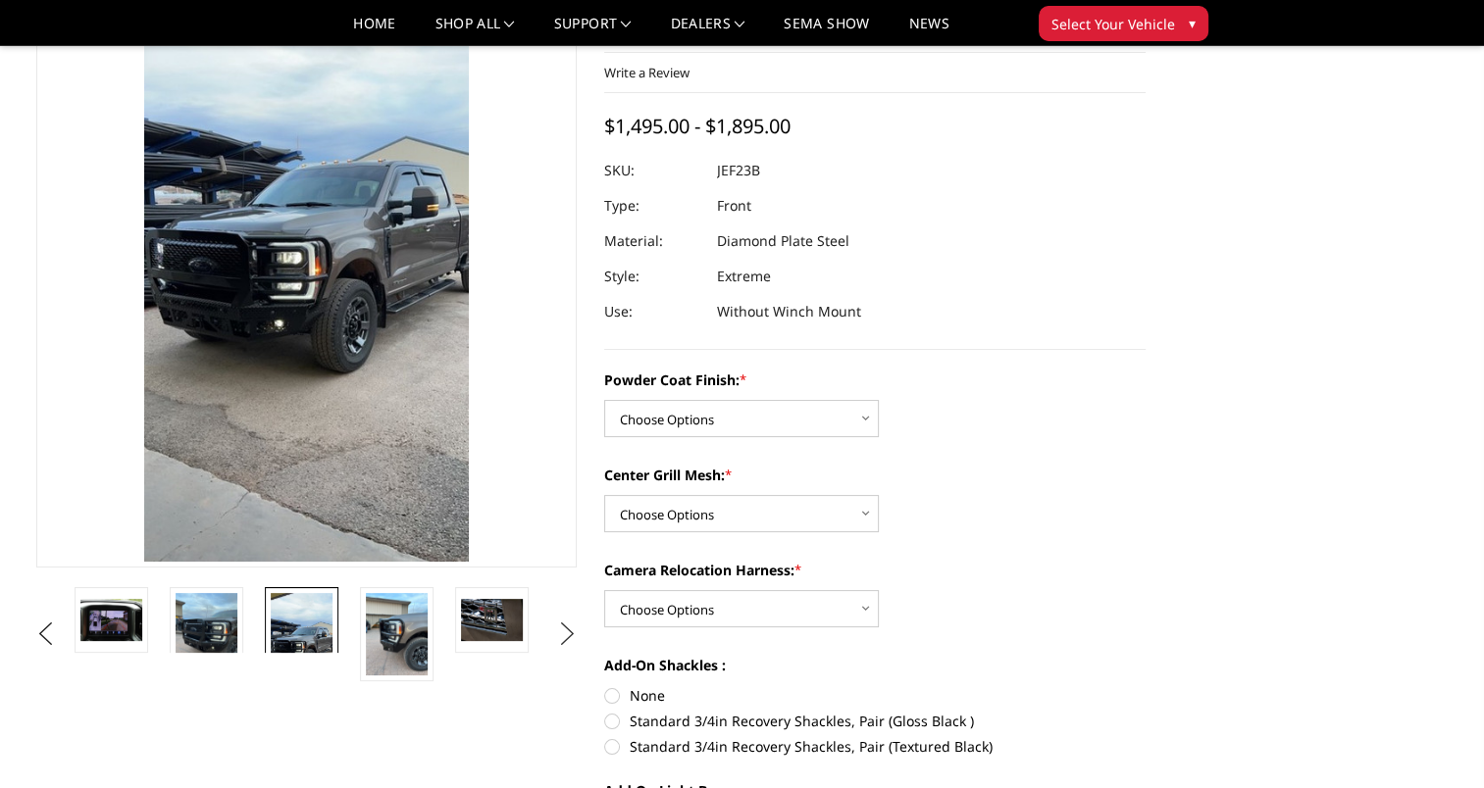
click at [562, 632] on button "Next" at bounding box center [566, 634] width 29 height 29
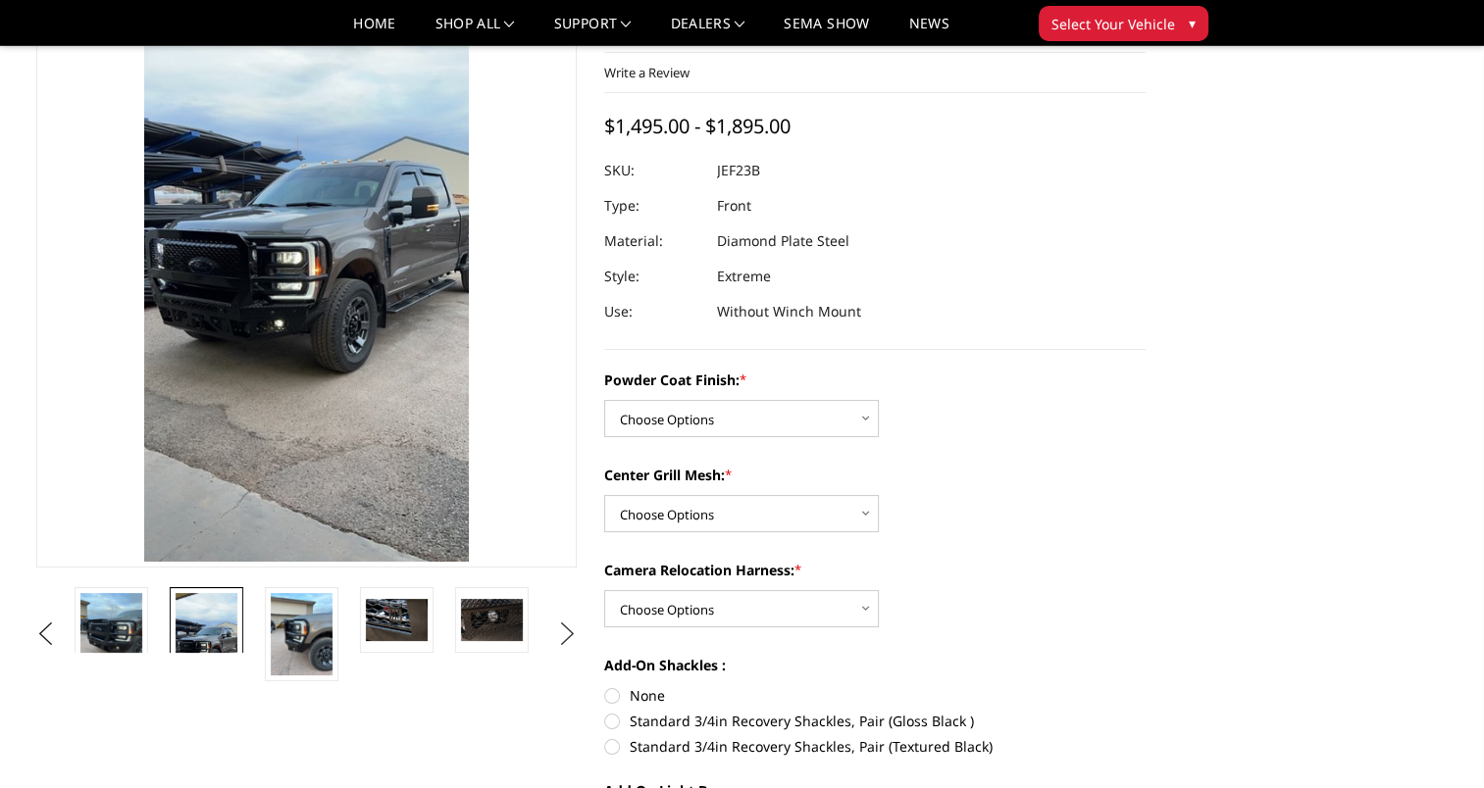
click at [562, 632] on button "Next" at bounding box center [566, 634] width 29 height 29
click at [722, 413] on select "Choose Options Bare Metal Gloss Black Powder Coat Textured Black Powder Coat" at bounding box center [741, 418] width 275 height 37
select select "3264"
click at [604, 400] on select "Choose Options Bare Metal Gloss Black Powder Coat Textured Black Powder Coat" at bounding box center [741, 418] width 275 height 37
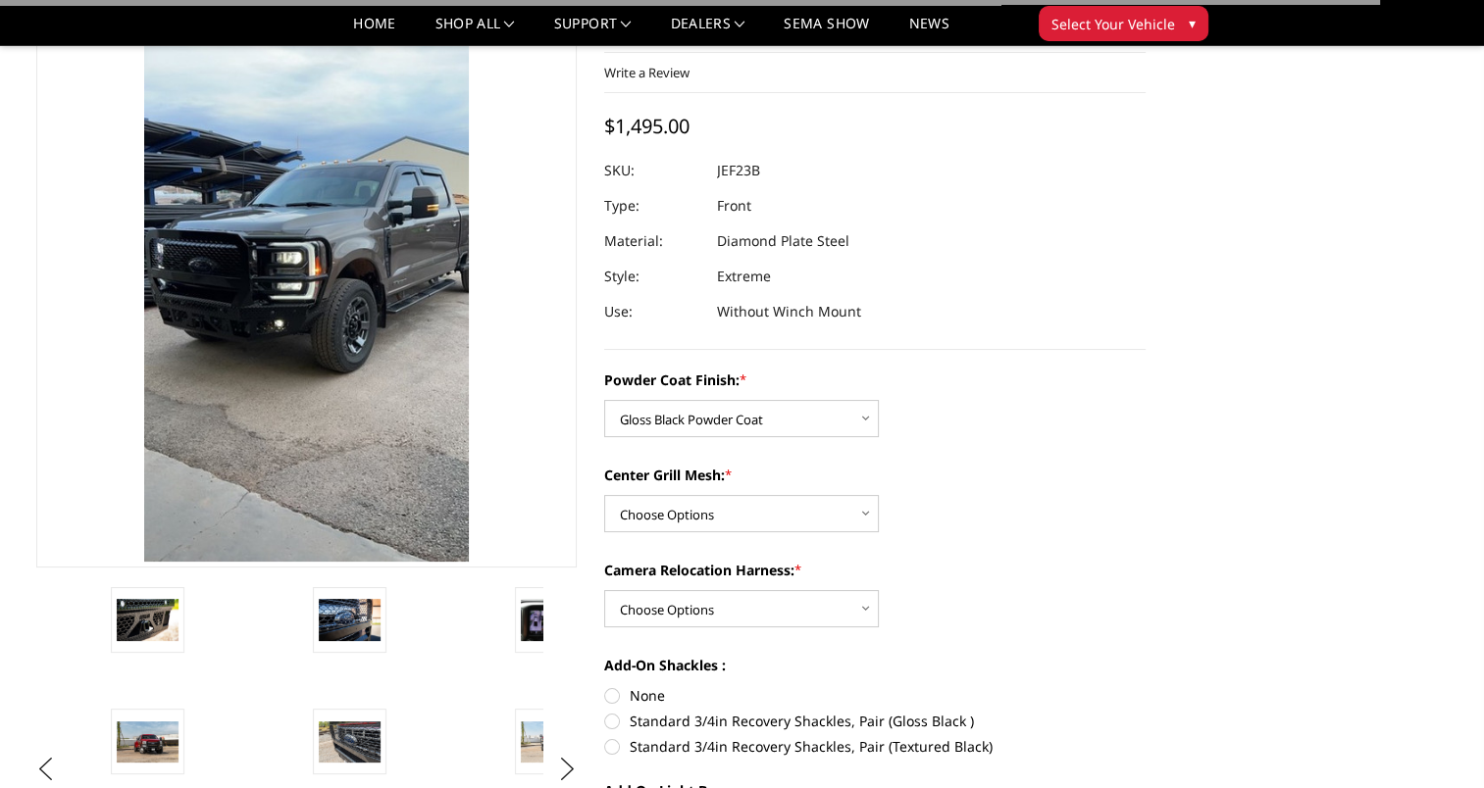
click at [715, 391] on div "Powder Coat Finish: * Choose Options Bare Metal Gloss Black Powder Coat Texture…" at bounding box center [874, 404] width 541 height 68
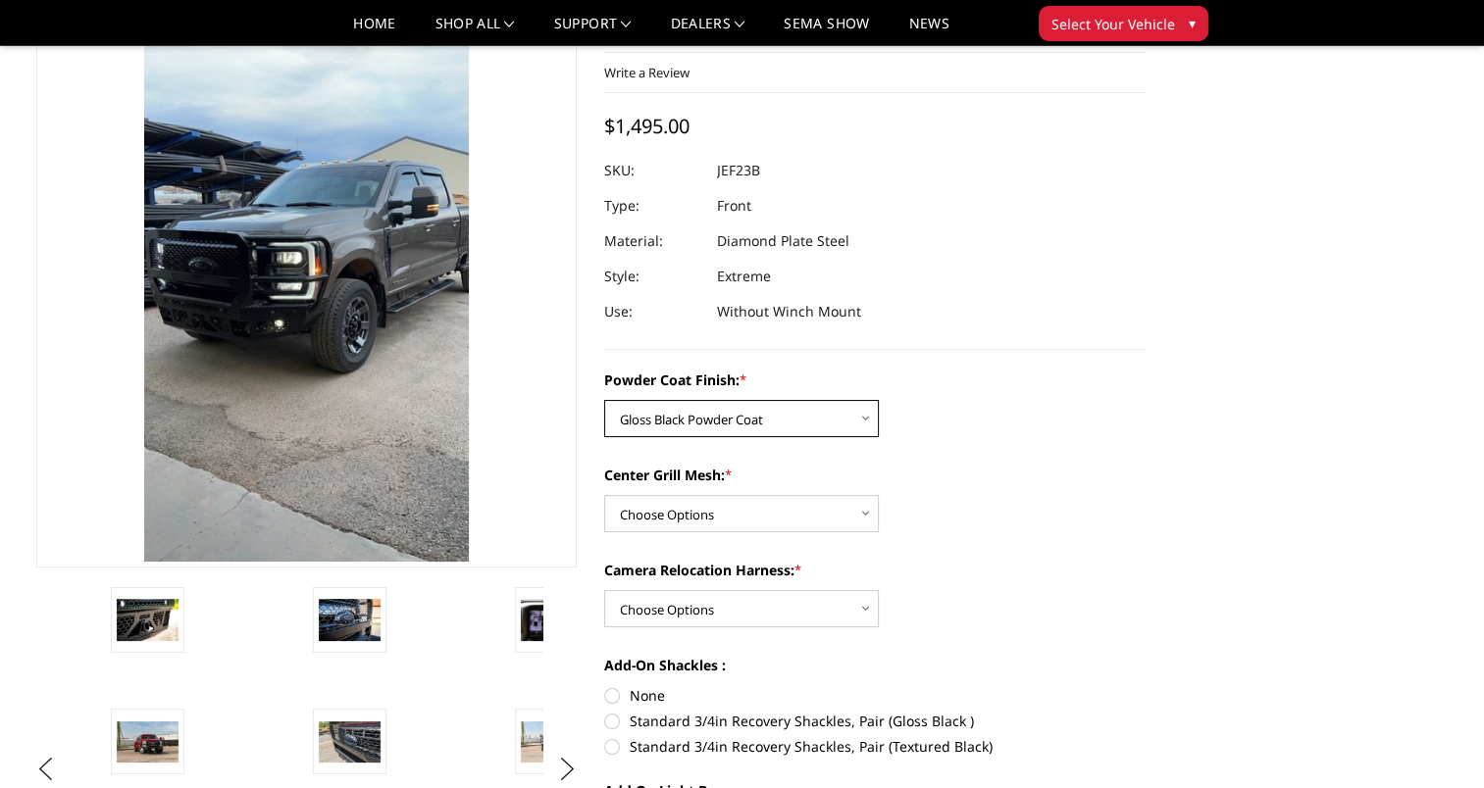
click at [709, 424] on select "Choose Options Bare Metal Gloss Black Powder Coat Textured Black Powder Coat" at bounding box center [741, 418] width 275 height 37
click at [604, 400] on select "Choose Options Bare Metal Gloss Black Powder Coat Textured Black Powder Coat" at bounding box center [741, 418] width 275 height 37
click at [847, 511] on select "Choose Options WITH Expanded Metal in Center Grill WITHOUT Expanded Metal in Ce…" at bounding box center [741, 513] width 275 height 37
select select "3266"
click at [604, 495] on select "Choose Options WITH Expanded Metal in Center Grill WITHOUT Expanded Metal in Ce…" at bounding box center [741, 513] width 275 height 37
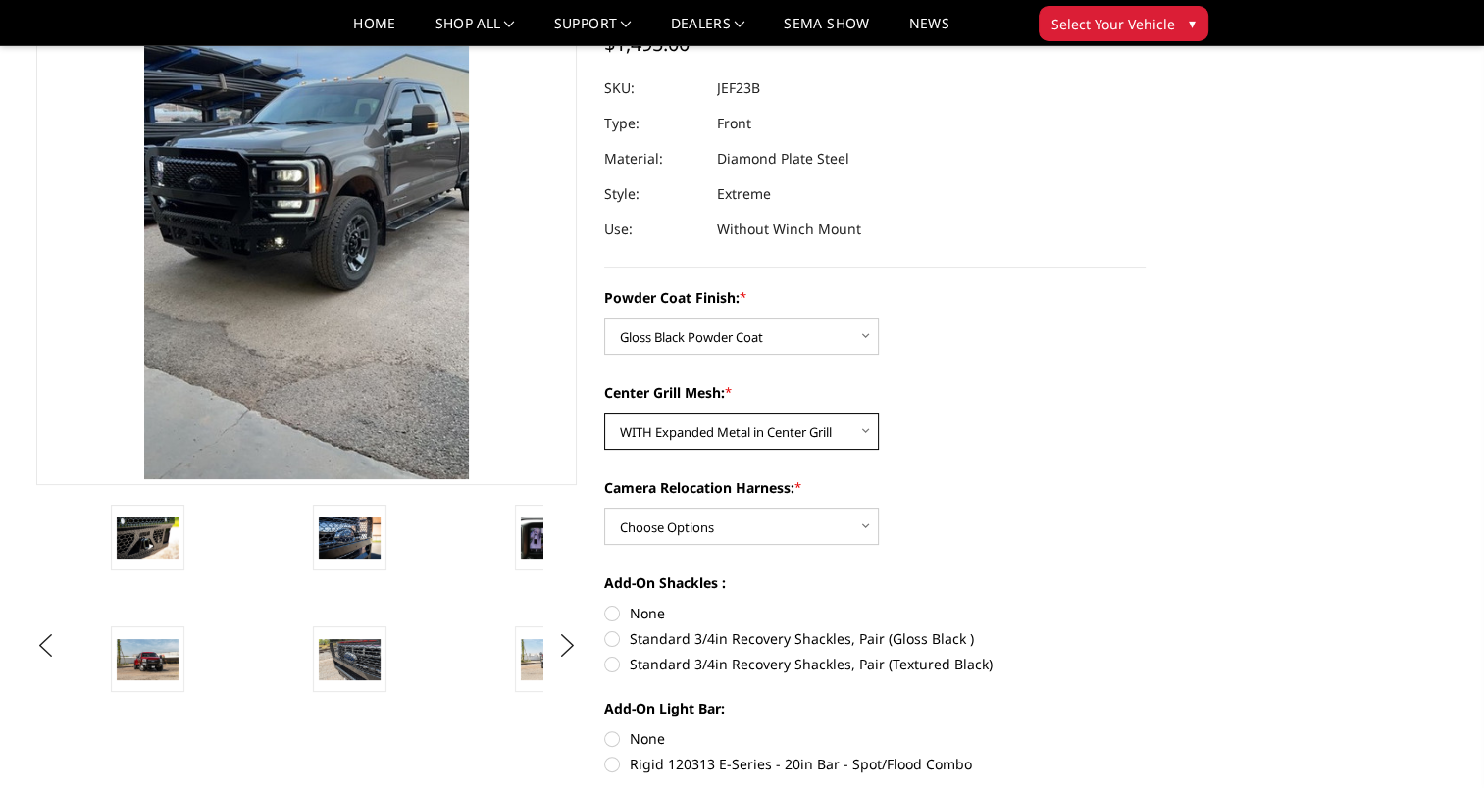
scroll to position [218, 0]
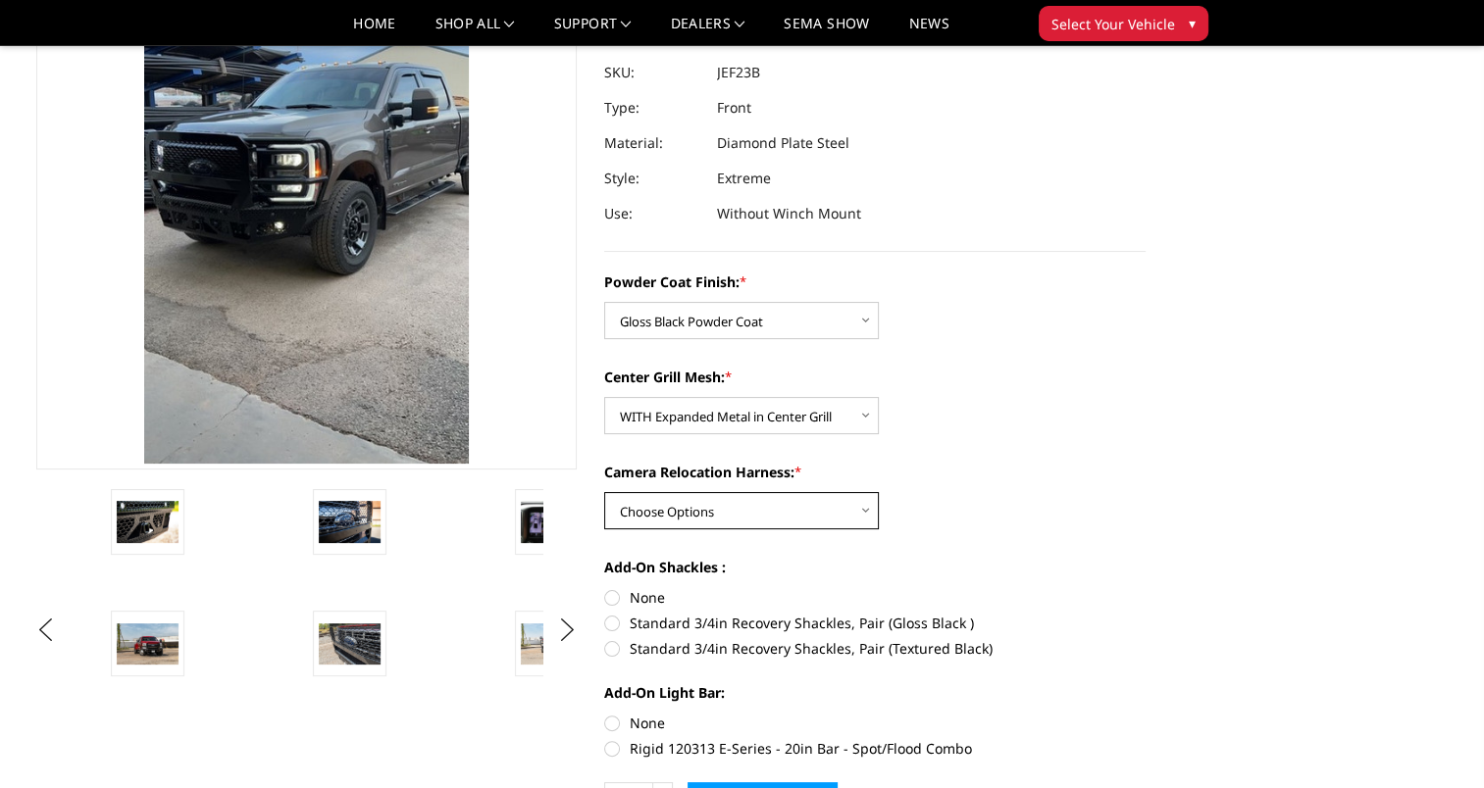
click at [833, 496] on select "Choose Options WITH Camera Relocation Harness WITHOUT Camera Relocation Harness" at bounding box center [741, 510] width 275 height 37
select select "3269"
click at [604, 492] on select "Choose Options WITH Camera Relocation Harness WITHOUT Camera Relocation Harness" at bounding box center [741, 510] width 275 height 37
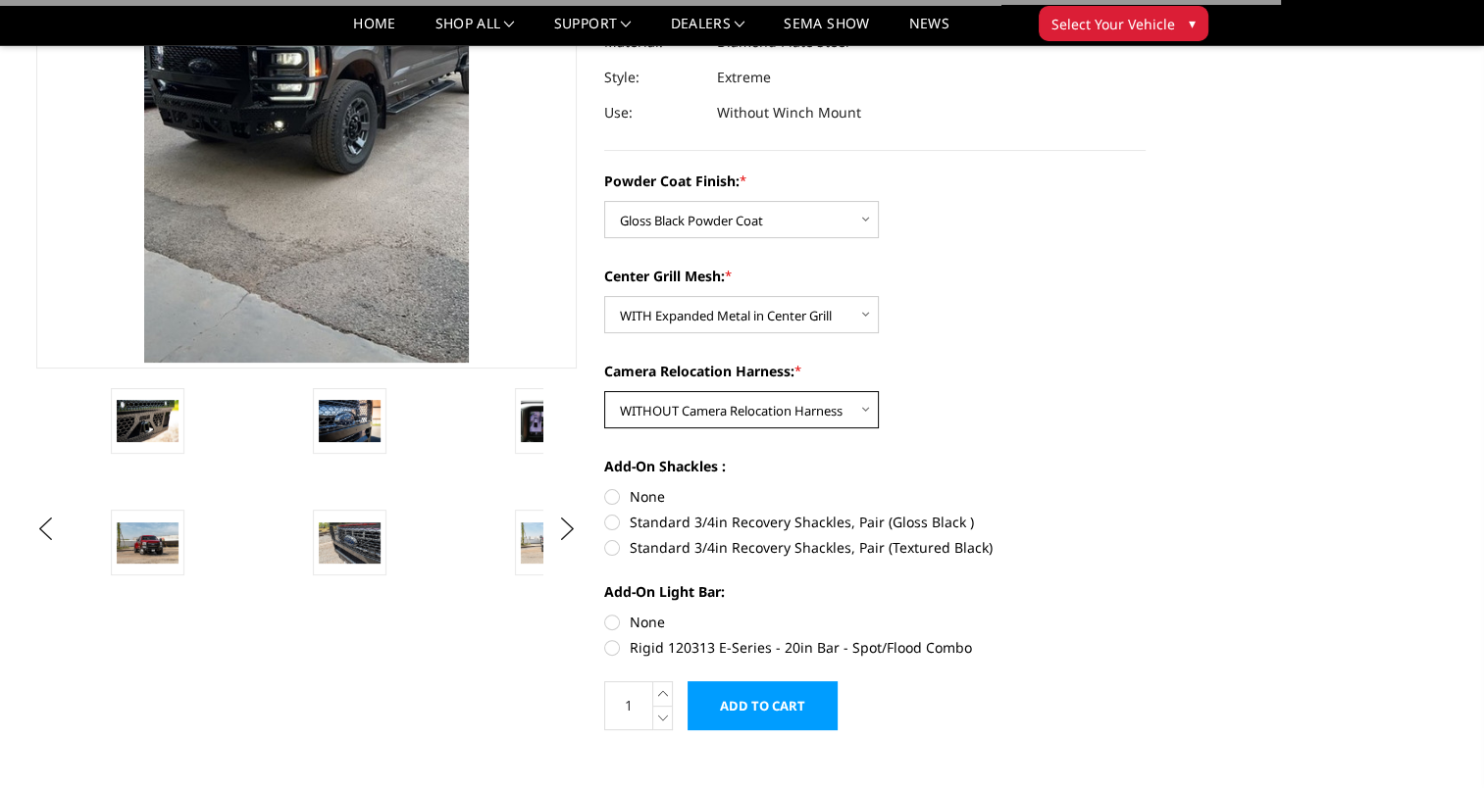
scroll to position [414, 0]
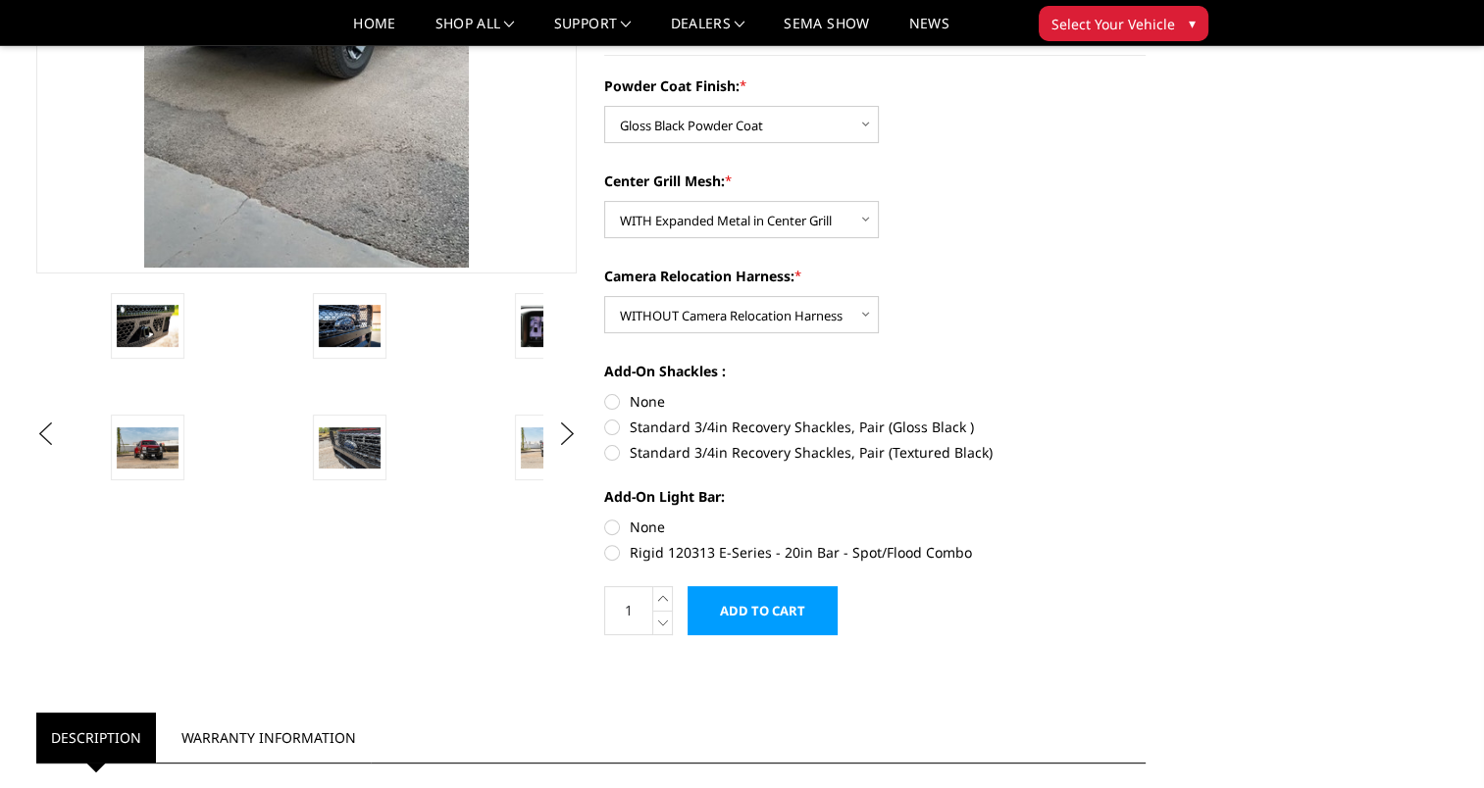
click at [608, 423] on label "Standard 3/4in Recovery Shackles, Pair (Gloss Black )" at bounding box center [874, 427] width 541 height 21
click at [1145, 392] on input "Standard 3/4in Recovery Shackles, Pair (Gloss Black )" at bounding box center [1145, 391] width 1 height 1
radio input "true"
click at [618, 524] on label "None" at bounding box center [874, 527] width 541 height 21
click at [605, 518] on input "None" at bounding box center [604, 517] width 1 height 1
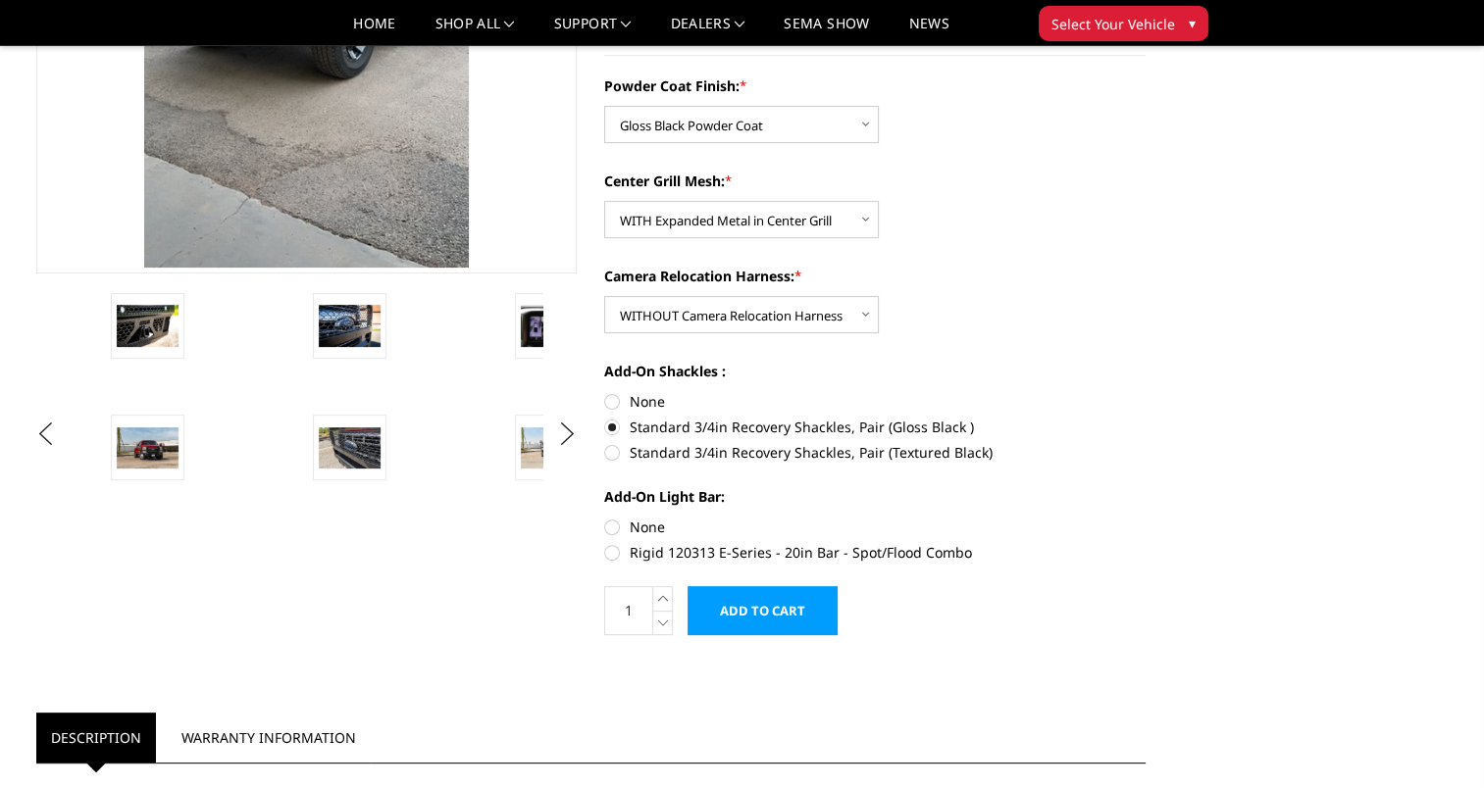
radio input "true"
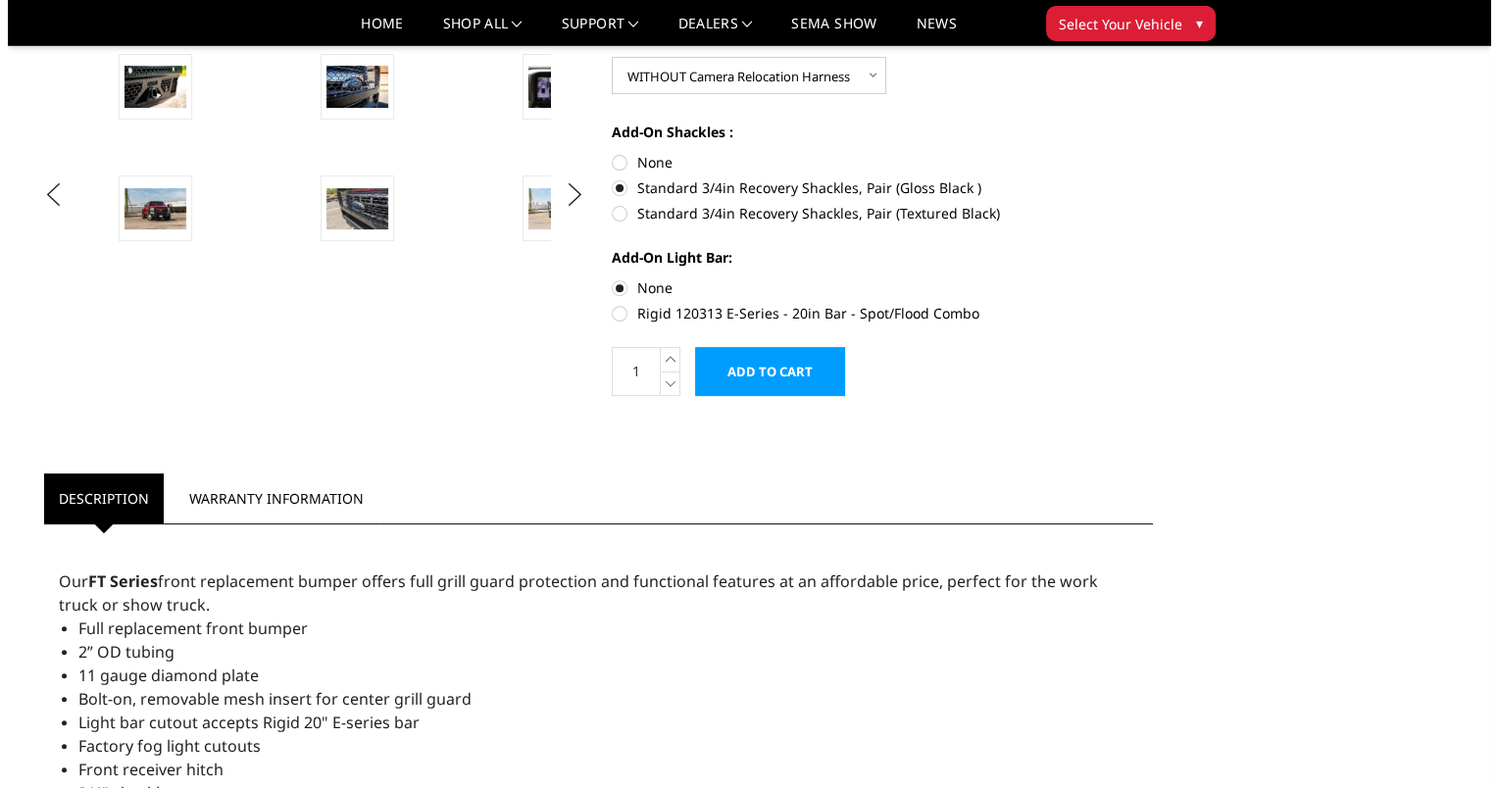
scroll to position [686, 0]
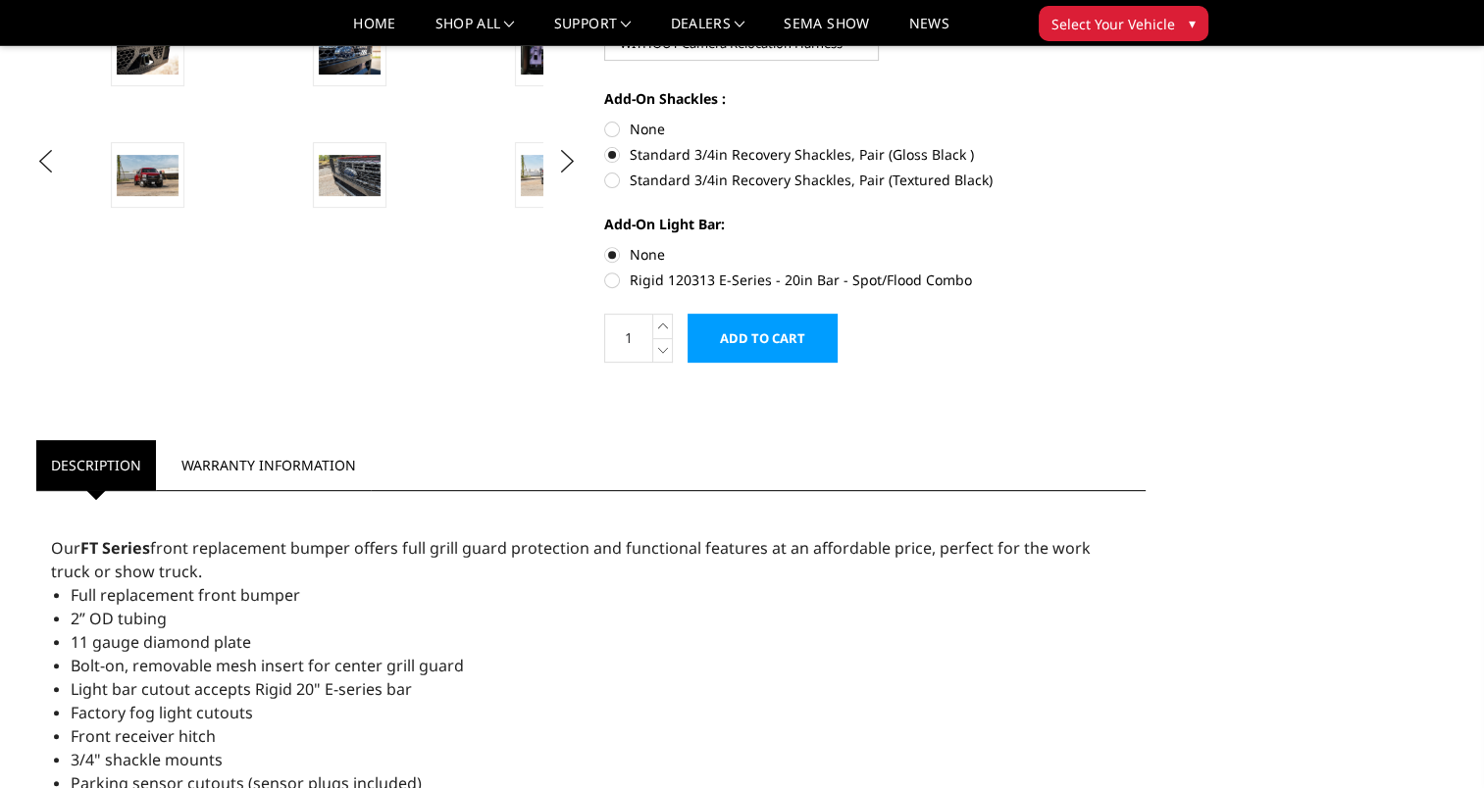
click at [814, 336] on input "Add to Cart" at bounding box center [762, 338] width 150 height 49
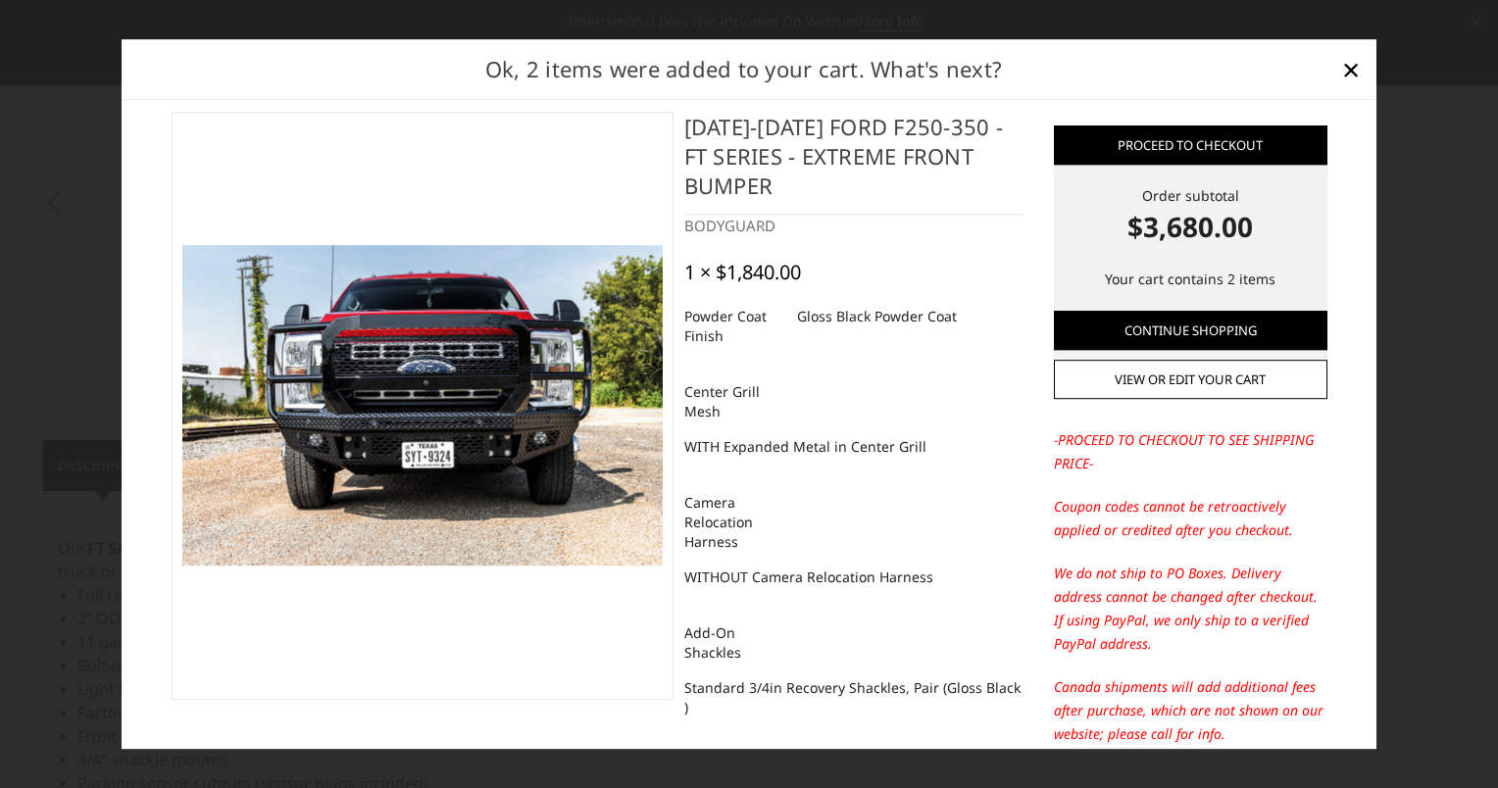
scroll to position [0, 0]
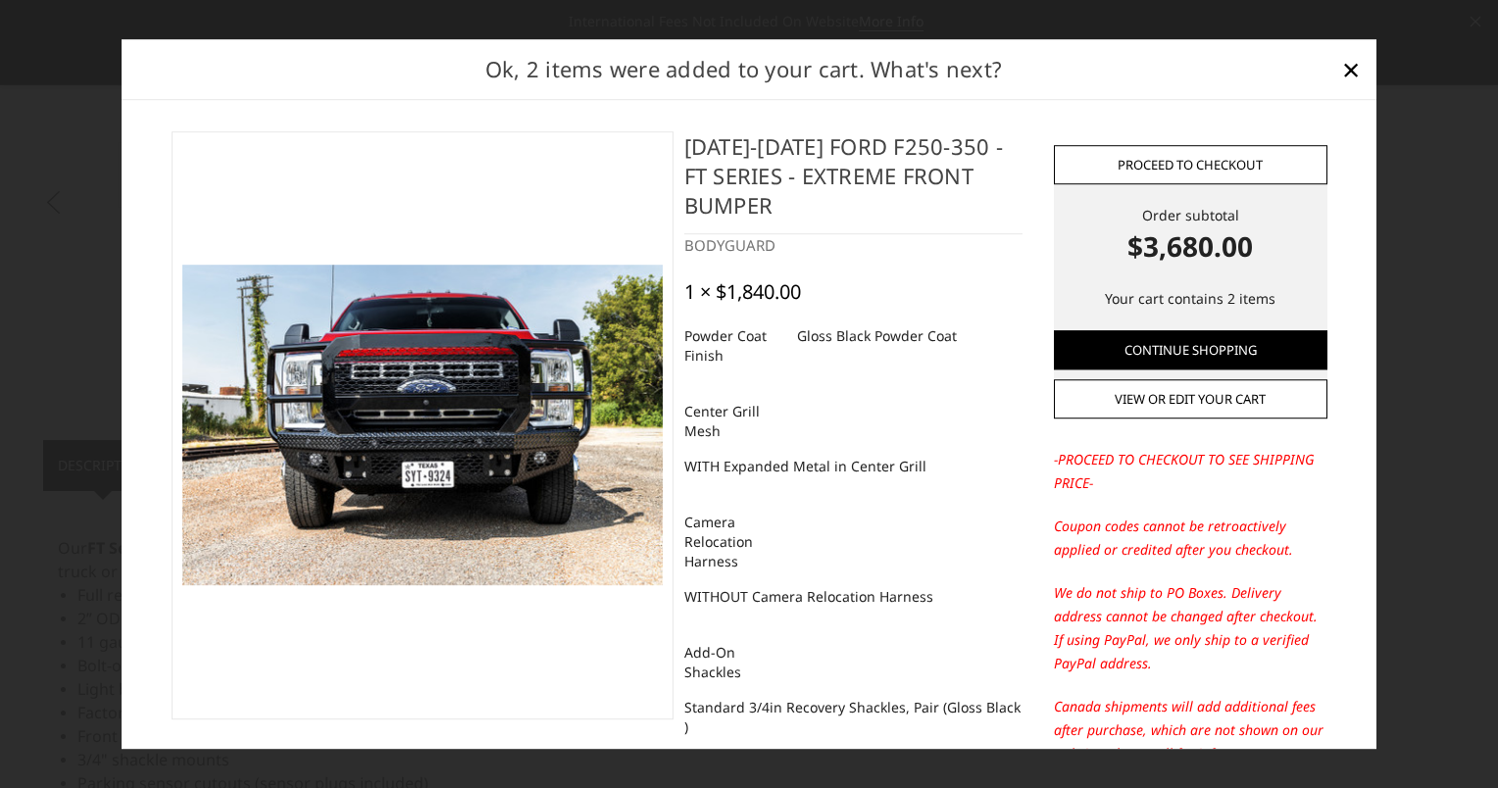
click at [1178, 165] on link "Proceed to checkout" at bounding box center [1191, 164] width 274 height 39
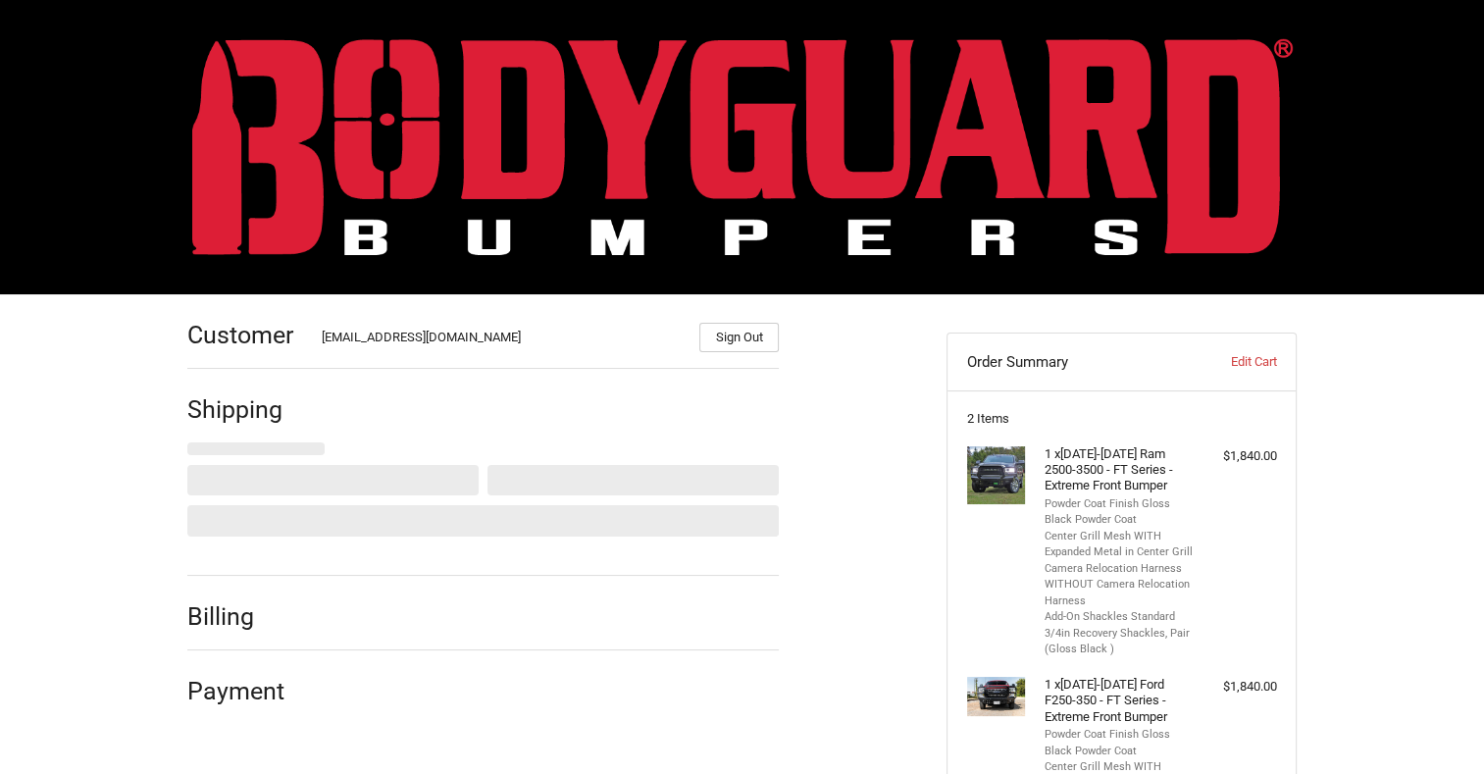
select select "US"
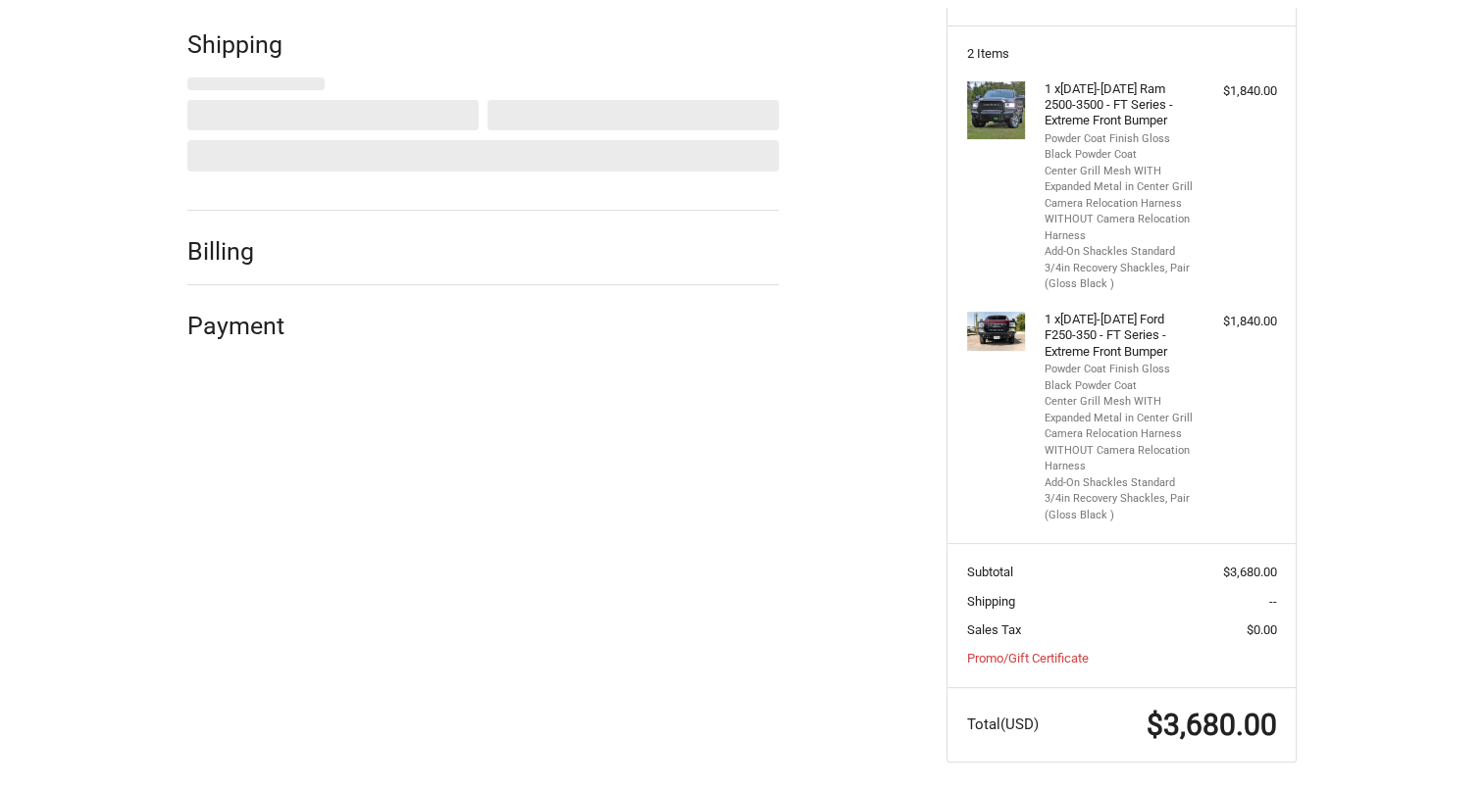
scroll to position [391, 0]
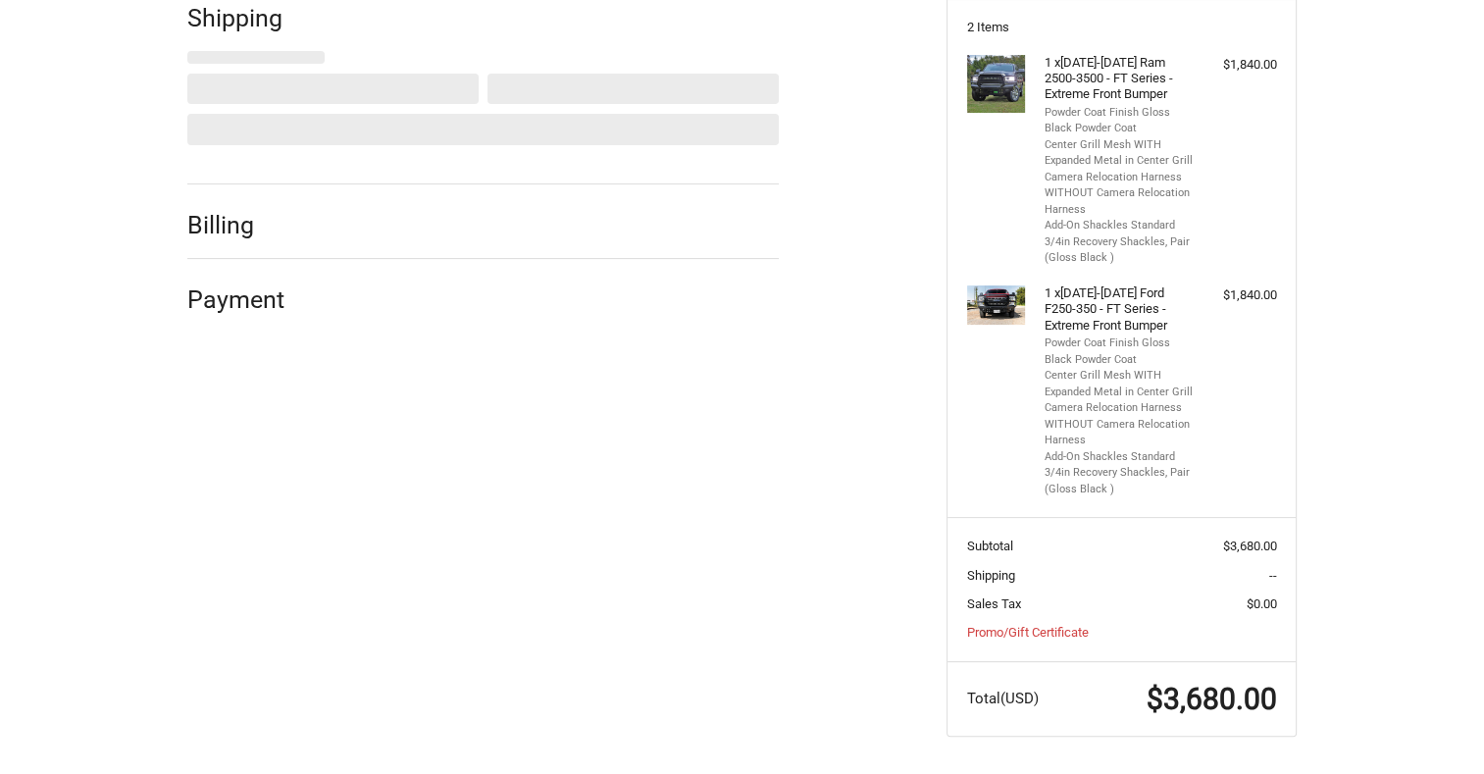
select select "NM"
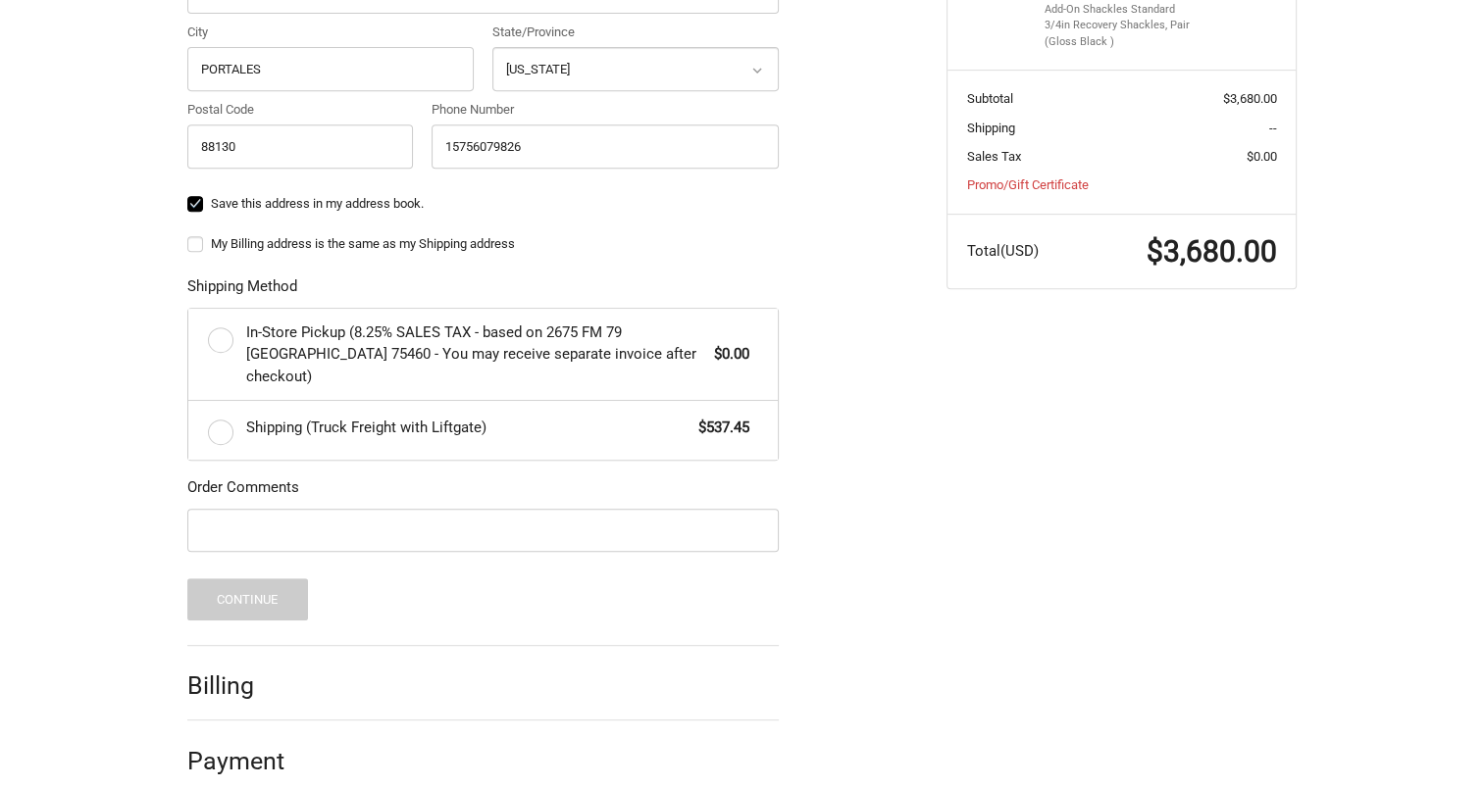
scroll to position [839, 0]
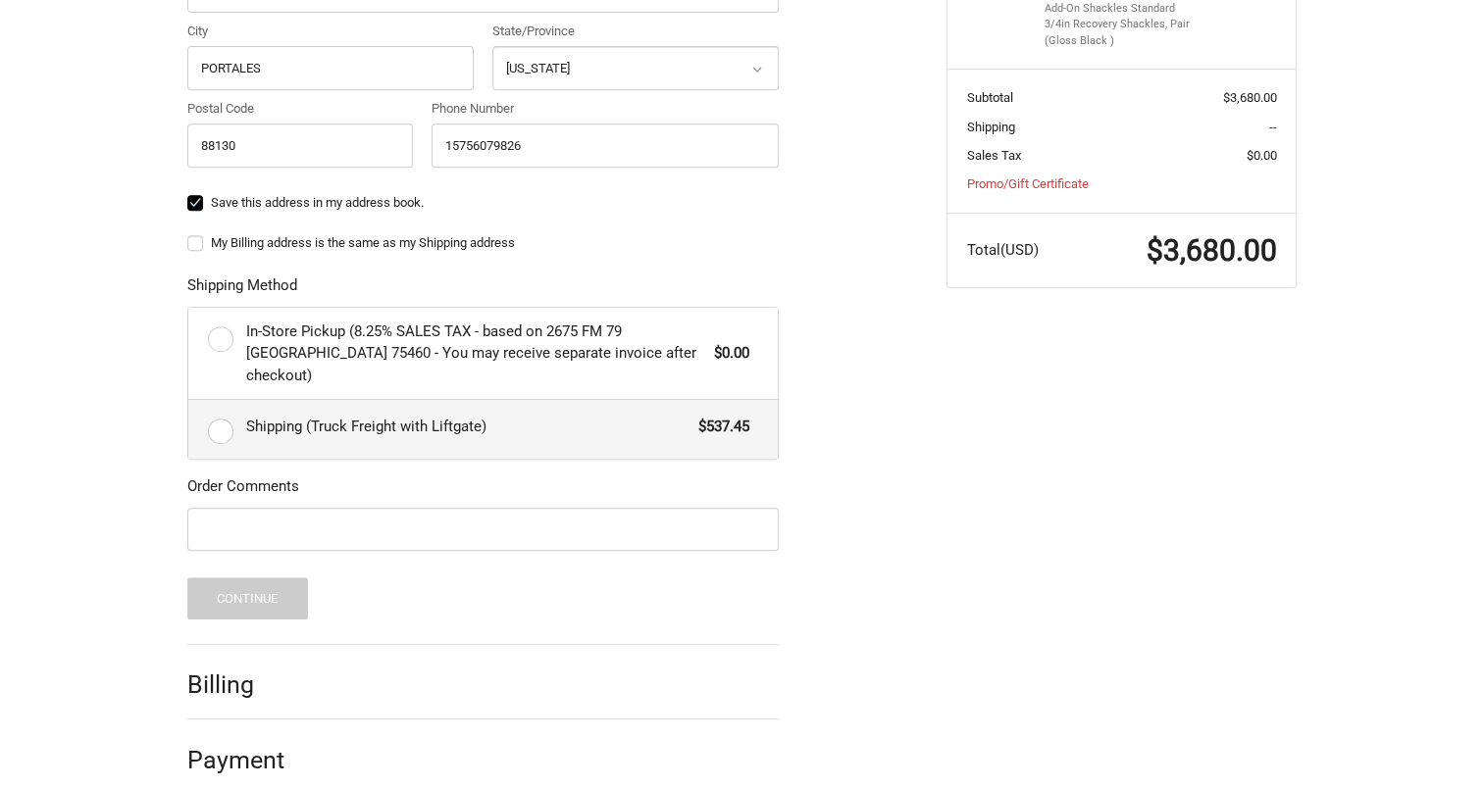
click at [233, 401] on label "Shipping (Truck Freight with Liftgate) $537.45" at bounding box center [482, 429] width 589 height 59
click at [189, 401] on input "Shipping (Truck Freight with Liftgate) $537.45" at bounding box center [188, 400] width 1 height 1
radio input "true"
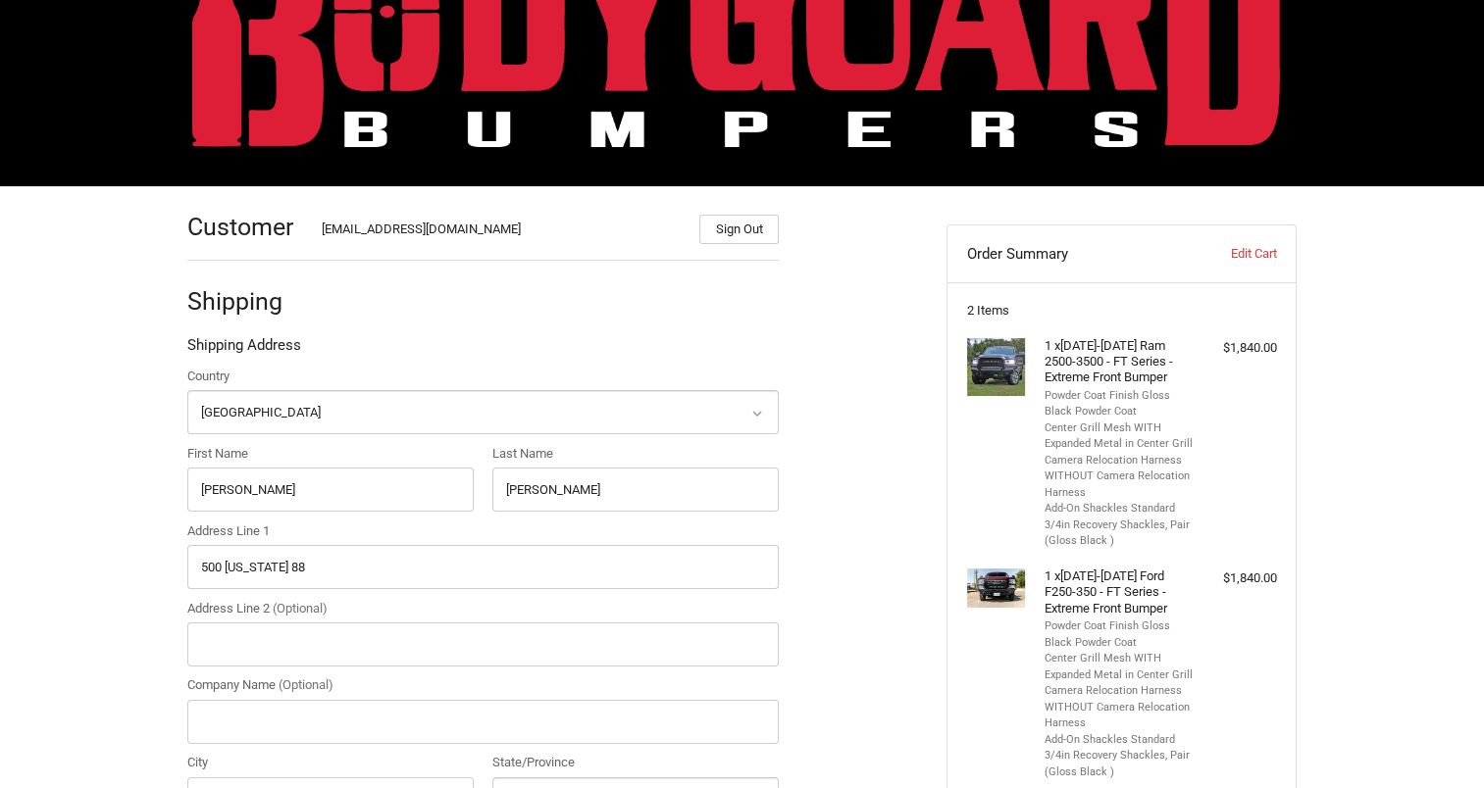
scroll to position [98, 0]
